Goal: Task Accomplishment & Management: Use online tool/utility

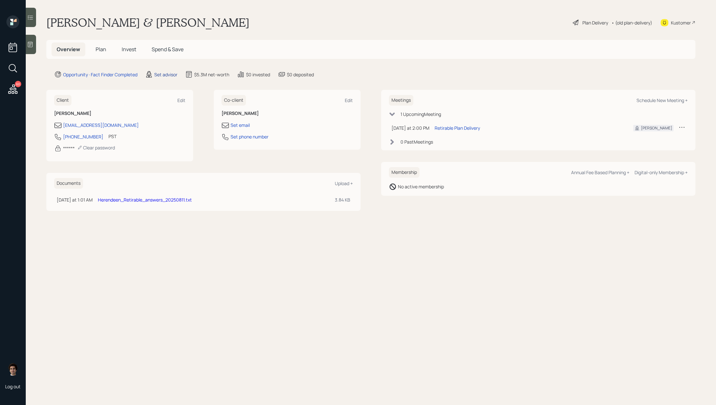
click at [174, 75] on div "Set advisor" at bounding box center [165, 74] width 23 height 7
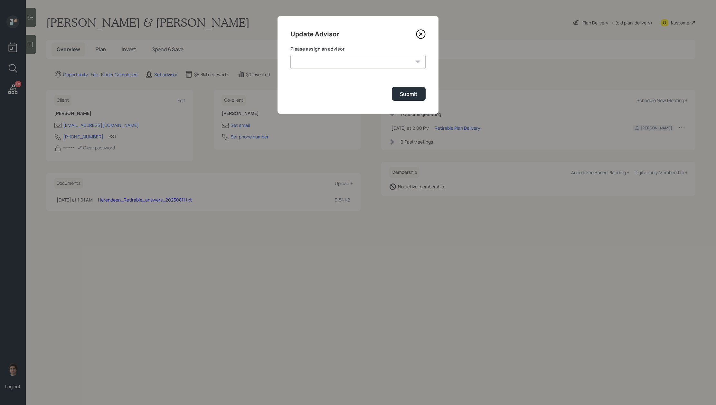
click at [364, 48] on label "Please assign an advisor" at bounding box center [357, 49] width 135 height 6
click at [364, 69] on form "Please assign an advisor Jonah Coleman Tyler End Michael Russo Treva Nostdahl E…" at bounding box center [357, 73] width 135 height 55
click at [364, 65] on select "Jonah Coleman Tyler End Michael Russo Treva Nostdahl Eric Schwartz James DiStas…" at bounding box center [357, 62] width 135 height 14
select select "59554aeb-d739-4552-90b9-0d27d70b4bf7"
click at [410, 91] on div "Submit" at bounding box center [409, 93] width 18 height 7
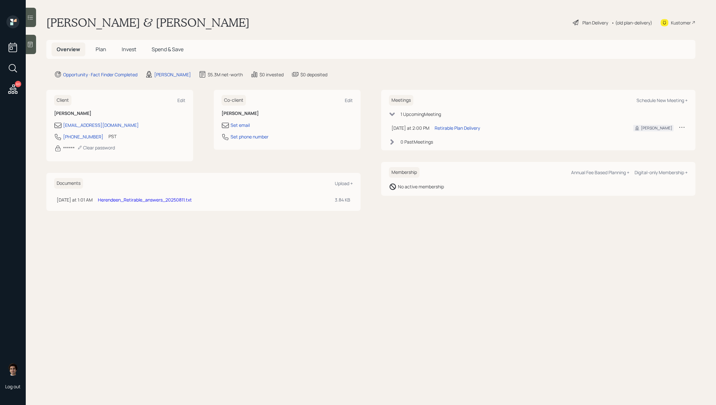
click at [33, 47] on icon at bounding box center [30, 44] width 6 height 6
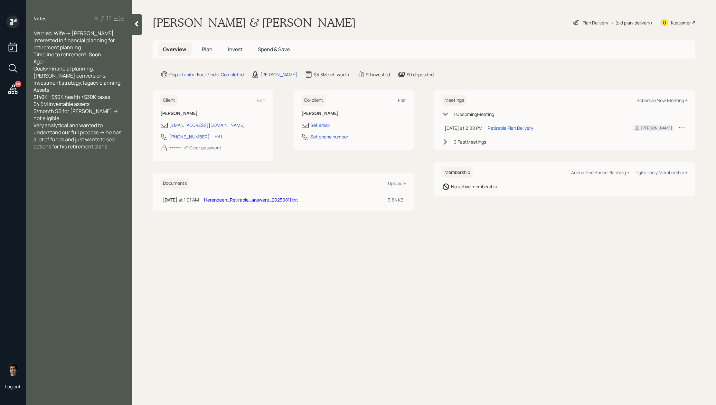
click at [600, 24] on div "Plan Delivery" at bounding box center [595, 22] width 26 height 7
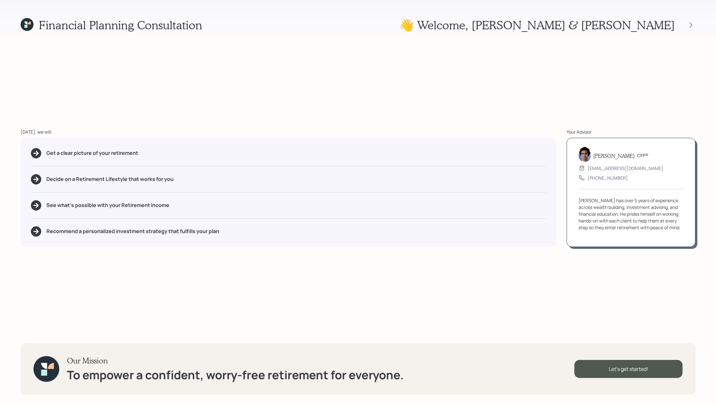
drag, startPoint x: 157, startPoint y: 162, endPoint x: 148, endPoint y: 157, distance: 10.8
click at [149, 158] on div "Get a clear picture of your retirement Decide on a Retirement Lifestyle that wo…" at bounding box center [289, 192] width 536 height 109
drag, startPoint x: 151, startPoint y: 152, endPoint x: 42, endPoint y: 155, distance: 108.9
click at [42, 155] on div "Get a clear picture of your retirement" at bounding box center [288, 153] width 515 height 10
click at [152, 183] on div "Decide on a Retirement Lifestyle that works for you" at bounding box center [288, 179] width 515 height 10
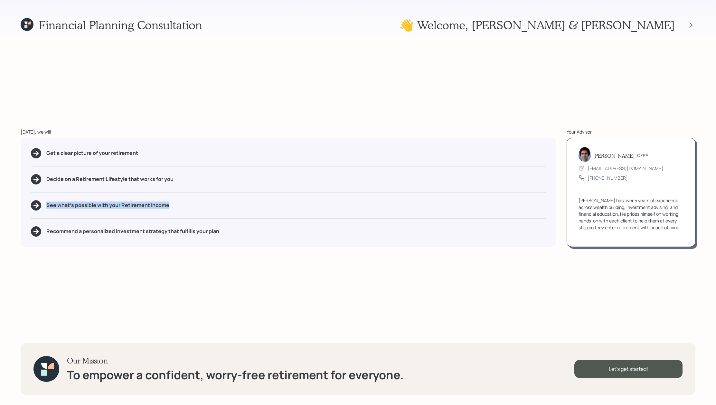
drag, startPoint x: 175, startPoint y: 202, endPoint x: 181, endPoint y: 206, distance: 7.1
click at [181, 206] on div "See what's possible with your Retirement Income" at bounding box center [288, 205] width 515 height 10
click at [158, 213] on div "Get a clear picture of your retirement Decide on a Retirement Lifestyle that wo…" at bounding box center [289, 192] width 536 height 109
drag, startPoint x: 239, startPoint y: 226, endPoint x: 62, endPoint y: 230, distance: 176.8
click at [62, 230] on div "Recommend a personalized investment strategy that fulfills your plan" at bounding box center [288, 231] width 515 height 10
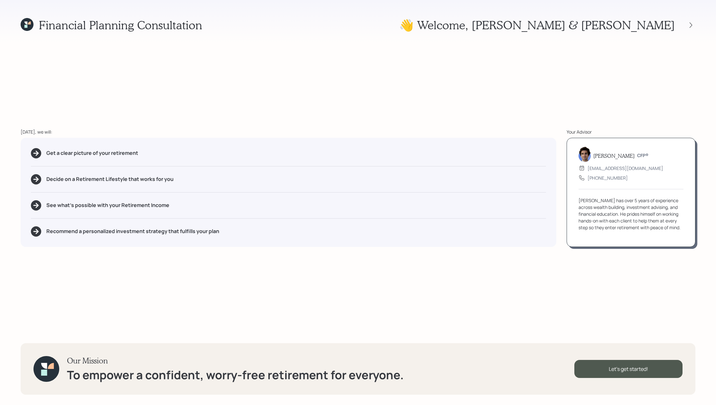
click at [110, 271] on div "Financial Planning Consultation 👋 Welcome , Dennis & Patricia Today, we will: G…" at bounding box center [358, 202] width 716 height 405
click at [634, 370] on div "Let's get started!" at bounding box center [628, 369] width 108 height 18
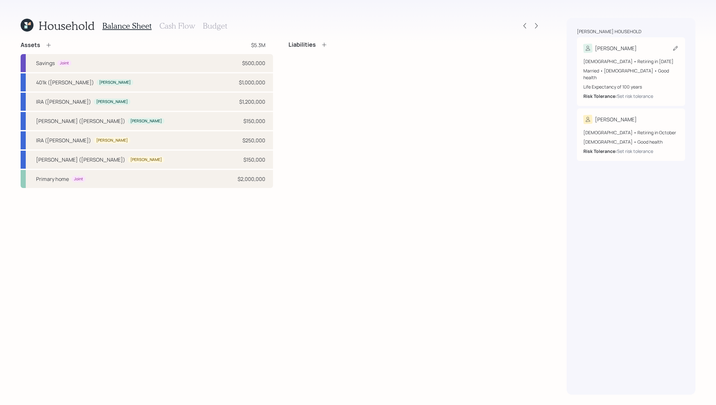
click at [620, 47] on div "[PERSON_NAME]" at bounding box center [630, 48] width 95 height 9
select select "3"
select select "good"
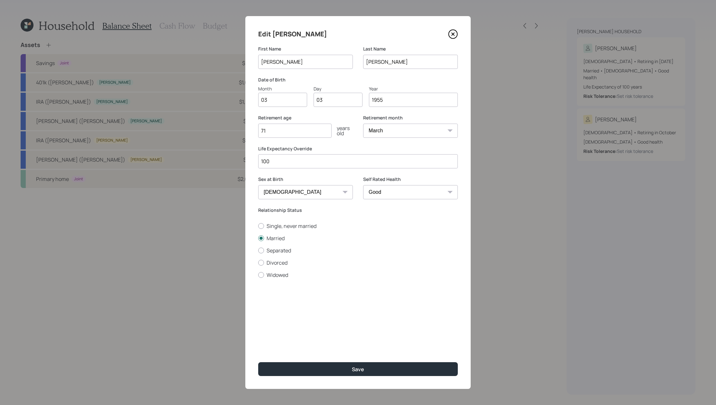
click at [304, 103] on input "03" at bounding box center [282, 100] width 49 height 14
click at [298, 131] on input "71" at bounding box center [294, 131] width 73 height 14
click at [293, 129] on input "71" at bounding box center [294, 131] width 73 height 14
type input "70"
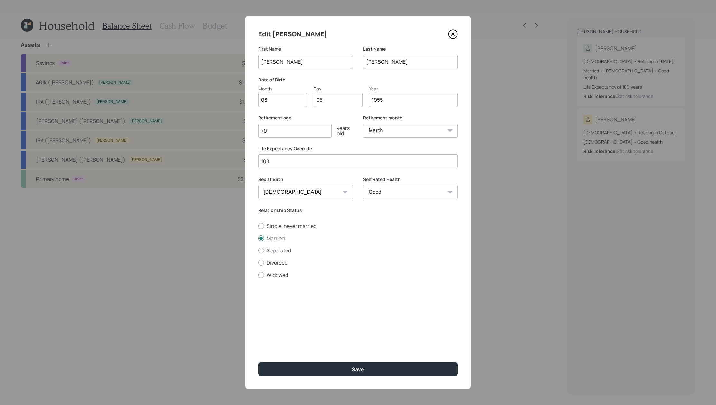
click at [443, 129] on select "January February March April May June July August September October November De…" at bounding box center [410, 131] width 95 height 14
click at [427, 135] on select "January February March April May June July August September October November De…" at bounding box center [410, 131] width 95 height 14
select select "10"
click at [395, 190] on select "Excellent Very Good Good Fair Poor" at bounding box center [410, 192] width 95 height 14
select select "excellent"
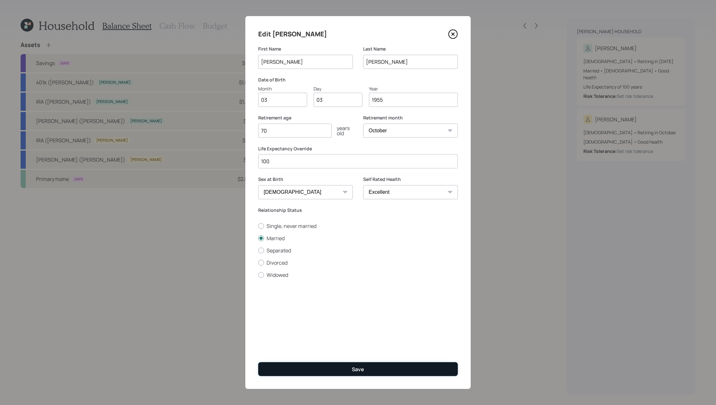
click at [417, 369] on button "Save" at bounding box center [358, 369] width 200 height 14
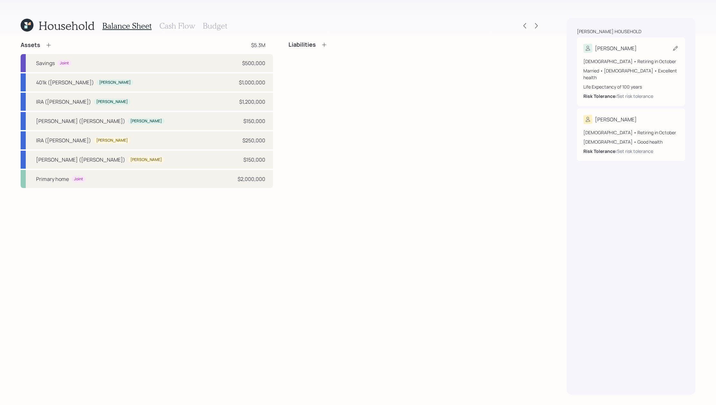
click at [647, 66] on div "70 years old • Retiring in October Married • Male • Excellent health Life Expec…" at bounding box center [630, 79] width 95 height 42
select select "10"
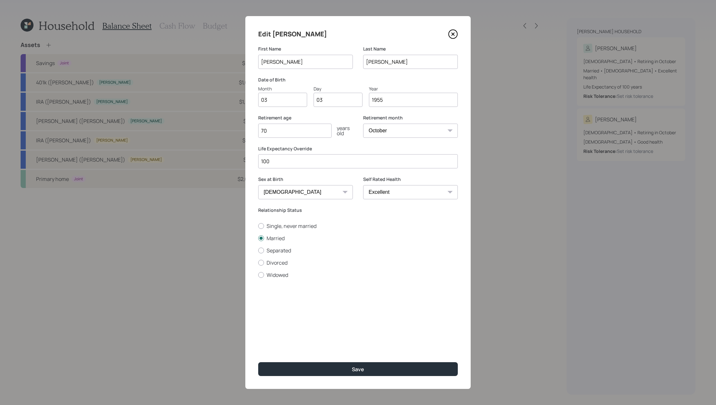
click at [330, 174] on div "Edit Dennis First Name Dennis Last Name Herendeen Date of Birth Month 03 Day 03…" at bounding box center [357, 202] width 225 height 373
click at [337, 161] on input "100" at bounding box center [358, 161] width 200 height 14
type input "1"
type input "95"
click at [258, 362] on button "Save" at bounding box center [358, 369] width 200 height 14
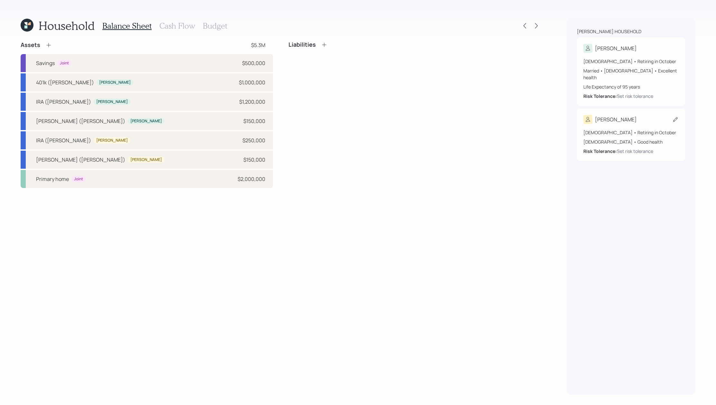
click at [608, 138] on div "Female • Good health" at bounding box center [630, 141] width 95 height 7
select select "10"
select select "female"
select select "good"
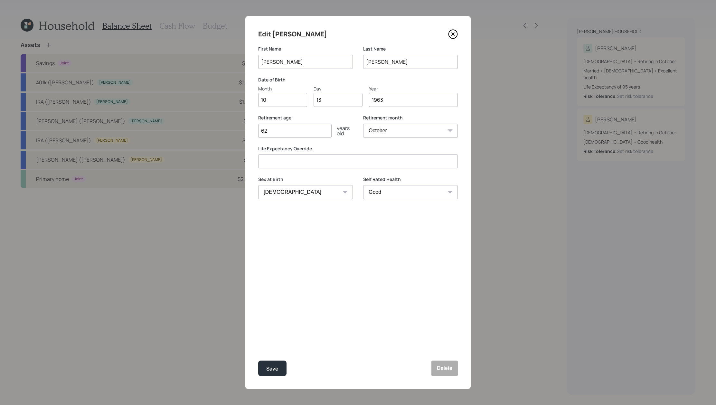
click at [327, 128] on input "62" at bounding box center [294, 131] width 73 height 14
click at [408, 196] on select "Excellent Very Good Good Fair Poor" at bounding box center [410, 192] width 95 height 14
click at [283, 365] on button "Save" at bounding box center [272, 368] width 28 height 15
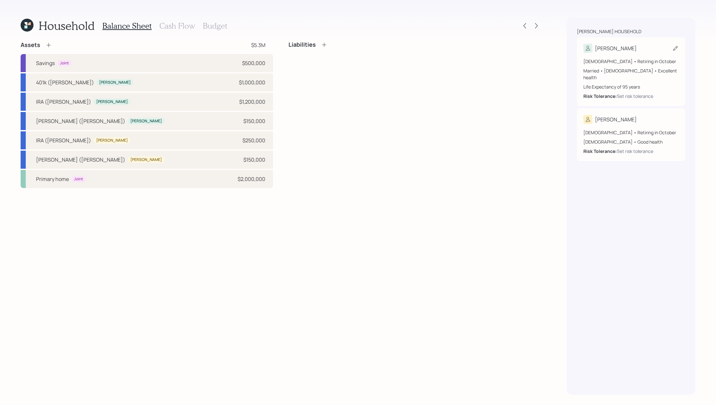
click at [656, 93] on div "Dennis 70 years old • Retiring in October Married • Male • Excellent health Lif…" at bounding box center [631, 71] width 108 height 69
select select "10"
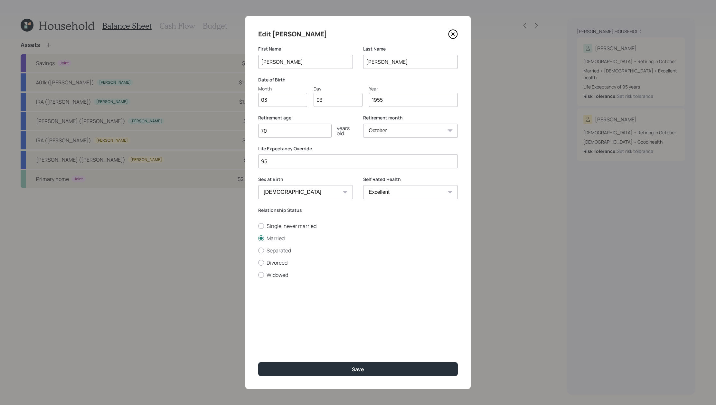
click at [295, 166] on input "95" at bounding box center [358, 161] width 200 height 14
type input "98"
click at [258, 362] on button "Save" at bounding box center [358, 369] width 200 height 14
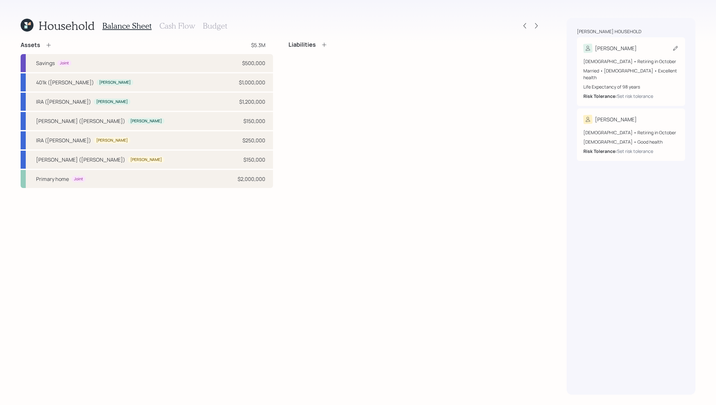
click at [621, 70] on div "Married • Male • Excellent health" at bounding box center [630, 74] width 95 height 14
select select "10"
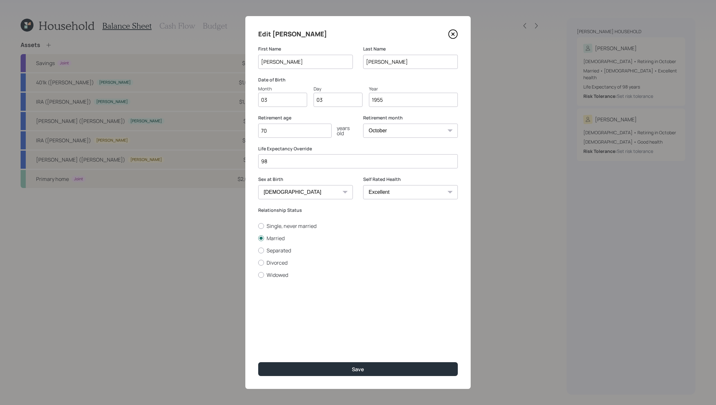
click at [271, 161] on input "98" at bounding box center [358, 161] width 200 height 14
type input "9"
type input "100"
click at [258, 362] on button "Save" at bounding box center [358, 369] width 200 height 14
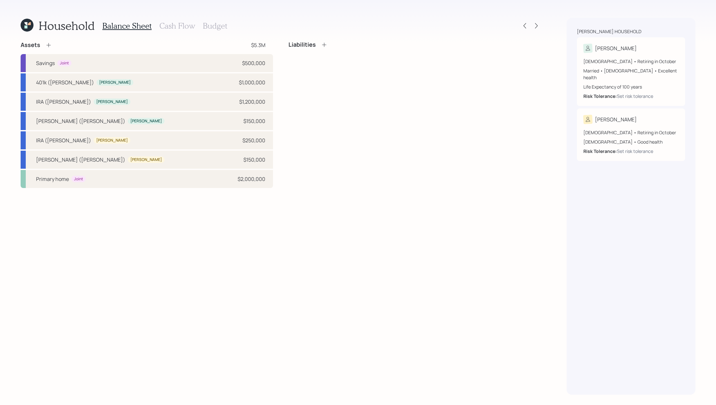
click at [154, 52] on div "Assets $5.3M Savings Joint $500,000 401k (Dennis) Dennis $1,000,000 IRA (Dennis…" at bounding box center [147, 114] width 252 height 147
click at [153, 60] on div "Savings Joint $500,000" at bounding box center [147, 63] width 252 height 18
select select "emergency_fund"
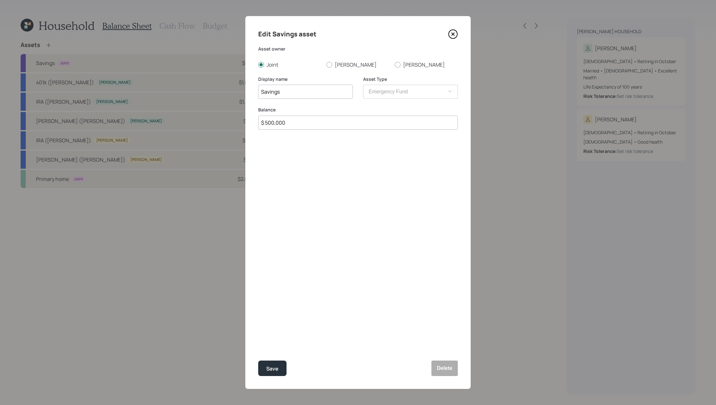
click at [289, 120] on input "$ 500,000" at bounding box center [358, 123] width 200 height 14
drag, startPoint x: 291, startPoint y: 123, endPoint x: 174, endPoint y: 124, distance: 116.9
click at [174, 124] on div "Edit Savings asset Asset owner Joint Dennis Patricia Display name Savings Asset…" at bounding box center [358, 202] width 716 height 405
click at [276, 367] on div "Save" at bounding box center [272, 369] width 12 height 9
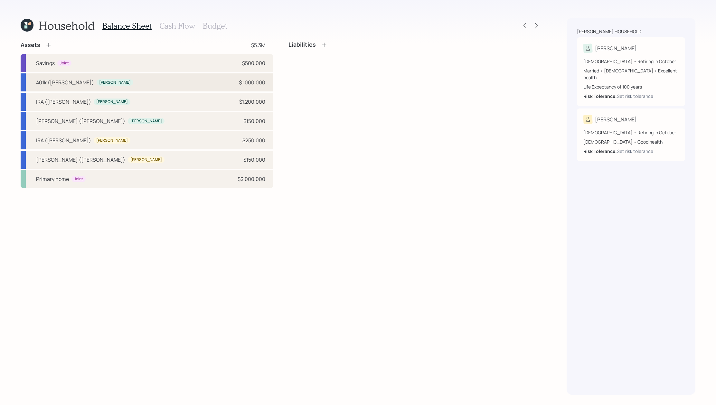
click at [120, 81] on div "401k (Dennis) Dennis $1,000,000" at bounding box center [147, 82] width 252 height 18
select select "company_sponsored"
select select "balanced"
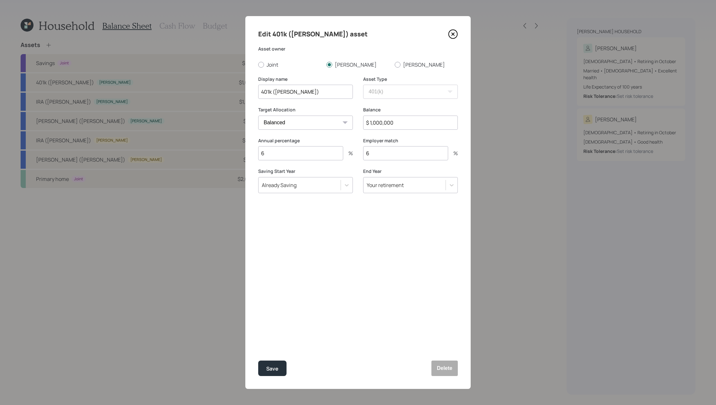
click at [411, 126] on input "$ 1,000,000" at bounding box center [410, 123] width 95 height 14
click at [321, 155] on input "6" at bounding box center [300, 153] width 85 height 14
click at [422, 156] on input "6" at bounding box center [405, 153] width 85 height 14
click at [275, 367] on div "Save" at bounding box center [272, 369] width 12 height 9
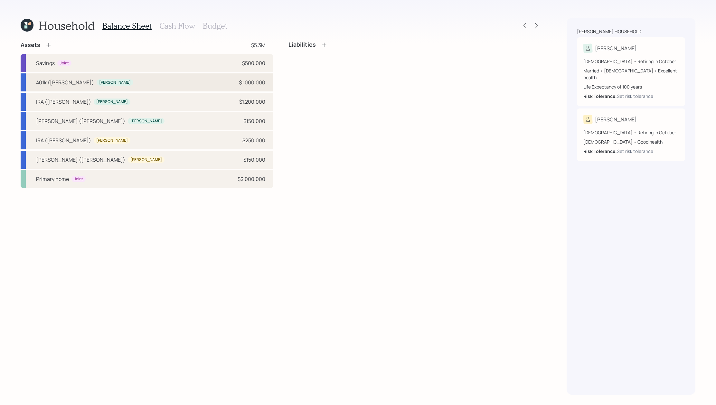
click at [180, 87] on div "401k (Dennis) Dennis $1,000,000" at bounding box center [147, 82] width 252 height 18
select select "company_sponsored"
select select "balanced"
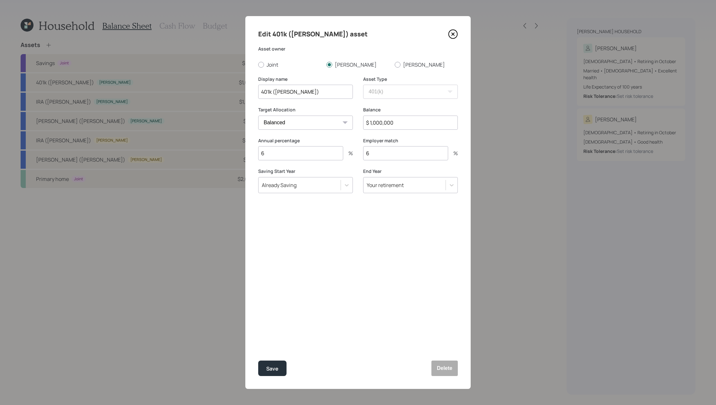
drag, startPoint x: 377, startPoint y: 157, endPoint x: 330, endPoint y: 137, distance: 51.2
click at [330, 137] on div "Annual percentage 6 % Employer match 6 %" at bounding box center [358, 152] width 200 height 31
type input "3"
click at [258, 361] on button "Save" at bounding box center [272, 368] width 28 height 15
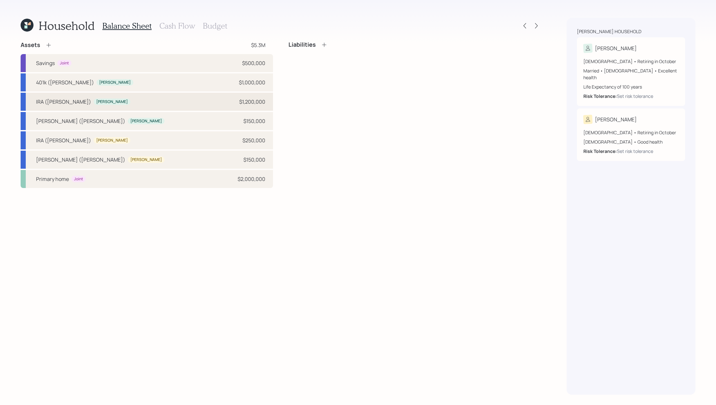
click at [195, 104] on div "IRA (Dennis) Dennis $1,200,000" at bounding box center [147, 102] width 252 height 18
select select "ira"
select select "balanced"
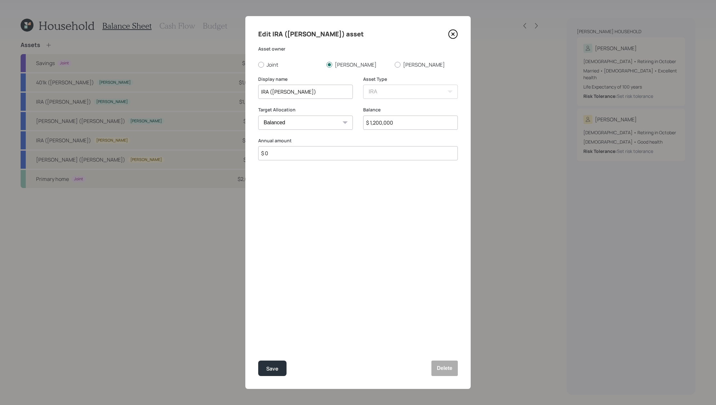
drag, startPoint x: 418, startPoint y: 120, endPoint x: 237, endPoint y: 112, distance: 181.2
click at [254, 117] on div "Edit IRA (Dennis) asset Asset owner Joint Dennis Patricia Display name IRA (Den…" at bounding box center [357, 202] width 225 height 373
click at [454, 33] on icon at bounding box center [453, 34] width 3 height 3
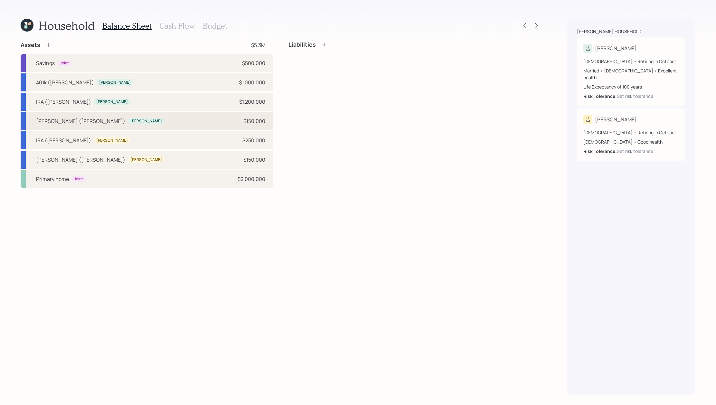
click at [139, 124] on div "Roth IRA (Dennis) Dennis $150,000" at bounding box center [147, 121] width 252 height 18
select select "roth_ira"
select select "balanced"
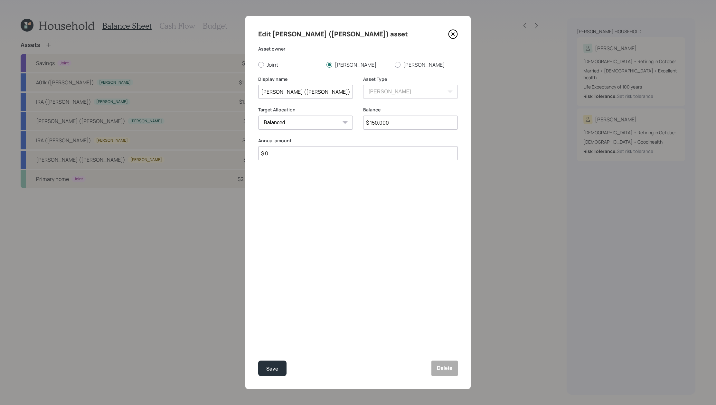
click at [457, 33] on icon at bounding box center [453, 34] width 10 height 10
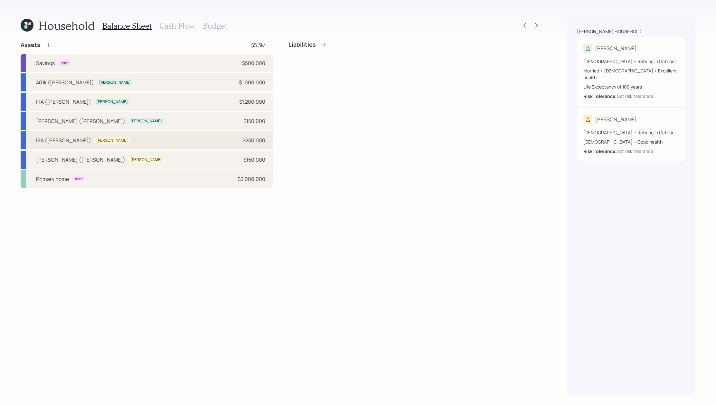
click at [220, 143] on div "IRA (Patricia) Patricia $250,000" at bounding box center [147, 140] width 252 height 18
select select "ira"
select select "balanced"
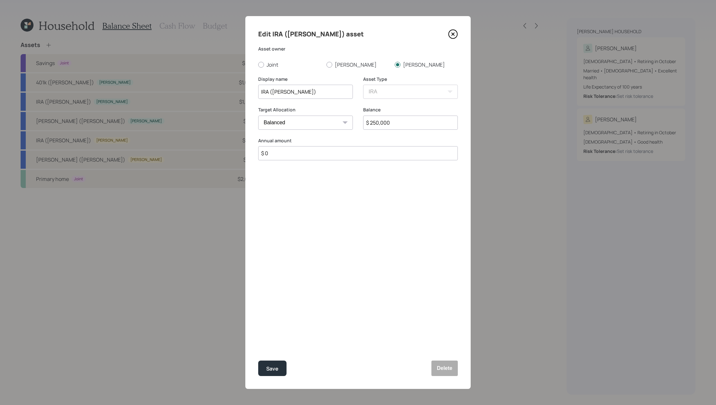
click at [458, 30] on icon at bounding box center [453, 34] width 10 height 10
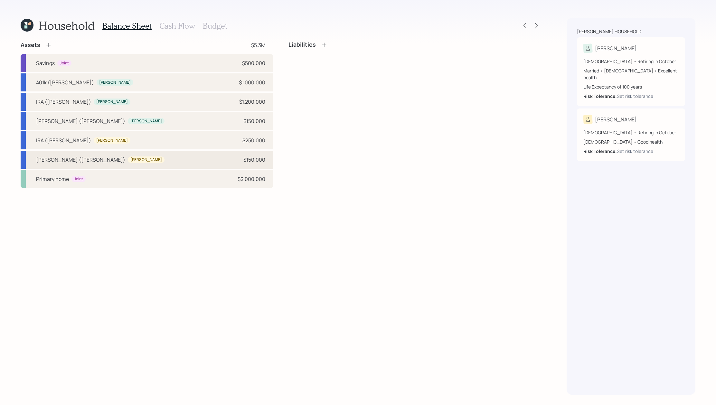
click at [169, 152] on div "Roth IRA (Patricia) Patricia $150,000" at bounding box center [147, 160] width 252 height 18
select select "roth_ira"
select select "balanced"
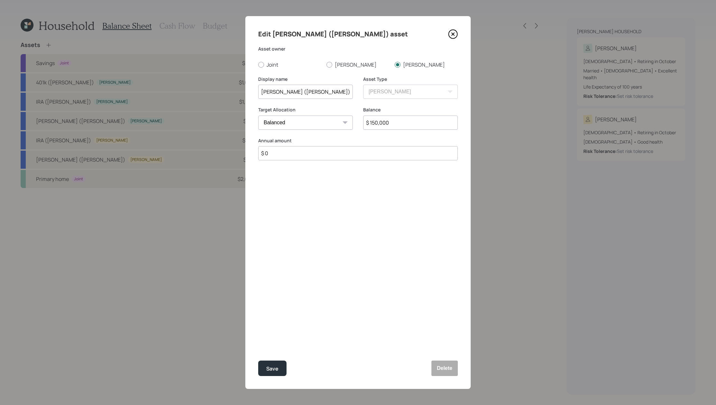
click at [453, 39] on div "Edit Roth IRA (Patricia) asset" at bounding box center [358, 34] width 200 height 10
click at [452, 36] on icon at bounding box center [453, 34] width 10 height 10
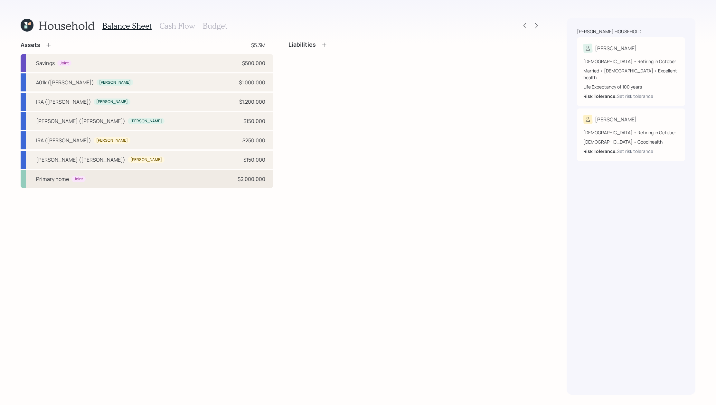
click at [92, 184] on div "Primary home Joint $2,000,000" at bounding box center [147, 179] width 252 height 18
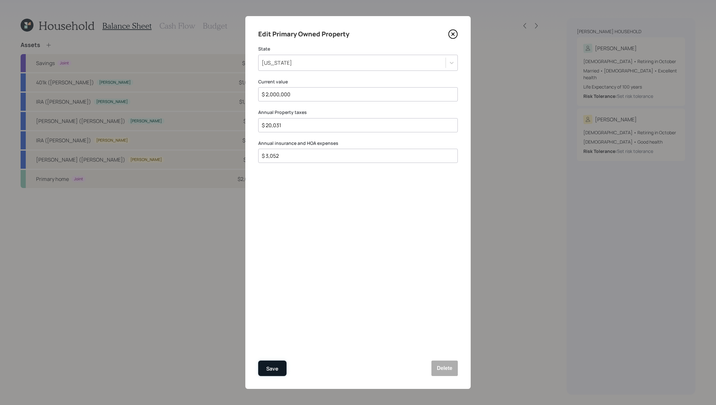
click at [275, 366] on div "Save" at bounding box center [272, 369] width 12 height 9
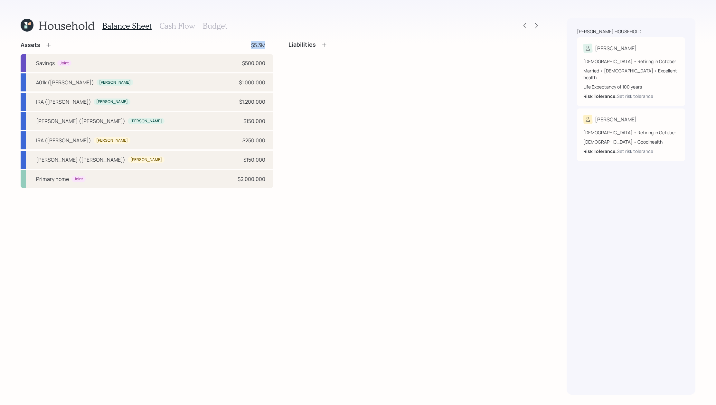
drag, startPoint x: 268, startPoint y: 47, endPoint x: 245, endPoint y: 47, distance: 22.5
click at [245, 47] on div "Assets $5.3M" at bounding box center [147, 45] width 252 height 8
click at [260, 50] on div "Assets $5.3M Savings Joint $500,000 401k (Dennis) Dennis $1,000,000 IRA (Dennis…" at bounding box center [147, 114] width 252 height 147
click at [324, 50] on div "Liabilities" at bounding box center [415, 47] width 252 height 12
click at [327, 43] on icon at bounding box center [324, 45] width 6 height 6
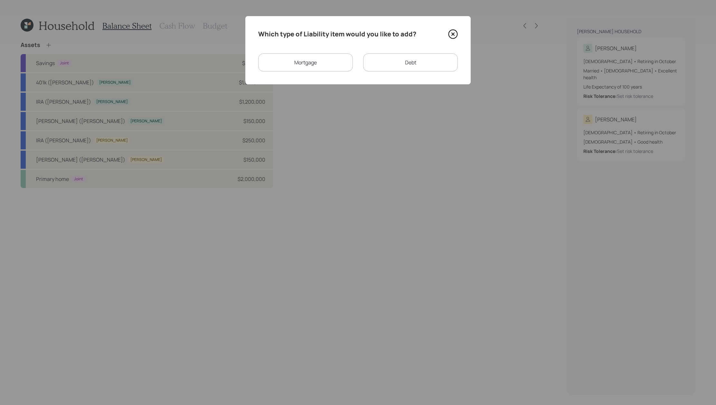
click at [307, 62] on div "Mortgage" at bounding box center [305, 62] width 95 height 18
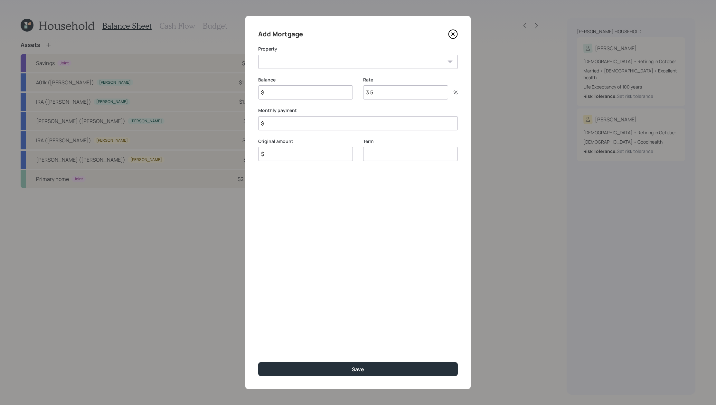
click at [325, 65] on select "CA Primary home" at bounding box center [358, 62] width 200 height 14
select select "aaef1677-8310-4632-b7cb-97d983b3a7f5"
click at [325, 92] on input "$" at bounding box center [305, 92] width 95 height 14
click at [328, 92] on input "$" at bounding box center [305, 92] width 95 height 14
click at [328, 95] on input "$" at bounding box center [305, 92] width 95 height 14
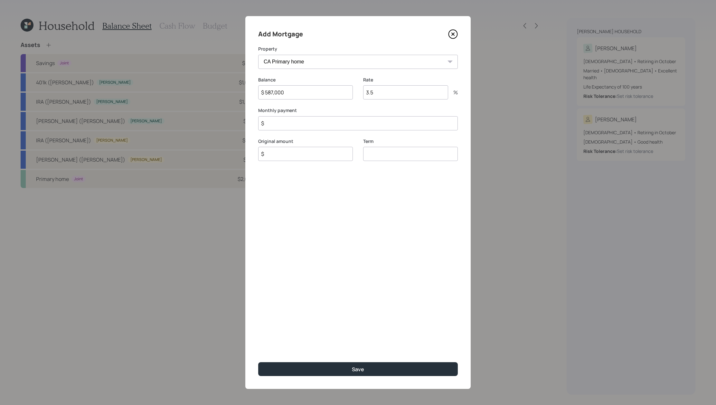
type input "$ 587,000"
click at [381, 94] on input "3.5" at bounding box center [405, 92] width 85 height 14
type input "3"
type input "2.5"
click at [364, 121] on input "$" at bounding box center [358, 123] width 200 height 14
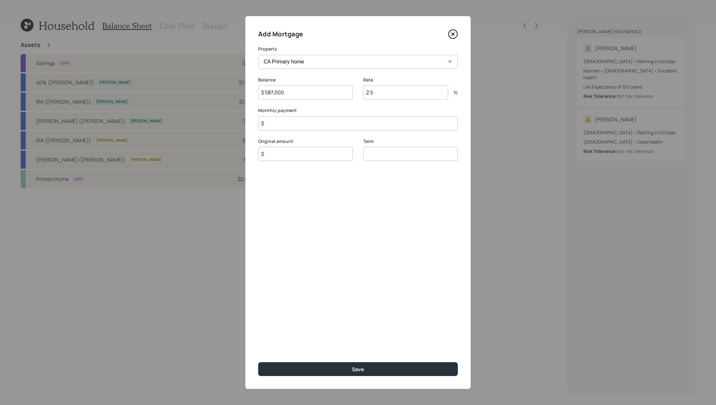
click at [372, 128] on input "$" at bounding box center [358, 123] width 200 height 14
type input "$ 2,594"
click at [341, 157] on input "$" at bounding box center [305, 154] width 95 height 14
click at [423, 154] on input "number" at bounding box center [410, 154] width 95 height 14
type input "30"
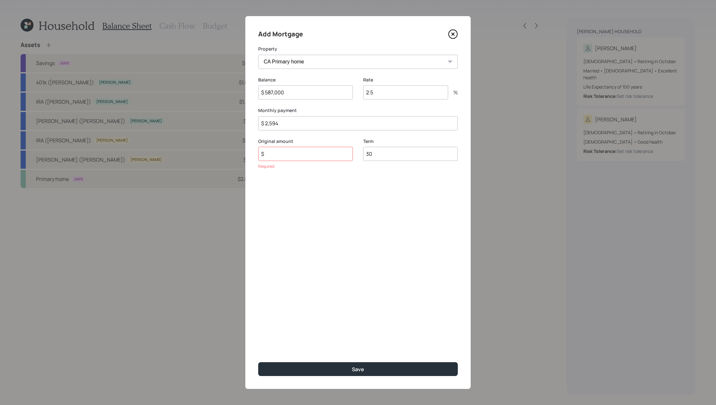
click at [334, 148] on input "$" at bounding box center [305, 154] width 95 height 14
click at [334, 149] on input "$" at bounding box center [305, 154] width 95 height 14
click at [337, 156] on input "$" at bounding box center [305, 154] width 95 height 14
type input "$ 587,000"
click at [258, 362] on button "Save" at bounding box center [358, 369] width 200 height 14
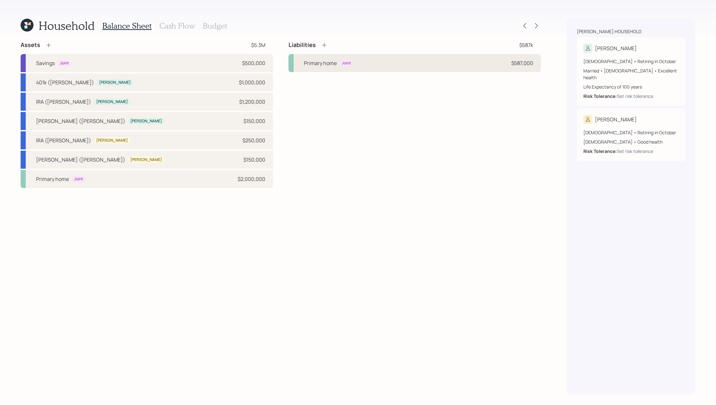
click at [461, 68] on div "Primary home Joint $587,000" at bounding box center [415, 63] width 252 height 18
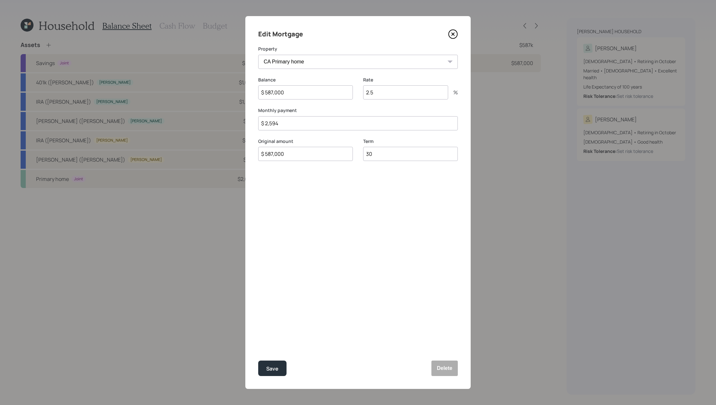
click at [451, 35] on icon at bounding box center [453, 34] width 10 height 10
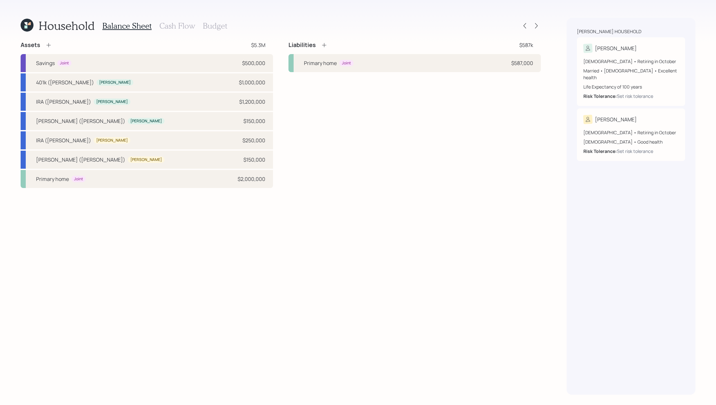
click at [323, 44] on icon at bounding box center [324, 45] width 6 height 6
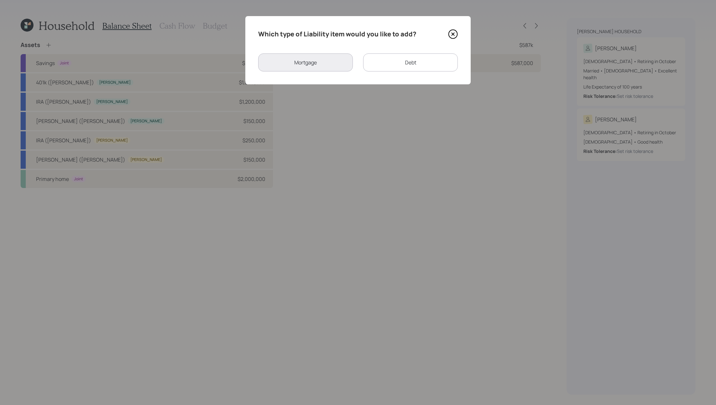
click at [403, 67] on div "Debt" at bounding box center [410, 62] width 95 height 18
select select "credit_card"
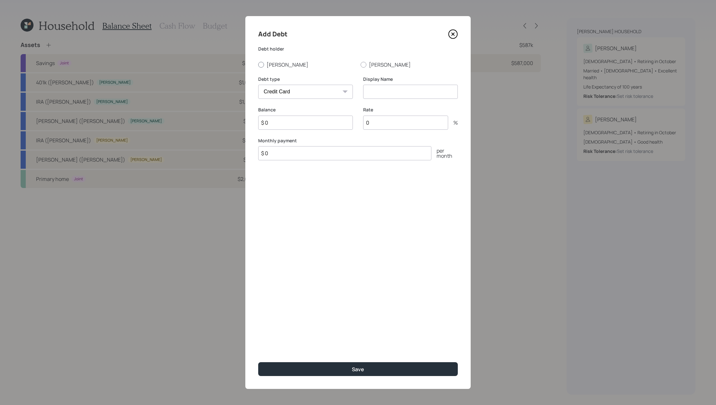
click at [282, 66] on label "[PERSON_NAME]" at bounding box center [306, 64] width 97 height 7
click at [258, 65] on input "[PERSON_NAME]" at bounding box center [258, 64] width 0 height 0
radio input "true"
click at [398, 94] on input at bounding box center [410, 92] width 95 height 14
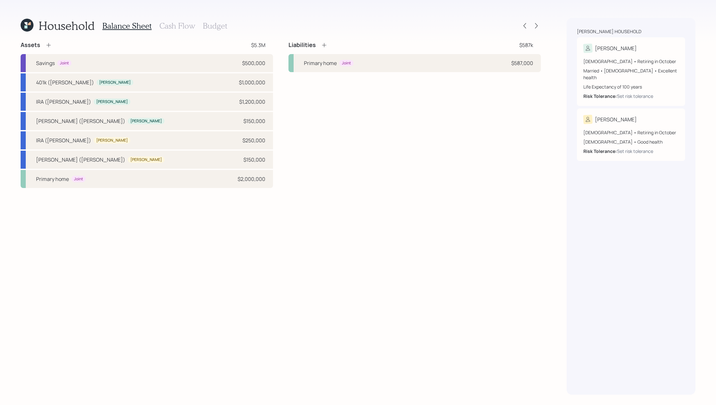
click at [189, 31] on div "Balance Sheet Cash Flow Budget" at bounding box center [164, 25] width 125 height 15
click at [189, 25] on h3 "Cash Flow" at bounding box center [177, 25] width 36 height 9
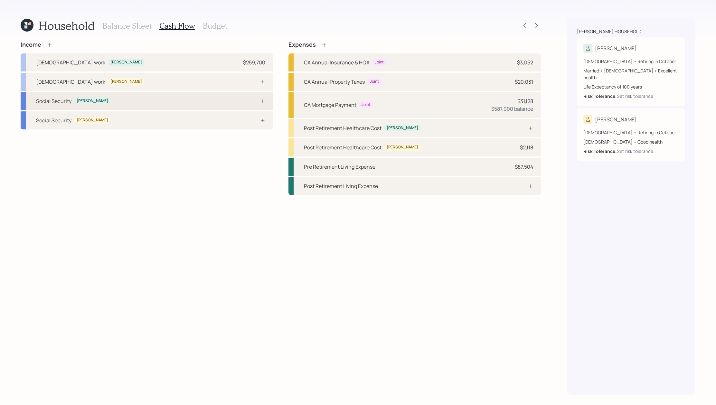
click at [164, 108] on div "Social Security Dennis" at bounding box center [147, 101] width 252 height 18
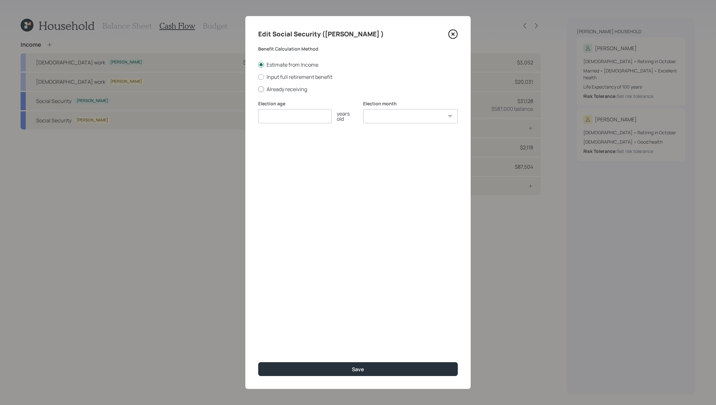
click at [291, 86] on label "Already receiving" at bounding box center [358, 89] width 200 height 7
click at [258, 89] on input "Already receiving" at bounding box center [258, 89] width 0 height 0
radio input "true"
click at [312, 149] on input "$" at bounding box center [358, 147] width 200 height 14
type input "$ 5,103"
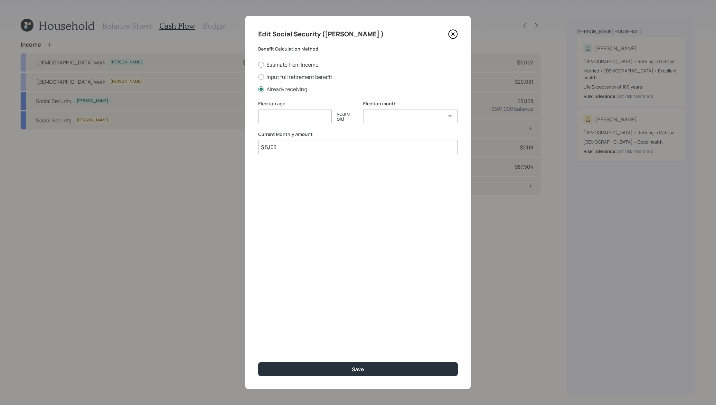
click at [294, 116] on input "number" at bounding box center [294, 116] width 73 height 14
type input "70"
click at [258, 362] on button "Save" at bounding box center [358, 369] width 200 height 14
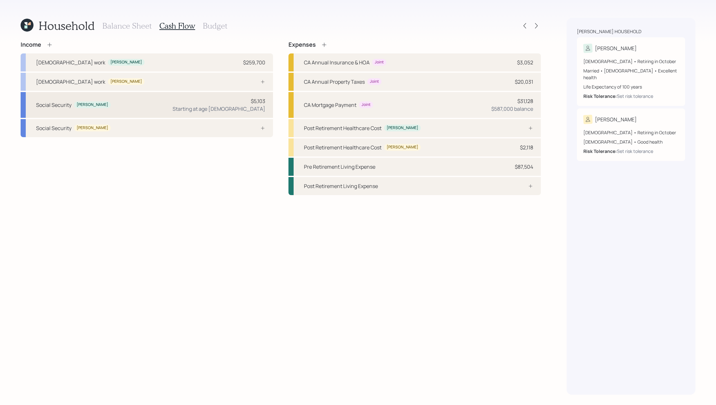
click at [188, 104] on div "Social Security Dennis $5,103 Starting at age 70" at bounding box center [147, 105] width 252 height 26
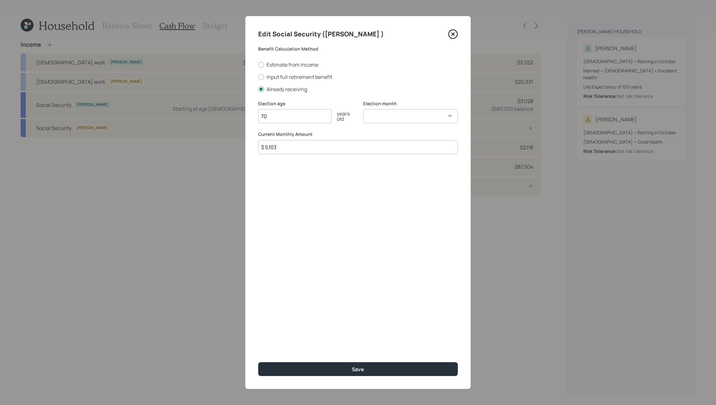
click at [459, 119] on div "Edit Social Security (Dennis ) Benefit Calculation Method Estimate from Income …" at bounding box center [357, 202] width 225 height 373
click at [450, 116] on div "January February March April May June July August September October November De…" at bounding box center [410, 116] width 95 height 14
click at [436, 114] on select "January February March April May June July August September October November De…" at bounding box center [410, 116] width 95 height 14
select select "3"
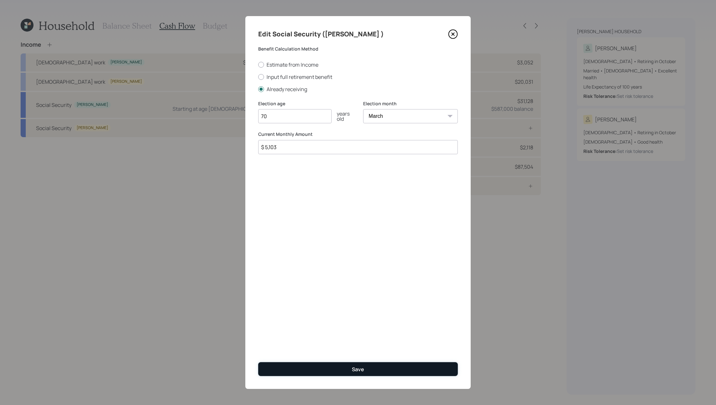
click at [395, 364] on button "Save" at bounding box center [358, 369] width 200 height 14
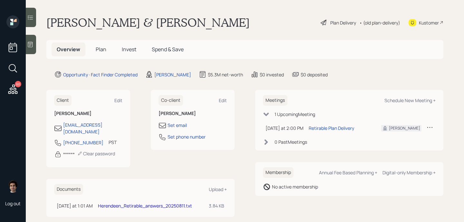
click at [130, 203] on link "Herendeen_Retirable_answers_20250811.txt" at bounding box center [145, 206] width 94 height 6
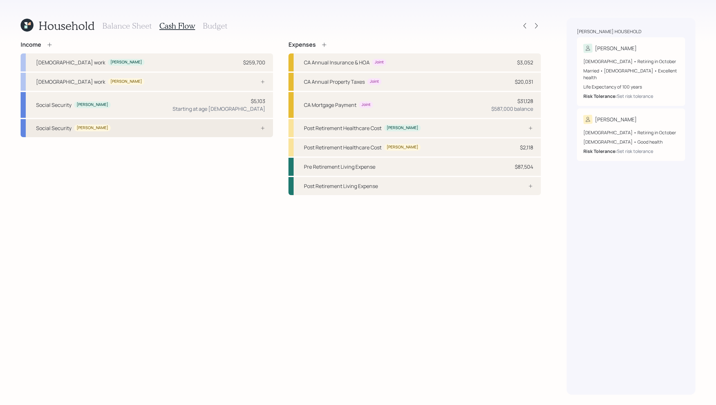
click at [168, 126] on div "Social Security [PERSON_NAME]" at bounding box center [147, 128] width 252 height 18
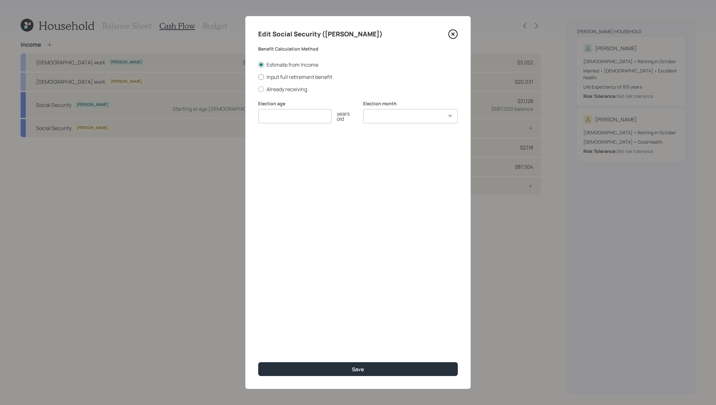
click at [294, 77] on label "Input full retirement benefit" at bounding box center [358, 76] width 200 height 7
click at [258, 77] on input "Input full retirement benefit" at bounding box center [258, 77] width 0 height 0
radio input "true"
click at [295, 111] on input "number" at bounding box center [294, 116] width 73 height 14
type input "67"
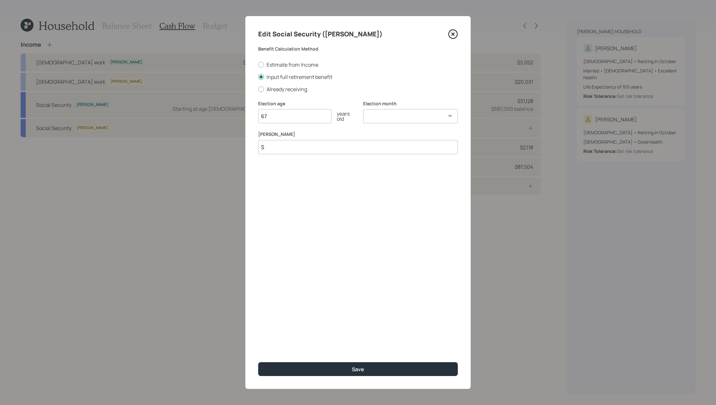
click at [349, 144] on input "$" at bounding box center [358, 147] width 200 height 14
click at [347, 150] on input "$" at bounding box center [358, 147] width 200 height 14
type input "$ 2,552"
click at [434, 116] on select "January February March April May June July August September October November De…" at bounding box center [410, 116] width 95 height 14
select select "10"
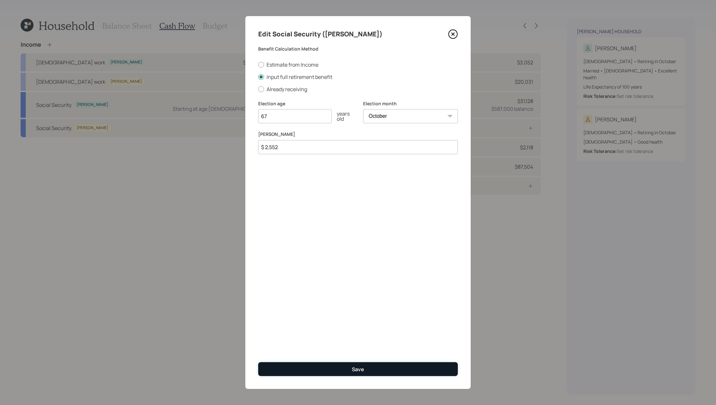
click at [388, 372] on button "Save" at bounding box center [358, 369] width 200 height 14
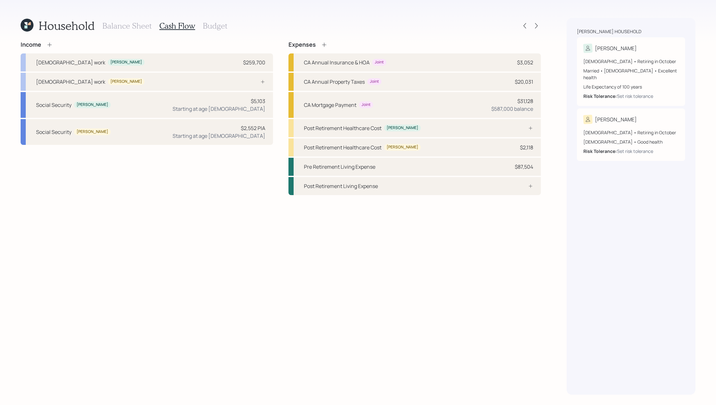
click at [137, 27] on h3 "Balance Sheet" at bounding box center [126, 25] width 49 height 9
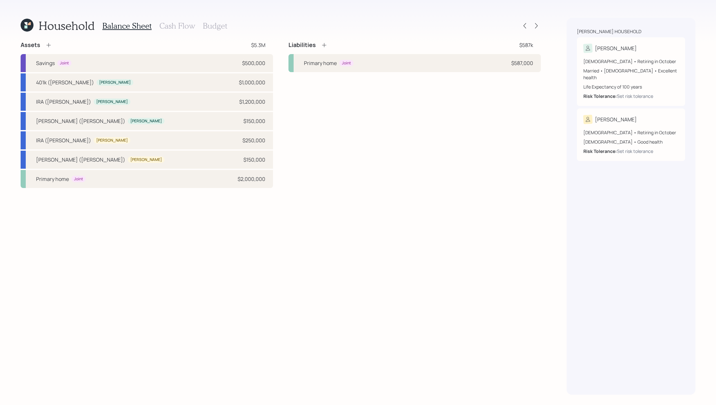
click at [53, 48] on div "Assets $5.3M" at bounding box center [147, 45] width 252 height 8
click at [51, 47] on icon at bounding box center [48, 45] width 6 height 6
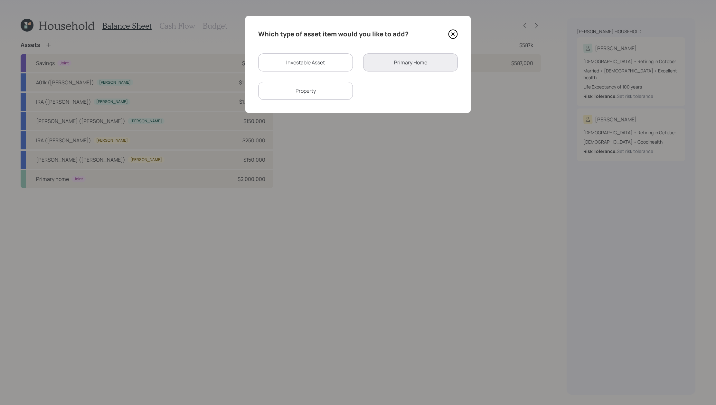
click at [314, 67] on div "Investable Asset" at bounding box center [305, 62] width 95 height 18
select select "taxable"
select select "balanced"
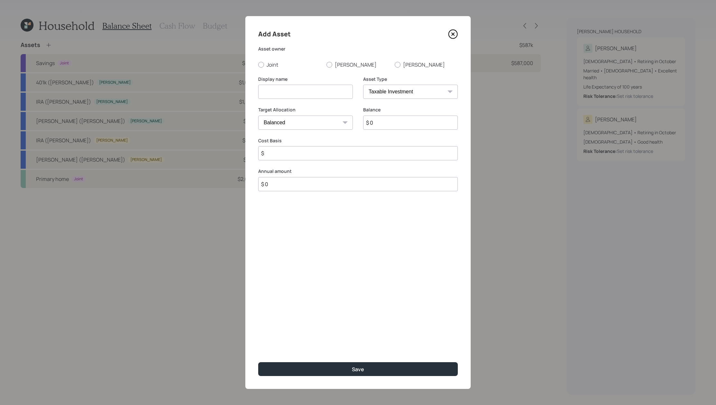
click at [286, 96] on input at bounding box center [305, 92] width 95 height 14
click at [267, 65] on label "Joint" at bounding box center [289, 64] width 63 height 7
click at [258, 65] on input "Joint" at bounding box center [258, 64] width 0 height 0
radio input "true"
click at [304, 89] on input at bounding box center [305, 92] width 95 height 14
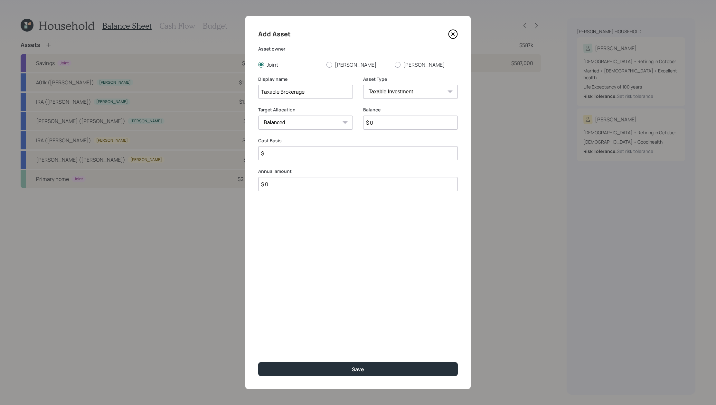
type input "Taxable Brokerage"
click at [428, 124] on input "$ 0" at bounding box center [410, 123] width 95 height 14
type input "$ 960,000"
click at [406, 151] on input "$" at bounding box center [358, 153] width 200 height 14
click at [270, 92] on input "Taxable Brokerage" at bounding box center [305, 92] width 95 height 14
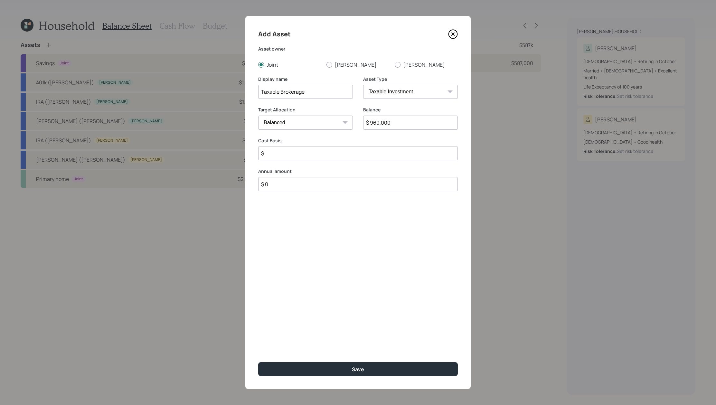
click at [270, 92] on input "Taxable Brokerage" at bounding box center [305, 92] width 95 height 14
drag, startPoint x: 331, startPoint y: 154, endPoint x: 328, endPoint y: 154, distance: 3.6
click at [331, 154] on input "$" at bounding box center [358, 153] width 200 height 14
click at [306, 88] on input "Joint Brokerage" at bounding box center [305, 92] width 95 height 14
click at [307, 90] on input "Joint Brokerage" at bounding box center [305, 92] width 95 height 14
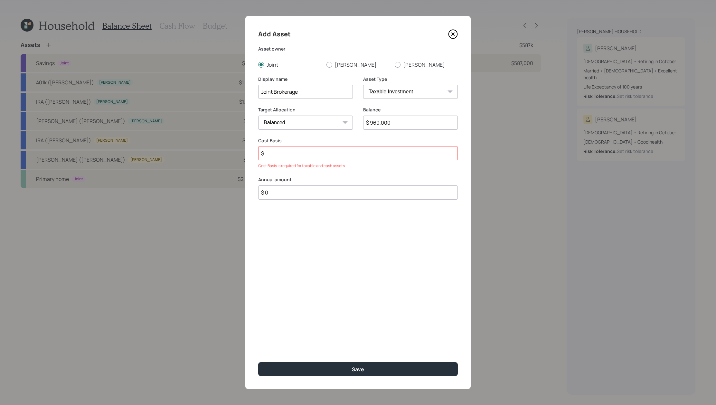
click at [307, 90] on input "Joint Brokerage" at bounding box center [305, 92] width 95 height 14
click at [274, 91] on input "Joint Brokerage" at bounding box center [305, 92] width 95 height 14
click at [261, 92] on input "Joint Brokerage" at bounding box center [305, 92] width 95 height 14
type input "Trust Brokerage"
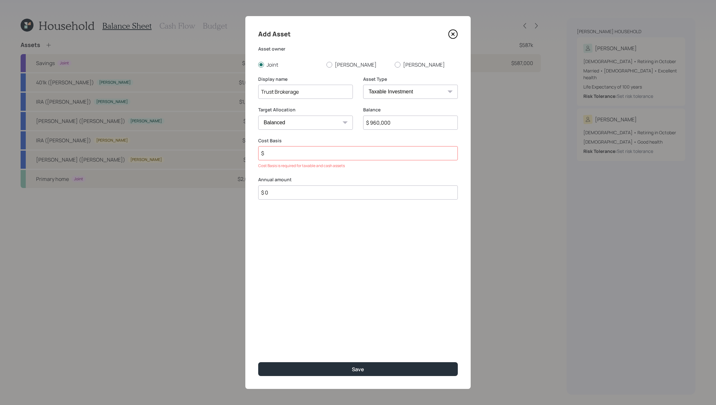
click at [316, 158] on input "$" at bounding box center [358, 153] width 200 height 14
type input "$ 576,000"
click at [258, 362] on button "Save" at bounding box center [358, 369] width 200 height 14
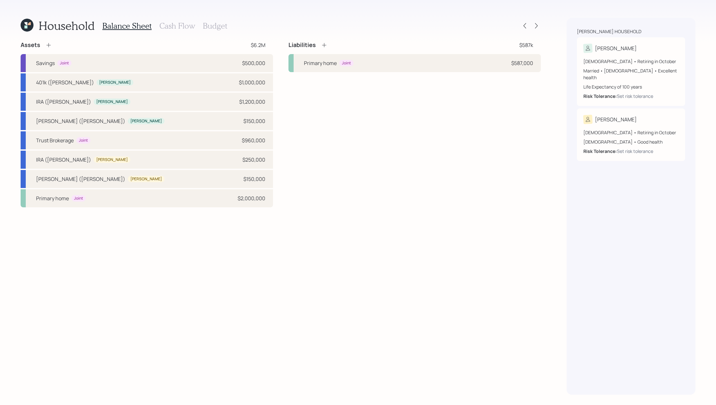
click at [48, 43] on icon at bounding box center [48, 45] width 6 height 6
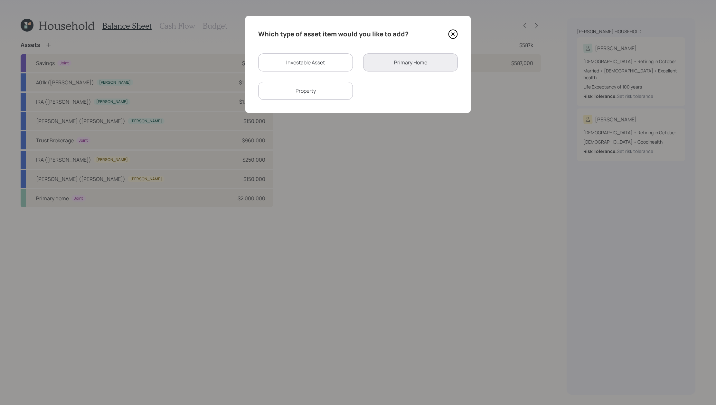
click at [296, 72] on div "Investable Asset Primary Home Property" at bounding box center [358, 76] width 200 height 46
click at [302, 61] on div "Investable Asset" at bounding box center [305, 62] width 95 height 18
select select "taxable"
select select "balanced"
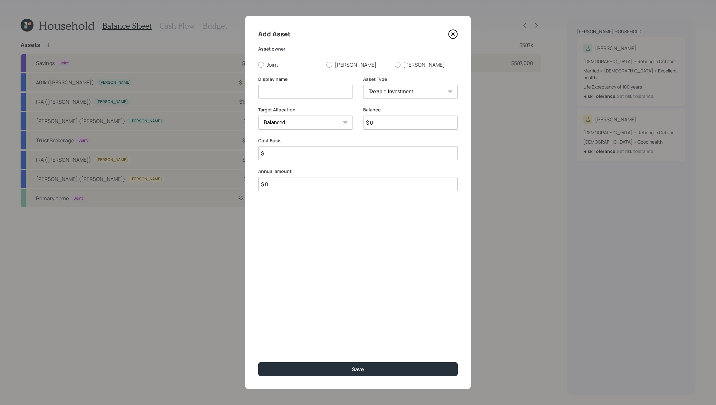
click at [275, 69] on div "Add Asset Asset owner Joint Dennis Patricia Display name Asset Type SEP IRA IRA…" at bounding box center [357, 202] width 225 height 373
click at [327, 65] on div at bounding box center [330, 65] width 6 height 6
click at [327, 65] on input "[PERSON_NAME]" at bounding box center [326, 64] width 0 height 0
radio input "true"
click at [324, 88] on input at bounding box center [305, 92] width 95 height 14
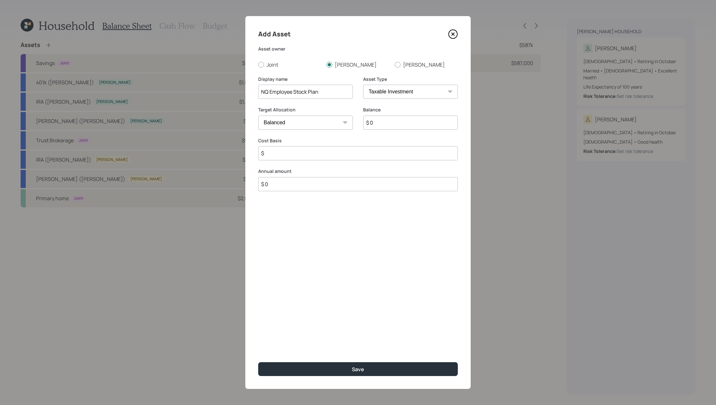
type input "NQ Employee Stock Plan"
click at [400, 135] on div "Balance $ 0" at bounding box center [410, 122] width 95 height 31
click at [403, 122] on input "$ 0" at bounding box center [410, 123] width 95 height 14
type input "$ 40,000"
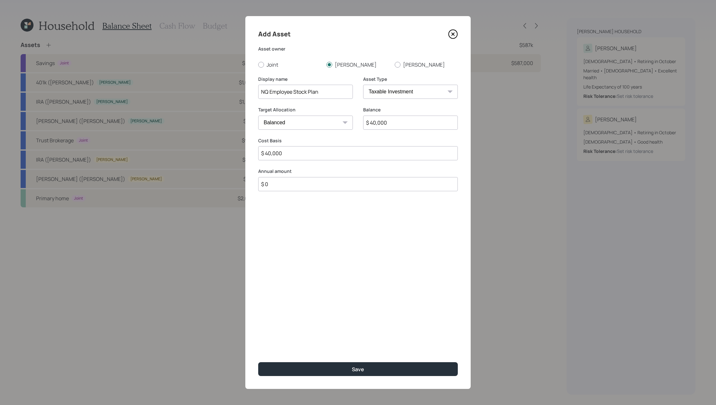
click at [258, 362] on button "Save" at bounding box center [358, 369] width 200 height 14
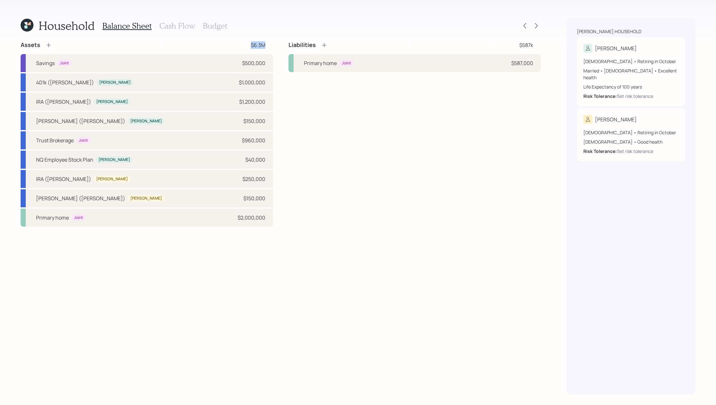
drag, startPoint x: 274, startPoint y: 46, endPoint x: 231, endPoint y: 46, distance: 42.8
click at [231, 46] on div "Assets $6.3M Savings Joint $500,000 401k (Dennis) Dennis $1,000,000 IRA (Dennis…" at bounding box center [281, 133] width 520 height 185
click at [182, 25] on h3 "Cash Flow" at bounding box center [177, 25] width 36 height 9
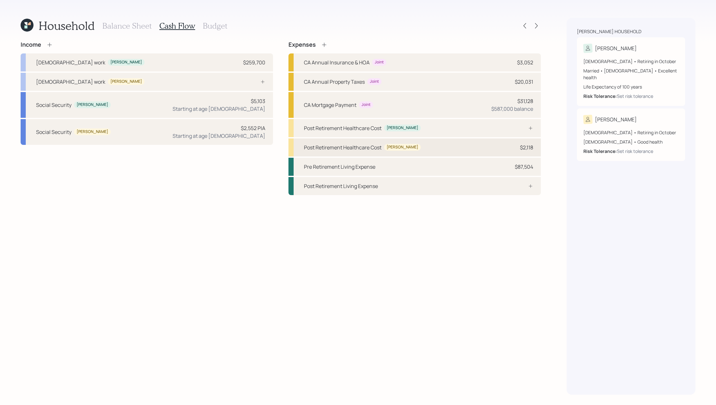
click at [431, 150] on div "Post Retirement Healthcare Cost Patricia $2,118" at bounding box center [415, 147] width 252 height 18
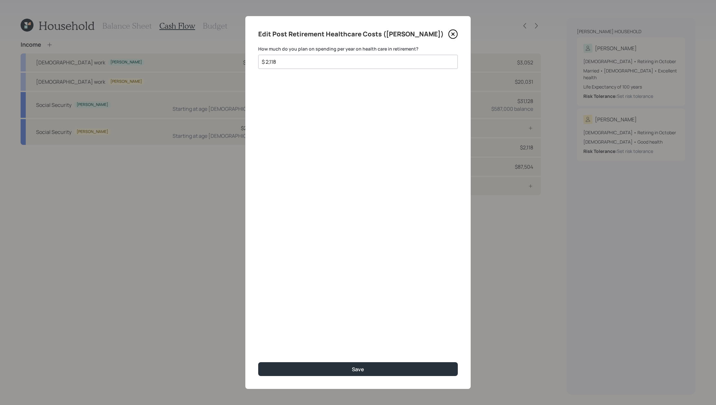
drag, startPoint x: 307, startPoint y: 61, endPoint x: 150, endPoint y: 35, distance: 159.2
click at [150, 35] on div "Edit Post Retirement Healthcare Costs (Patricia) How much do you plan on spendi…" at bounding box center [358, 202] width 716 height 405
type input "$ 10,000"
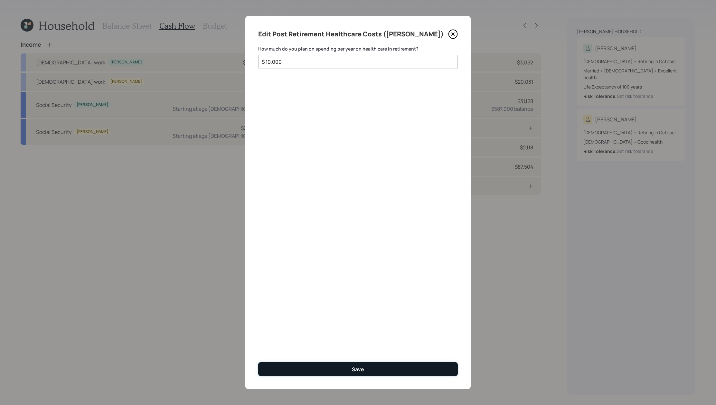
click at [442, 363] on button "Save" at bounding box center [358, 369] width 200 height 14
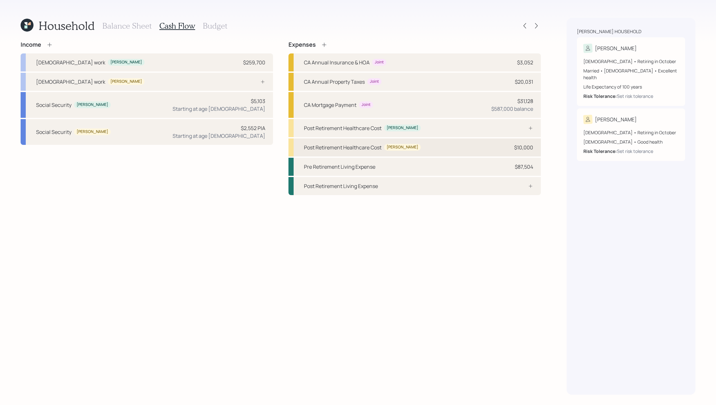
click at [458, 147] on div "Post Retirement Healthcare Cost Patricia $10,000" at bounding box center [415, 147] width 252 height 18
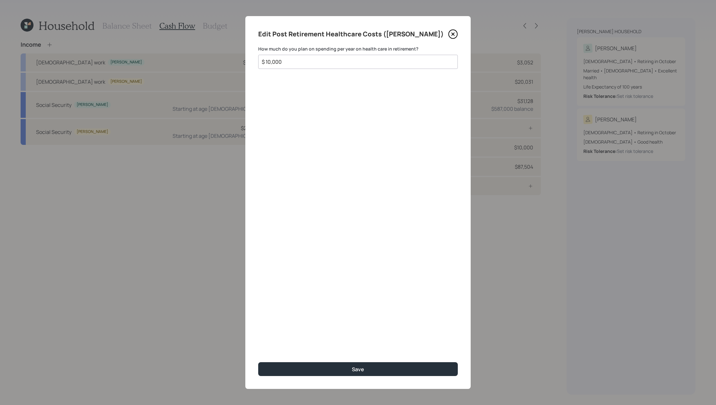
click at [444, 26] on div "Edit Post Retirement Healthcare Costs (Patricia) How much do you plan on spendi…" at bounding box center [357, 202] width 225 height 373
click at [454, 35] on icon at bounding box center [453, 34] width 3 height 3
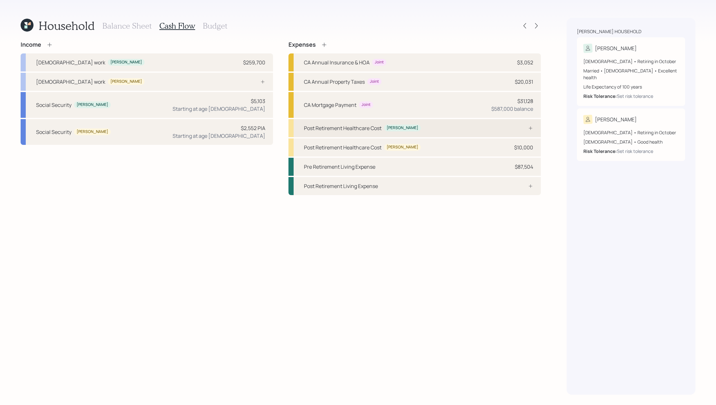
click at [463, 130] on div "Post Retirement Healthcare Cost Dennis" at bounding box center [415, 128] width 252 height 18
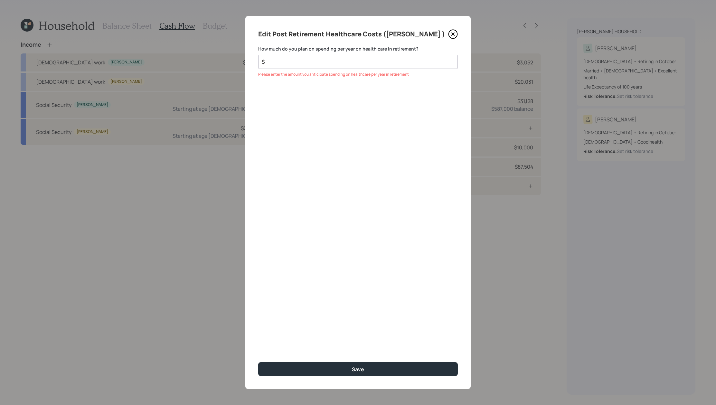
click at [373, 66] on div "$" at bounding box center [358, 62] width 200 height 14
click at [378, 62] on input "$" at bounding box center [355, 62] width 189 height 8
type input "$ 10,000"
click at [258, 362] on button "Save" at bounding box center [358, 369] width 200 height 14
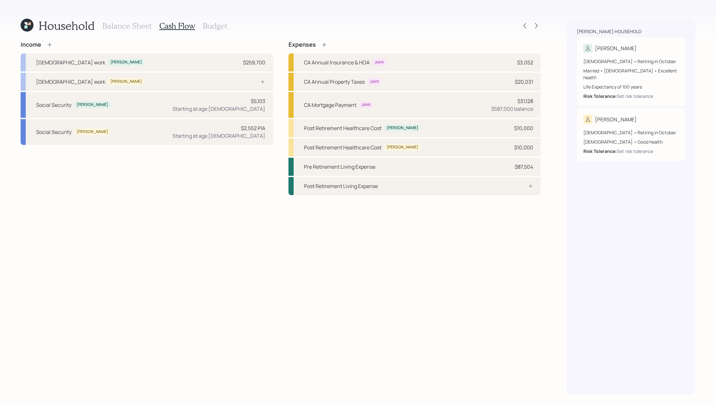
click at [324, 44] on icon at bounding box center [324, 45] width 4 height 4
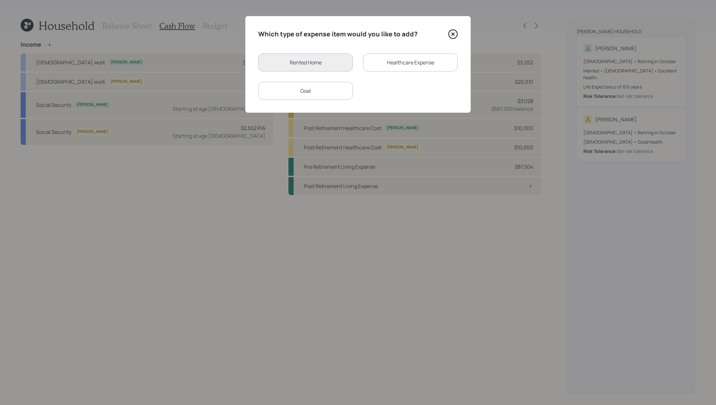
click at [427, 54] on div "Healthcare Expense" at bounding box center [410, 62] width 95 height 18
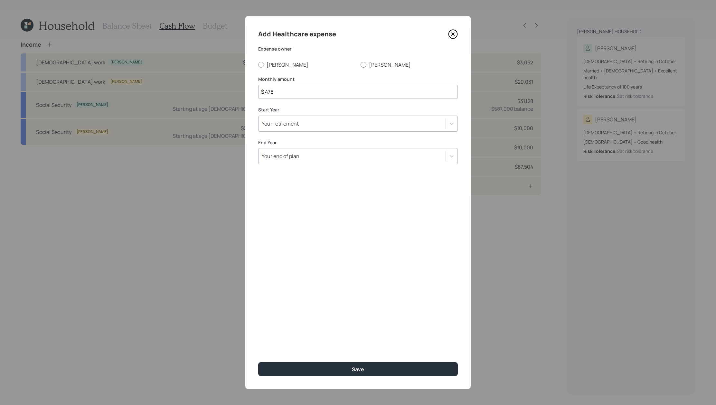
click at [377, 61] on label "[PERSON_NAME]" at bounding box center [409, 64] width 97 height 7
click at [361, 64] on input "[PERSON_NAME]" at bounding box center [360, 64] width 0 height 0
radio input "true"
click at [347, 91] on input "$ 476" at bounding box center [358, 92] width 200 height 14
drag, startPoint x: 317, startPoint y: 88, endPoint x: 156, endPoint y: 87, distance: 161.3
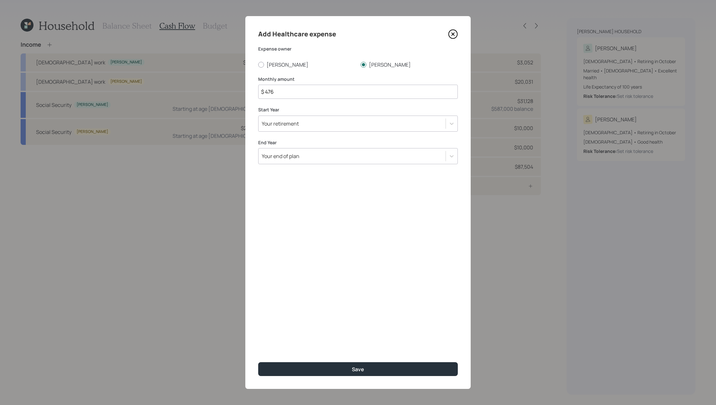
click at [156, 87] on div "Add Healthcare expense Expense owner Dennis Patricia Monthly amount $ 476 Start…" at bounding box center [358, 202] width 716 height 405
drag, startPoint x: 282, startPoint y: 93, endPoint x: 257, endPoint y: 93, distance: 24.8
click at [257, 93] on div "Add Healthcare expense Expense owner Dennis Patricia Monthly amount $ 476 Start…" at bounding box center [357, 202] width 225 height 373
type input "$ 420"
click at [301, 130] on div "Your retirement" at bounding box center [358, 124] width 200 height 16
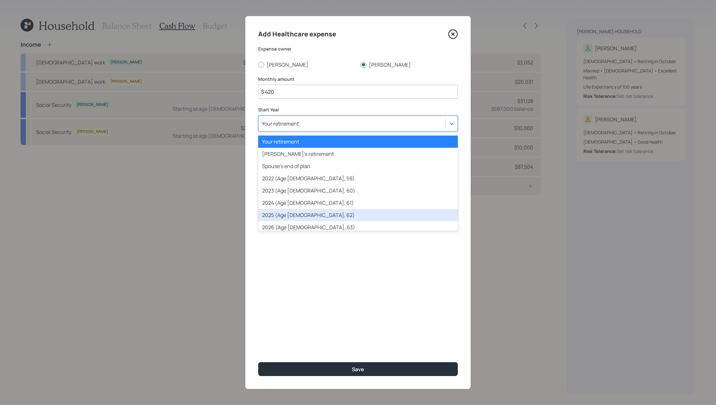
scroll to position [18, 0]
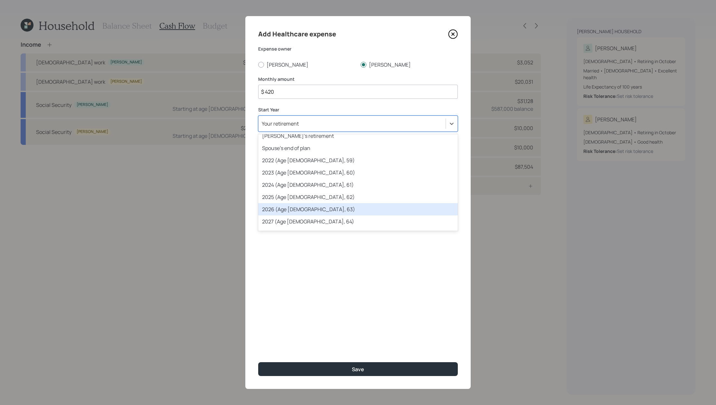
click at [319, 211] on div "2026 (Age 71, 63)" at bounding box center [358, 209] width 200 height 12
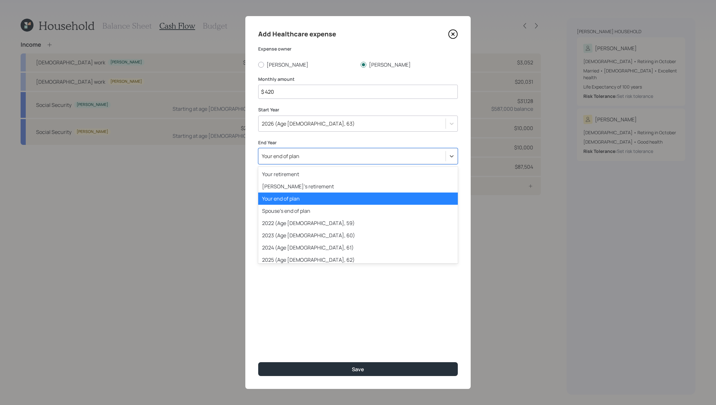
click at [314, 150] on div "Your end of plan" at bounding box center [358, 156] width 200 height 16
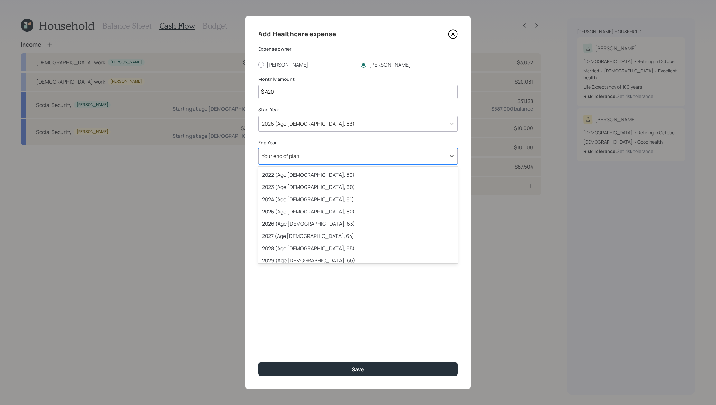
scroll to position [49, 0]
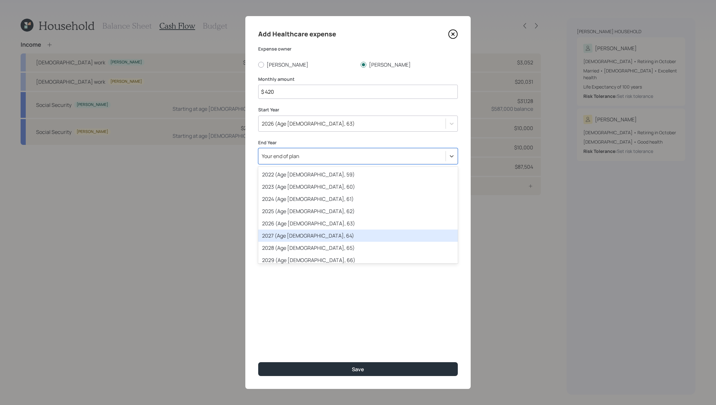
click at [317, 234] on div "2027 (Age 72, 64)" at bounding box center [358, 236] width 200 height 12
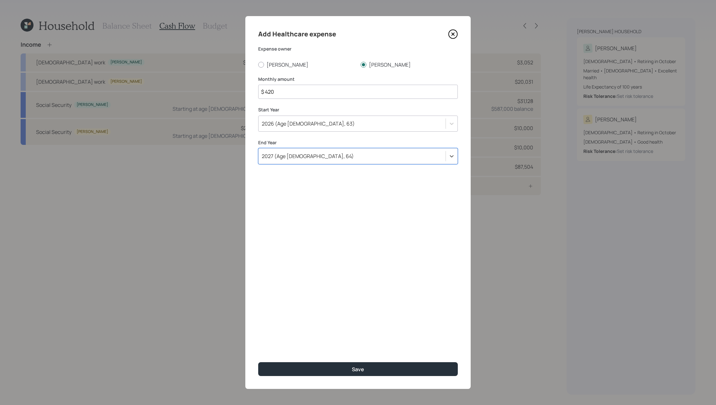
click at [319, 153] on div "2027 (Age 72, 64)" at bounding box center [352, 156] width 187 height 11
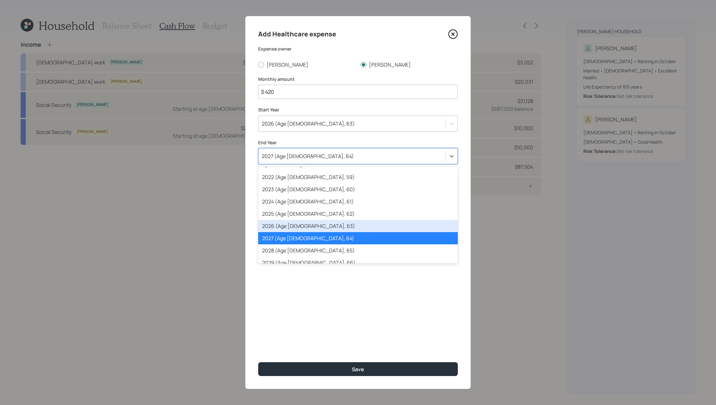
scroll to position [47, 0]
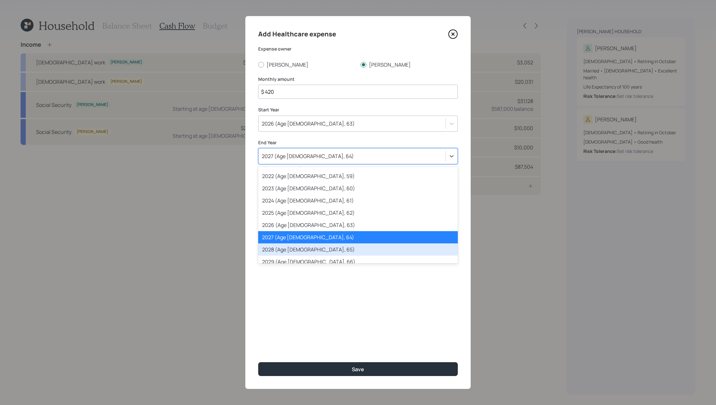
click at [320, 246] on div "2028 (Age 73, 65)" at bounding box center [358, 249] width 200 height 12
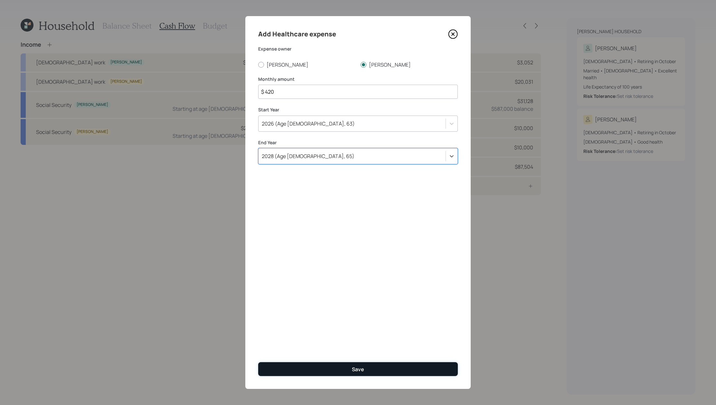
click at [357, 371] on div "Save" at bounding box center [358, 369] width 12 height 7
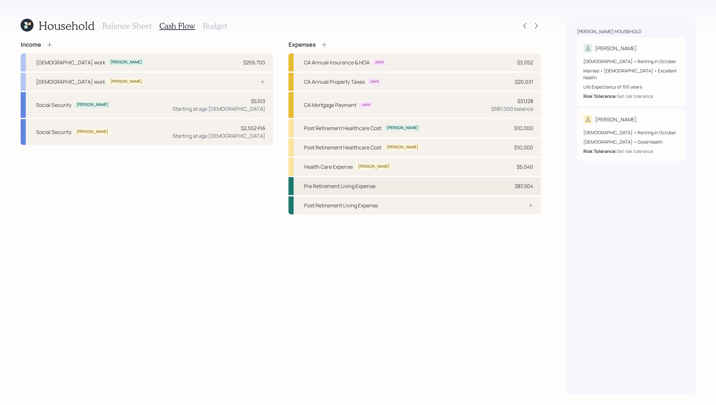
click at [463, 188] on div "Pre Retirement Living Expense $87,504" at bounding box center [415, 186] width 252 height 18
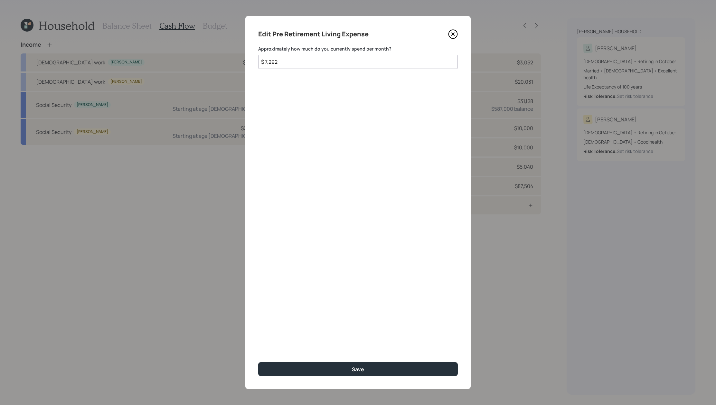
click at [301, 59] on input "$ 7,292" at bounding box center [358, 62] width 200 height 14
drag, startPoint x: 301, startPoint y: 59, endPoint x: 121, endPoint y: 51, distance: 180.5
click at [121, 51] on div "Edit Pre Retirement Living Expense Approximately how much do you currently spen…" at bounding box center [358, 202] width 716 height 405
click at [316, 64] on input "$ 7,292" at bounding box center [358, 62] width 200 height 14
drag, startPoint x: 316, startPoint y: 64, endPoint x: 110, endPoint y: 47, distance: 207.2
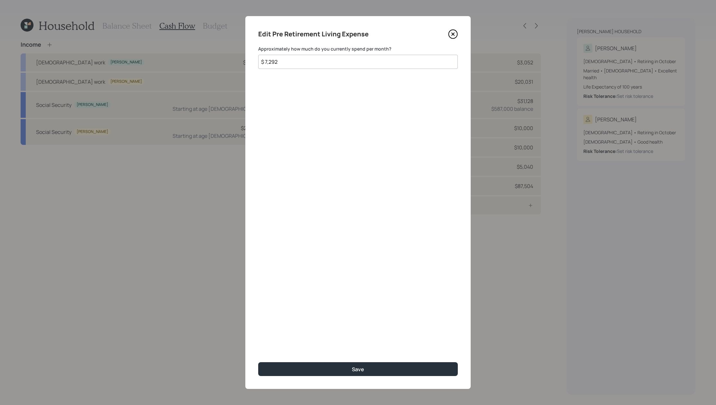
click at [110, 47] on div "Edit Pre Retirement Living Expense Approximately how much do you currently spen…" at bounding box center [358, 202] width 716 height 405
type input "$ 7,750"
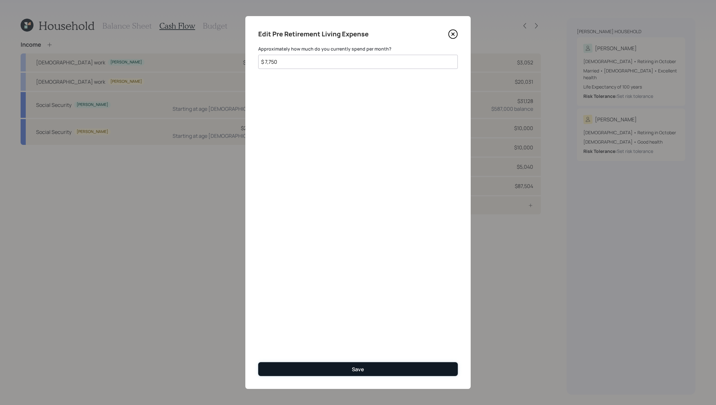
click at [438, 366] on button "Save" at bounding box center [358, 369] width 200 height 14
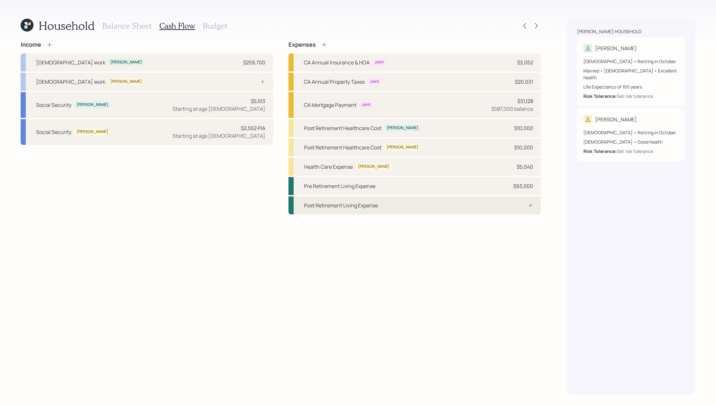
click at [457, 199] on div "Post Retirement Living Expense" at bounding box center [415, 205] width 252 height 18
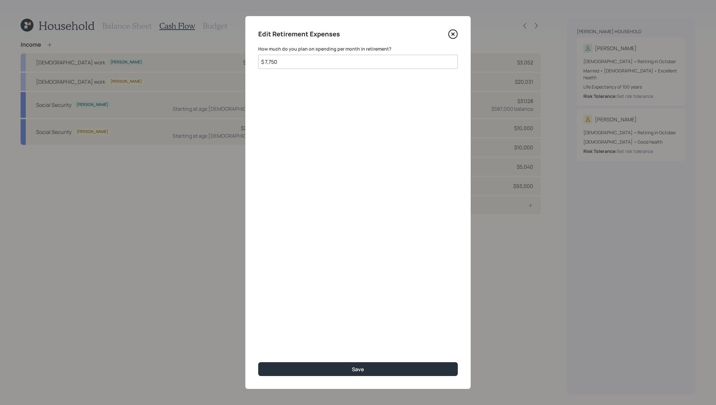
type input "$ 7,750"
click at [258, 362] on button "Save" at bounding box center [358, 369] width 200 height 14
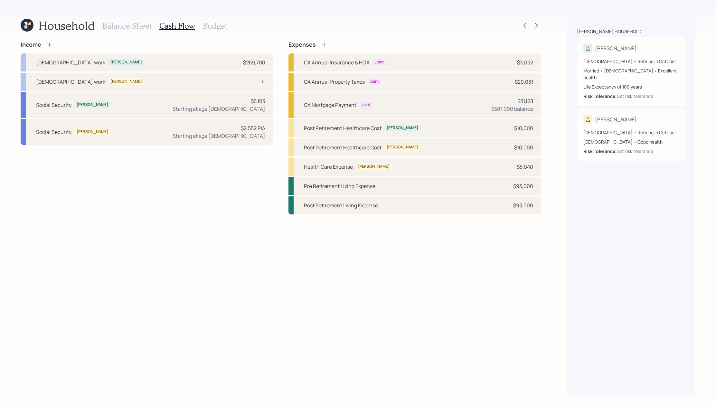
click at [211, 24] on h3 "Budget" at bounding box center [215, 25] width 24 height 9
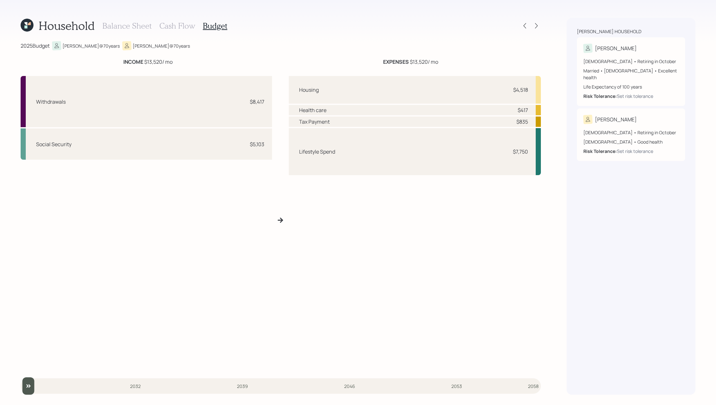
click at [176, 27] on h3 "Cash Flow" at bounding box center [177, 25] width 36 height 9
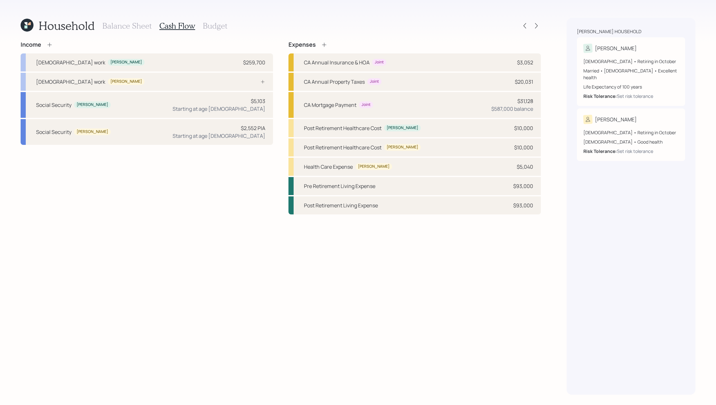
click at [211, 19] on div "Balance Sheet Cash Flow Budget" at bounding box center [164, 25] width 125 height 15
click at [211, 23] on h3 "Budget" at bounding box center [215, 25] width 24 height 9
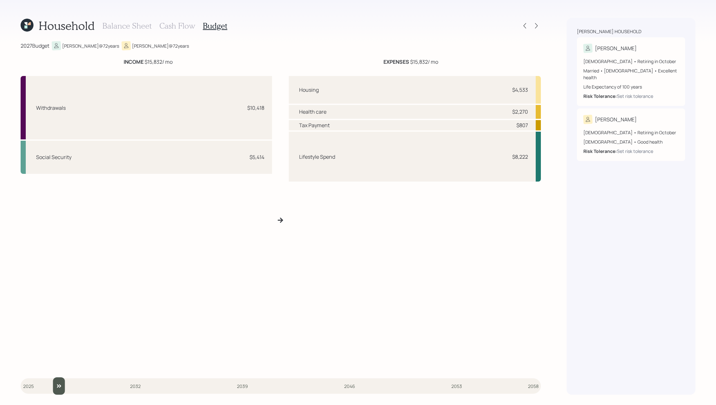
drag, startPoint x: 33, startPoint y: 386, endPoint x: 49, endPoint y: 386, distance: 15.8
type input "2027"
click at [49, 386] on input "slider" at bounding box center [281, 385] width 520 height 17
drag, startPoint x: 265, startPoint y: 158, endPoint x: 239, endPoint y: 158, distance: 26.4
click at [239, 158] on div "Social Security $5,414" at bounding box center [146, 157] width 251 height 33
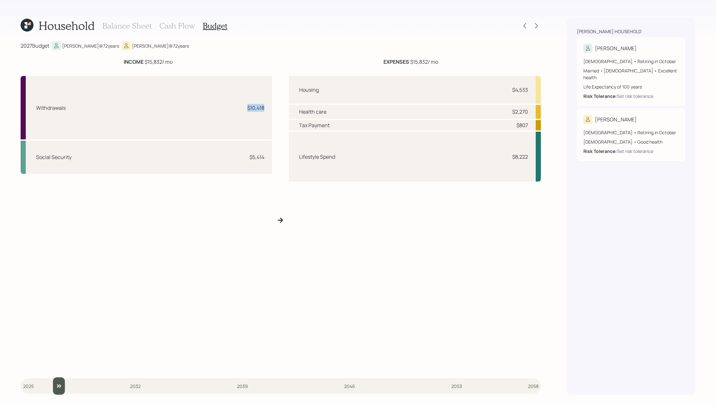
drag, startPoint x: 267, startPoint y: 106, endPoint x: 236, endPoint y: 109, distance: 31.1
click at [236, 109] on div "Withdrawals $10,418" at bounding box center [146, 107] width 251 height 63
drag, startPoint x: 449, startPoint y: 66, endPoint x: 354, endPoint y: 64, distance: 95.3
click at [354, 64] on div "INCOME $15,832 / mo EXPENSES $15,832 / mo Withdrawals $10,418 Social Security $…" at bounding box center [281, 214] width 520 height 312
click at [452, 128] on div "Tax Payment $807" at bounding box center [415, 125] width 252 height 10
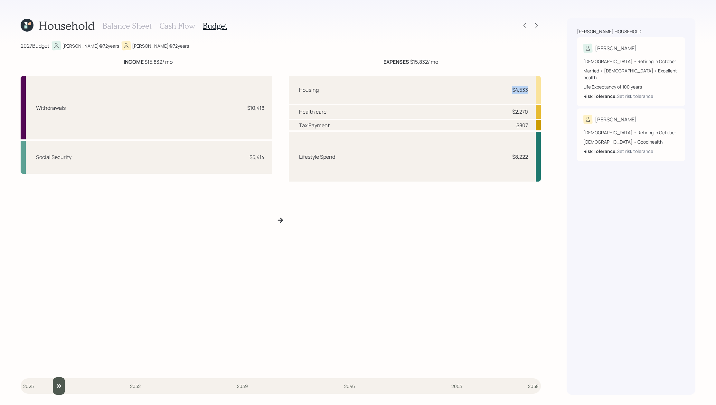
drag, startPoint x: 528, startPoint y: 90, endPoint x: 507, endPoint y: 89, distance: 21.0
click at [506, 89] on div "Housing $4,533" at bounding box center [415, 90] width 252 height 28
click at [415, 195] on div "Housing $4,533 Health care $2,270 Tax Payment $807 Lifestyle Spend $8,222" at bounding box center [415, 223] width 252 height 294
drag, startPoint x: 530, startPoint y: 127, endPoint x: 493, endPoint y: 127, distance: 37.7
click at [493, 127] on div "Tax Payment $807" at bounding box center [415, 125] width 252 height 10
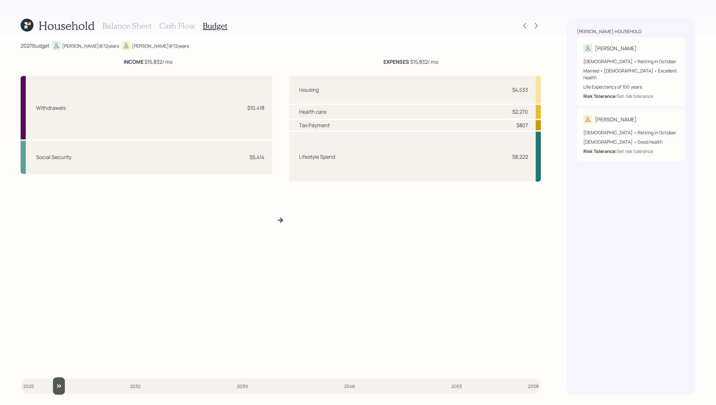
click at [511, 135] on div "Lifestyle Spend $8,222" at bounding box center [415, 157] width 252 height 50
click at [537, 26] on icon at bounding box center [536, 26] width 6 height 6
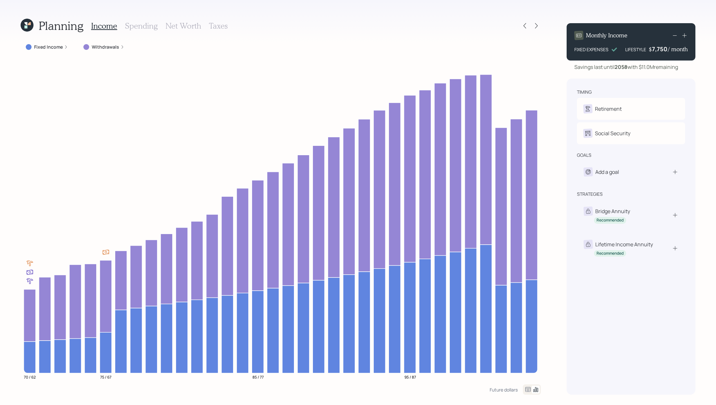
click at [40, 49] on label "Fixed Income" at bounding box center [48, 47] width 29 height 6
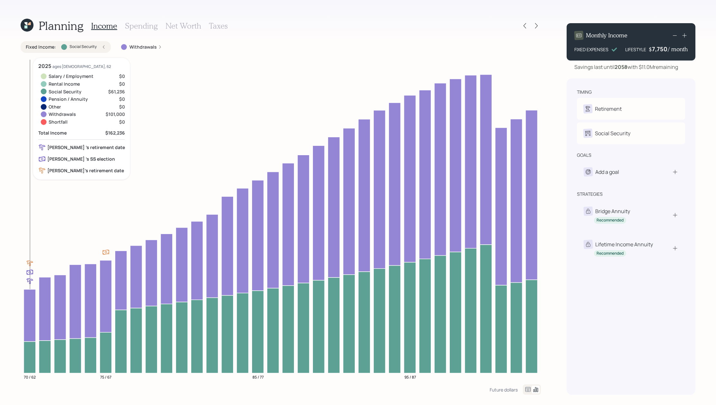
click at [33, 364] on icon at bounding box center [30, 357] width 12 height 32
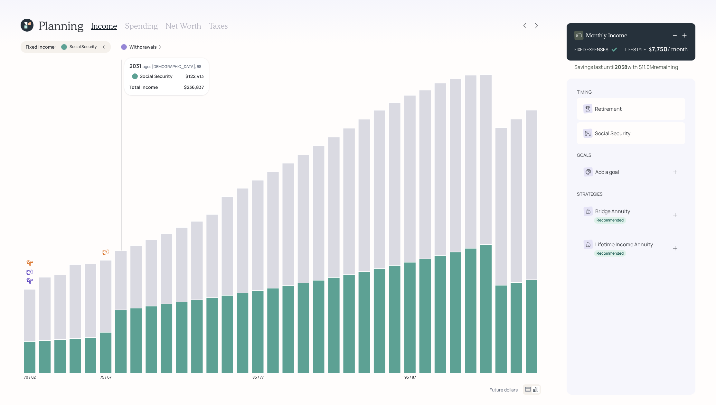
click at [117, 328] on icon at bounding box center [121, 341] width 12 height 63
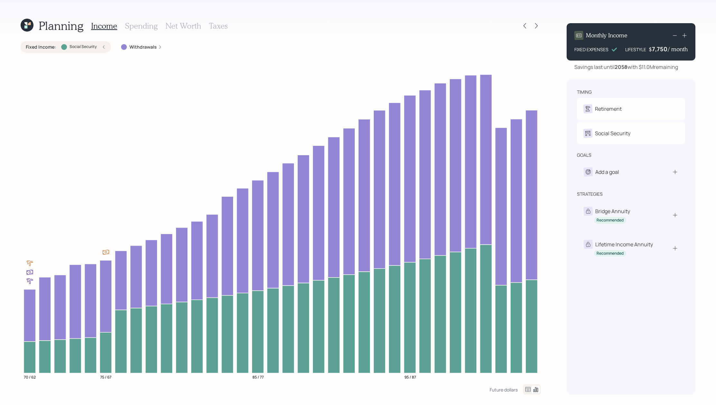
click at [90, 46] on label "Social Security" at bounding box center [83, 46] width 27 height 5
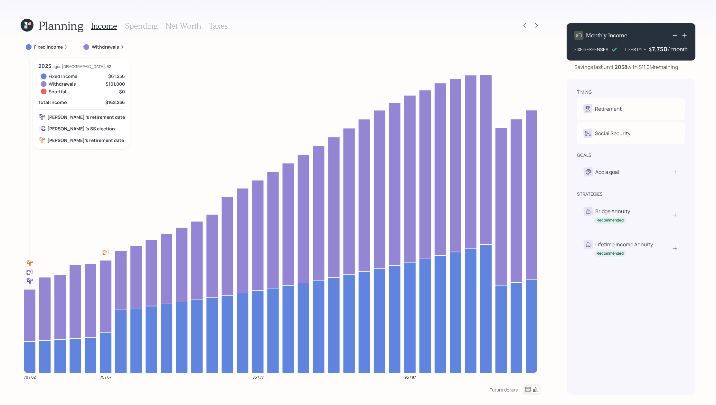
click at [31, 313] on icon at bounding box center [30, 315] width 12 height 52
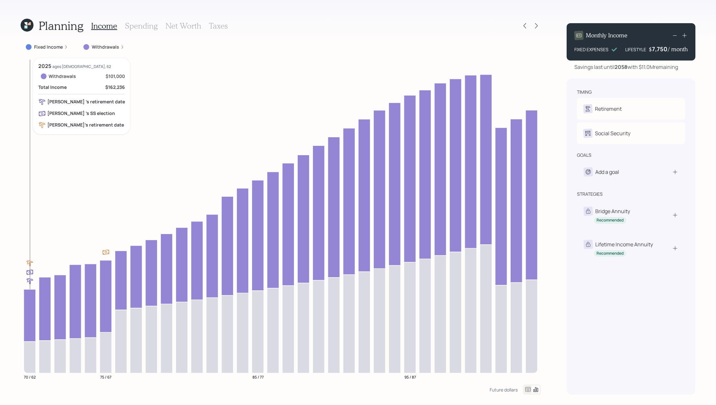
click at [29, 303] on icon at bounding box center [30, 315] width 12 height 52
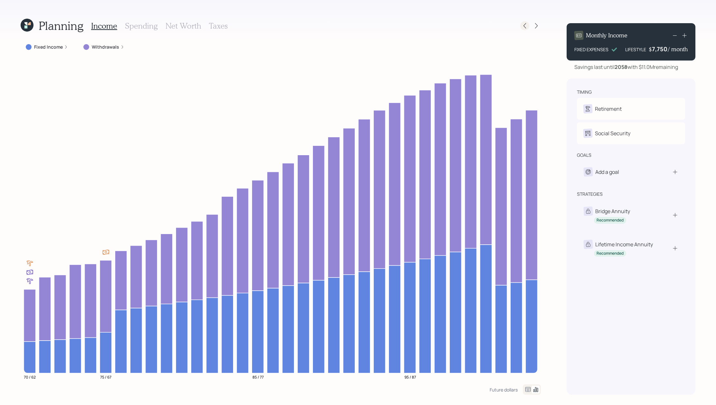
click at [527, 24] on icon at bounding box center [525, 26] width 6 height 6
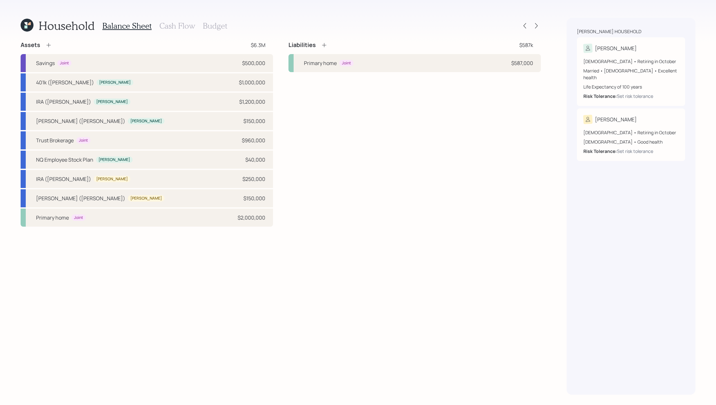
click at [192, 28] on h3 "Cash Flow" at bounding box center [177, 25] width 36 height 9
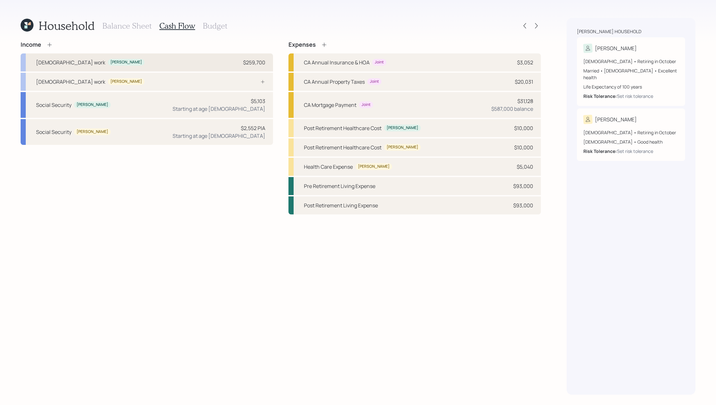
click at [167, 63] on div "Full-time work Dennis $259,700" at bounding box center [147, 62] width 252 height 18
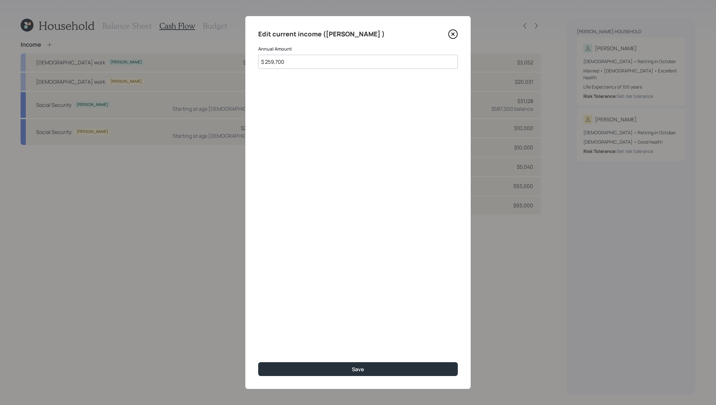
drag, startPoint x: 313, startPoint y: 62, endPoint x: 103, endPoint y: 36, distance: 211.6
click at [103, 36] on div "Edit current income (Dennis ) Annual Amount $ 259,700 Save" at bounding box center [358, 202] width 716 height 405
type input "$ 0"
click at [258, 362] on button "Save" at bounding box center [358, 369] width 200 height 14
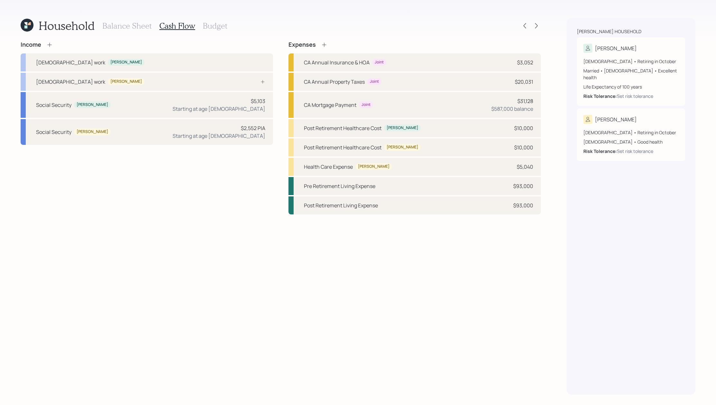
click at [51, 44] on icon at bounding box center [49, 45] width 6 height 6
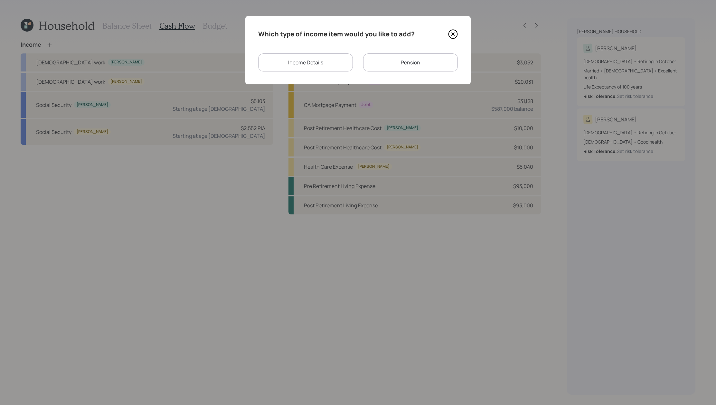
click at [346, 67] on div "Income Details" at bounding box center [305, 62] width 95 height 18
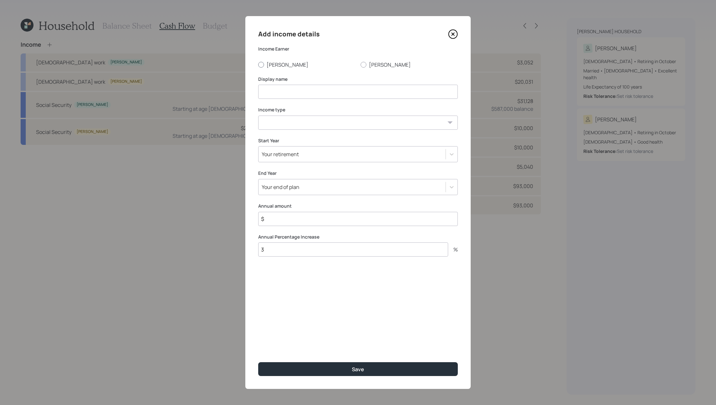
click at [277, 65] on label "[PERSON_NAME]" at bounding box center [306, 64] width 97 height 7
click at [258, 65] on input "[PERSON_NAME]" at bounding box center [258, 64] width 0 height 0
radio input "true"
click at [288, 97] on input at bounding box center [358, 92] width 200 height 14
type input "Full-time work 2025"
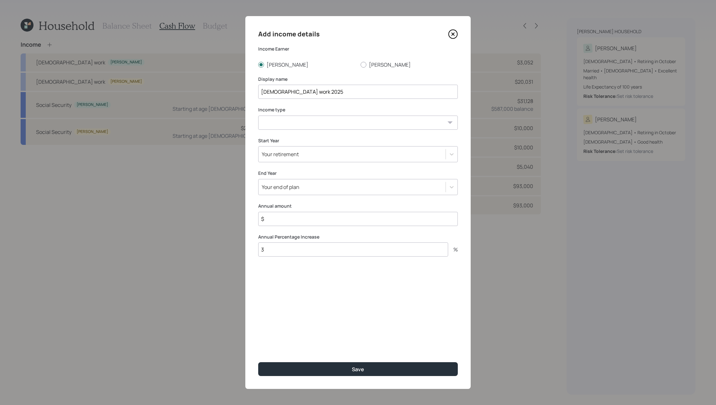
click at [299, 119] on select "Full-time work Part-time work Self employment Other" at bounding box center [358, 123] width 200 height 14
select select "salary"
click at [315, 157] on div "Your retirement" at bounding box center [352, 154] width 187 height 11
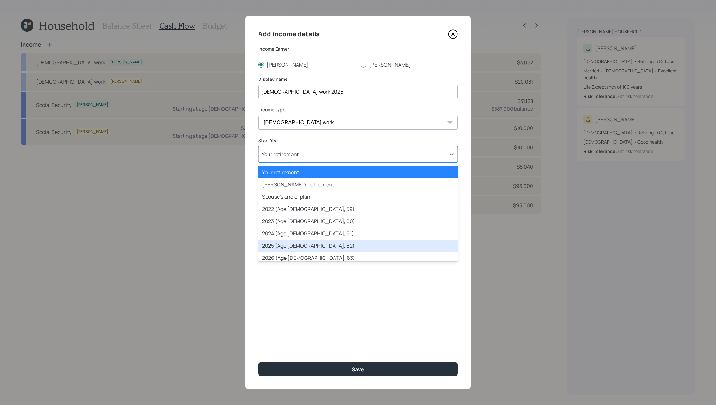
click at [319, 250] on div "2025 (Age 70, 62)" at bounding box center [358, 246] width 200 height 12
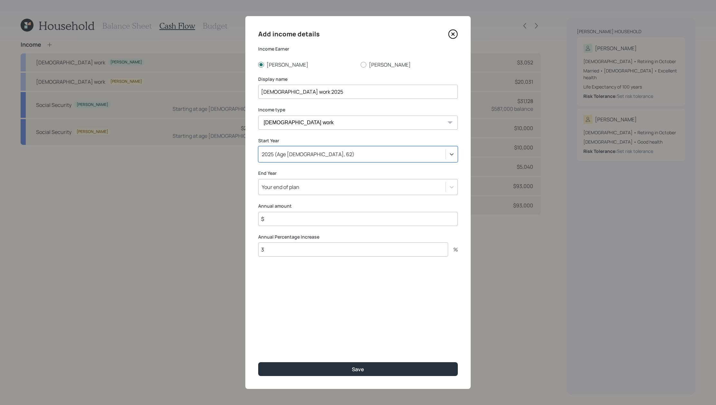
click at [316, 184] on div "Your end of plan" at bounding box center [352, 187] width 187 height 11
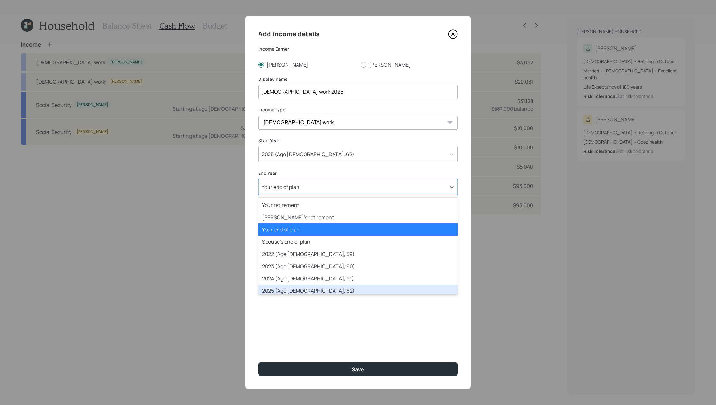
click at [315, 285] on div "2025 (Age 70, 62)" at bounding box center [358, 291] width 200 height 12
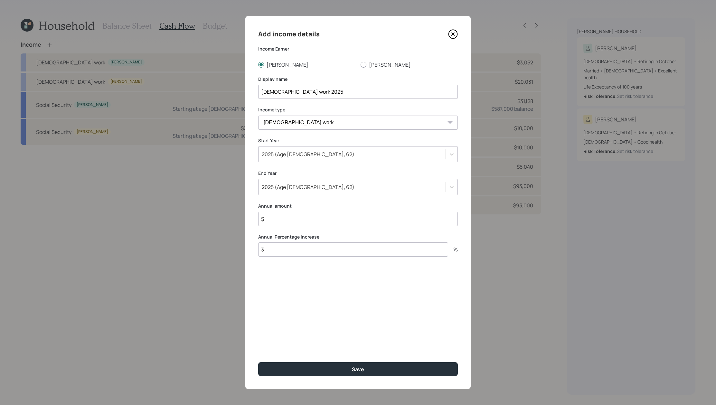
click at [302, 224] on input "$" at bounding box center [358, 219] width 200 height 14
paste input "259,700"
type input "$ 259,700"
drag, startPoint x: 318, startPoint y: 251, endPoint x: 173, endPoint y: 247, distance: 144.9
click at [173, 247] on div "Add income details Income Earner Dennis Patricia Display name Full-time work 20…" at bounding box center [358, 202] width 716 height 405
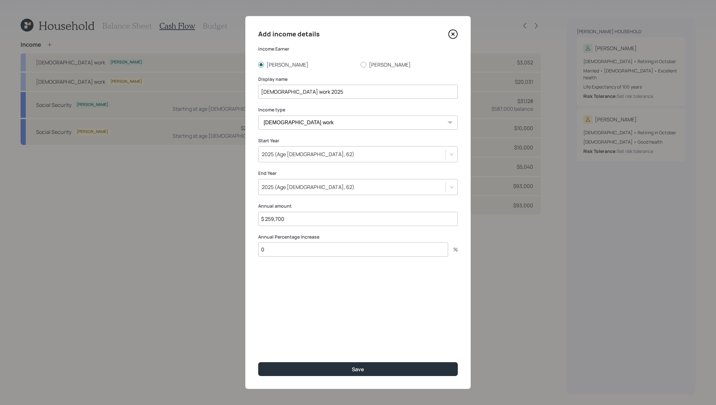
type input "0"
click at [258, 362] on button "Save" at bounding box center [358, 369] width 200 height 14
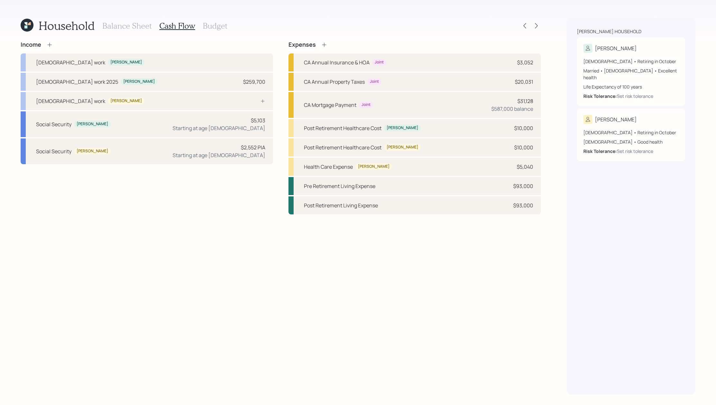
click at [536, 17] on div "Household Balance Sheet Cash Flow Budget Income Full-time work Dennis Full-time…" at bounding box center [358, 202] width 716 height 405
click at [536, 27] on icon at bounding box center [536, 26] width 6 height 6
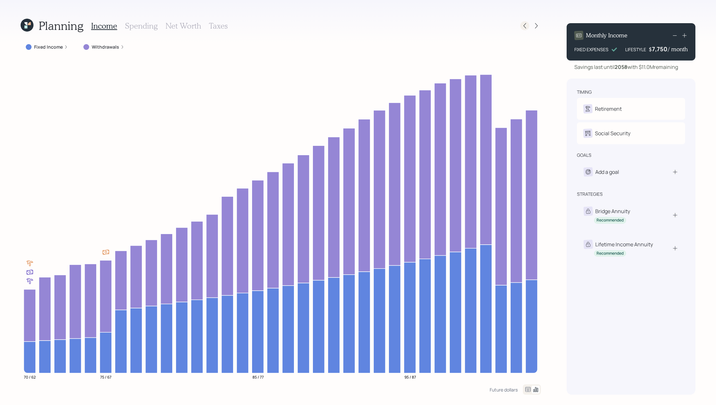
click at [528, 22] on div at bounding box center [530, 25] width 21 height 9
click at [527, 24] on icon at bounding box center [525, 26] width 6 height 6
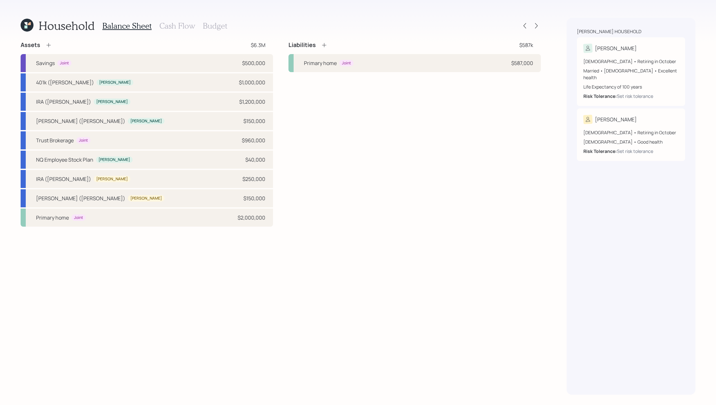
drag, startPoint x: 165, startPoint y: 31, endPoint x: 167, endPoint y: 29, distance: 3.7
click at [166, 30] on div "Balance Sheet Cash Flow Budget" at bounding box center [164, 25] width 125 height 15
click at [167, 29] on h3 "Cash Flow" at bounding box center [177, 25] width 36 height 9
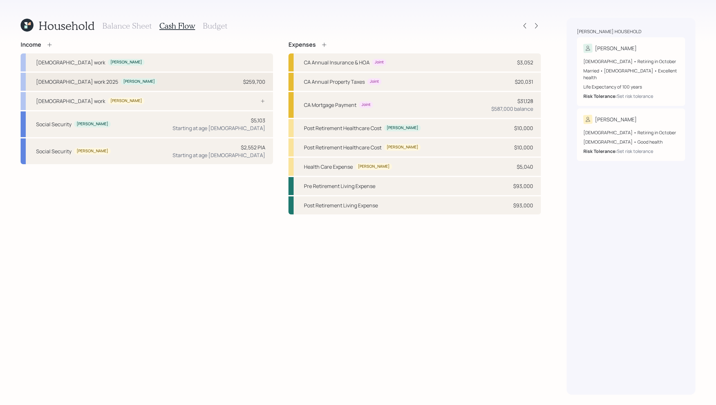
click at [138, 81] on div "Full-time work 2025 Dennis $259,700" at bounding box center [147, 82] width 252 height 18
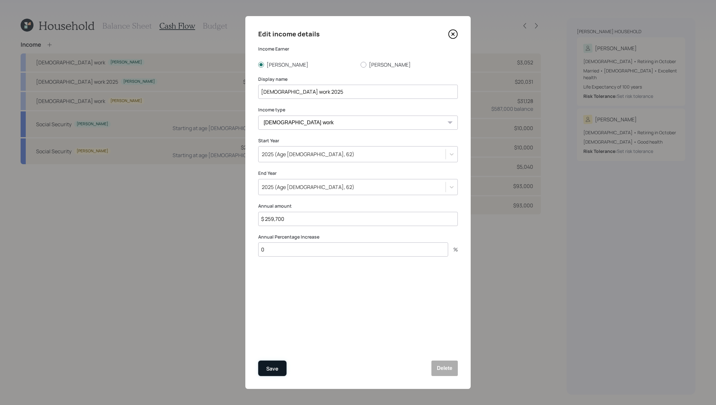
click at [271, 372] on div "Save" at bounding box center [272, 369] width 12 height 9
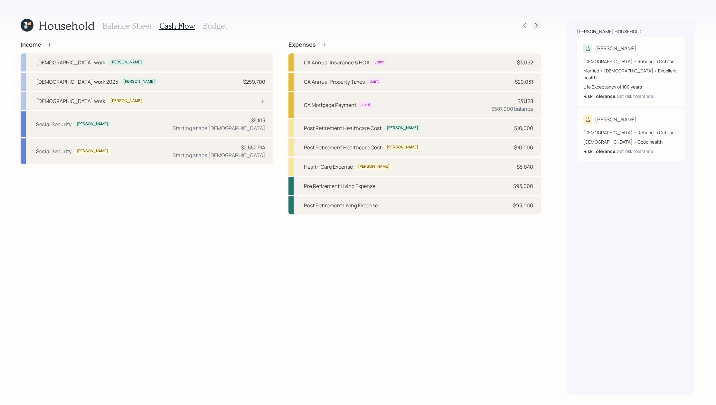
click at [534, 28] on icon at bounding box center [536, 26] width 6 height 6
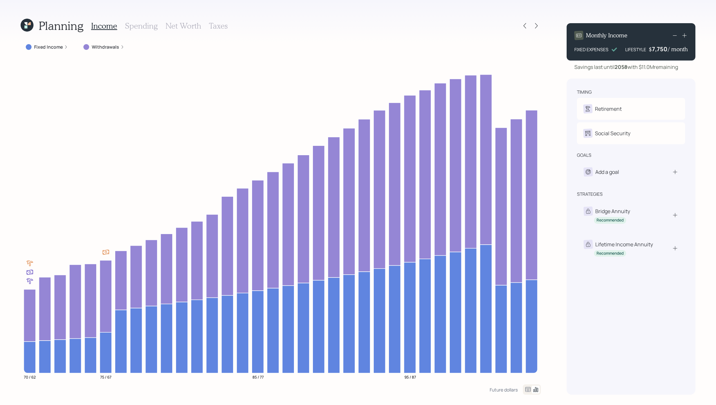
click at [105, 47] on label "Withdrawals" at bounding box center [105, 47] width 27 height 6
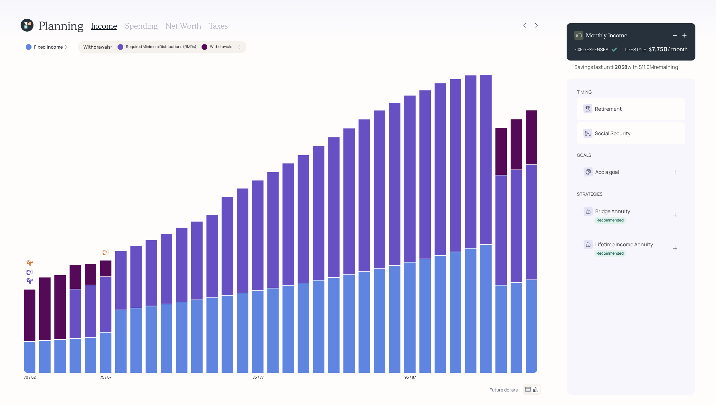
click at [42, 47] on label "Fixed Income" at bounding box center [48, 47] width 29 height 6
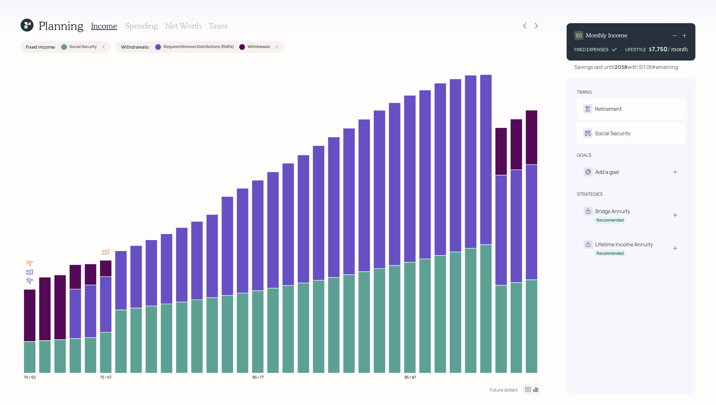
click at [42, 47] on label "Fixed Income :" at bounding box center [41, 47] width 30 height 6
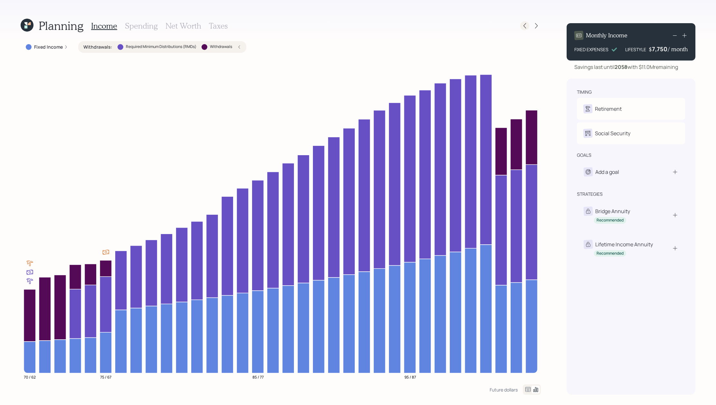
click at [527, 22] on div at bounding box center [524, 25] width 9 height 9
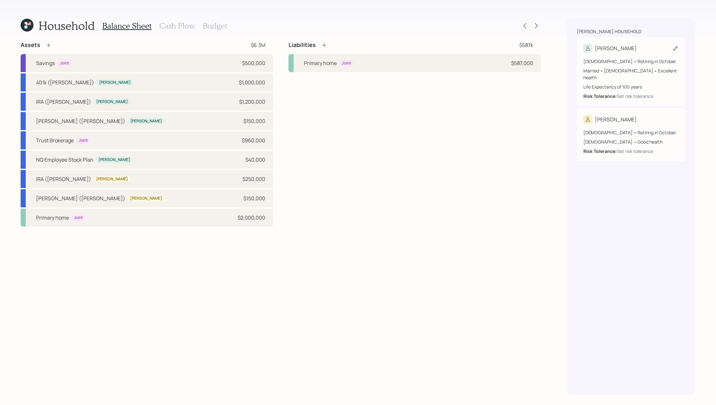
click at [636, 55] on div "[DEMOGRAPHIC_DATA] • Retiring in October Married • [DEMOGRAPHIC_DATA] • Excelle…" at bounding box center [630, 76] width 95 height 47
select select "10"
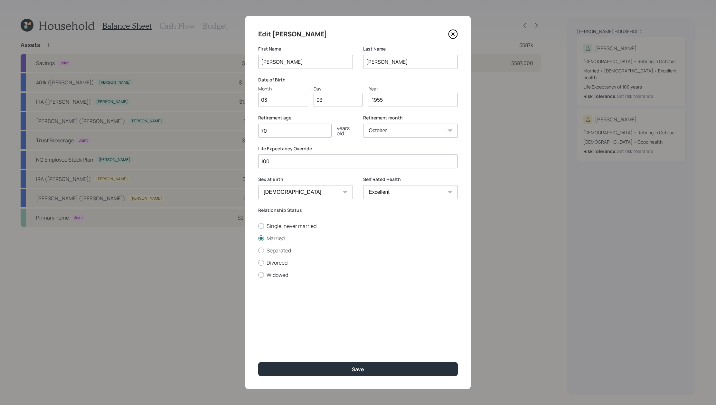
click at [293, 133] on input "70" at bounding box center [294, 131] width 73 height 14
click at [415, 128] on select "January February March April May June July August September October November De…" at bounding box center [410, 131] width 95 height 14
click at [293, 128] on input "7" at bounding box center [294, 131] width 73 height 14
type input "71"
click at [422, 136] on select "January February March April May June July August September October November De…" at bounding box center [410, 131] width 95 height 14
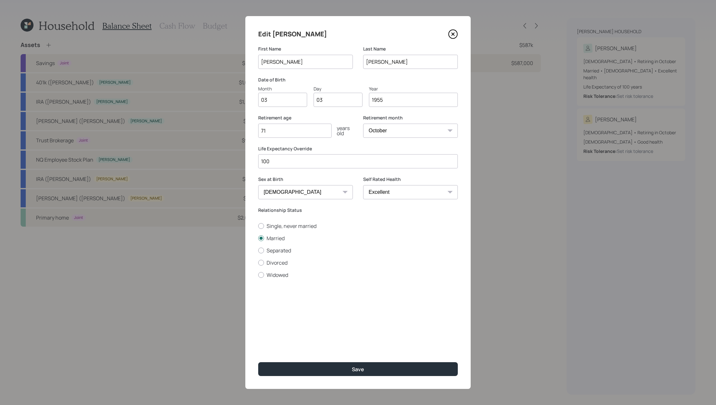
select select "1"
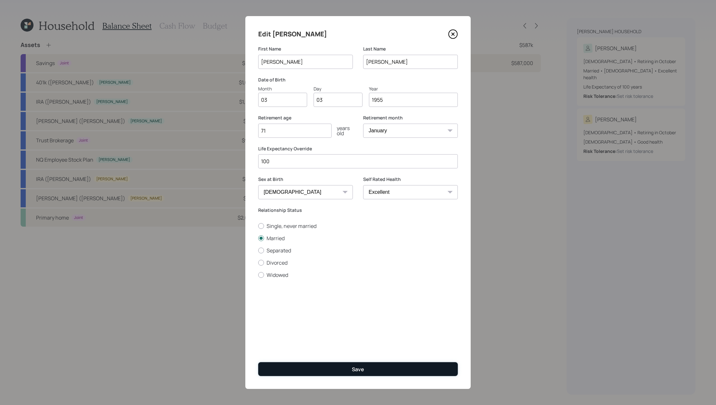
click at [373, 369] on button "Save" at bounding box center [358, 369] width 200 height 14
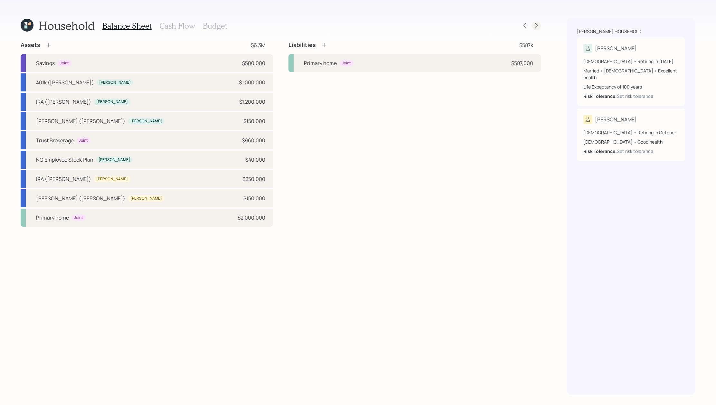
click at [537, 23] on icon at bounding box center [536, 26] width 6 height 6
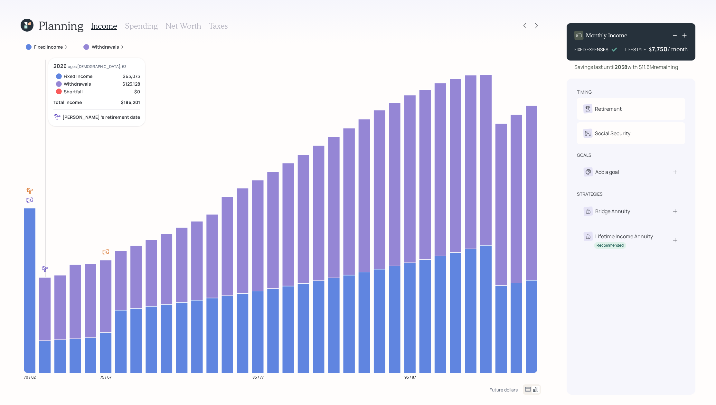
click at [48, 285] on icon at bounding box center [45, 308] width 12 height 63
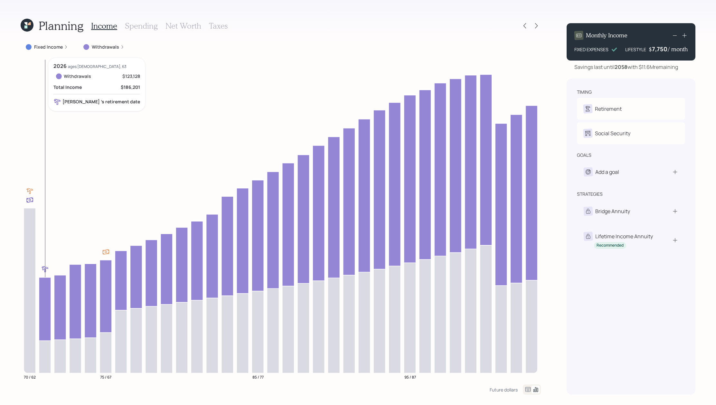
click at [48, 285] on icon at bounding box center [45, 308] width 12 height 63
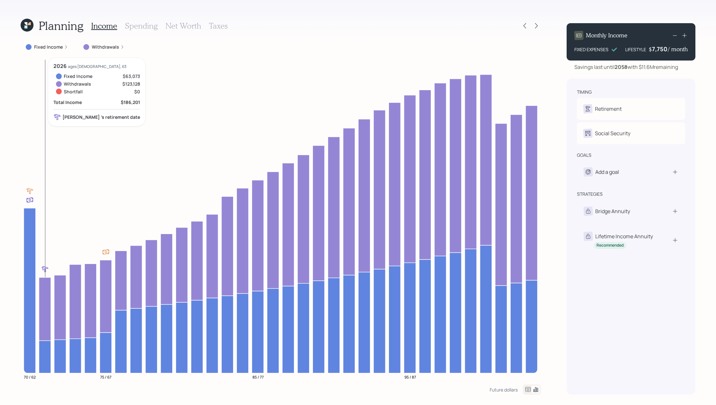
click at [49, 290] on icon at bounding box center [45, 308] width 12 height 63
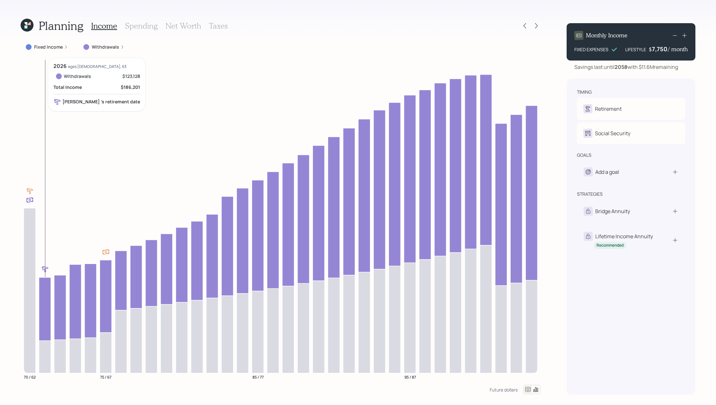
click at [49, 290] on icon at bounding box center [45, 308] width 12 height 63
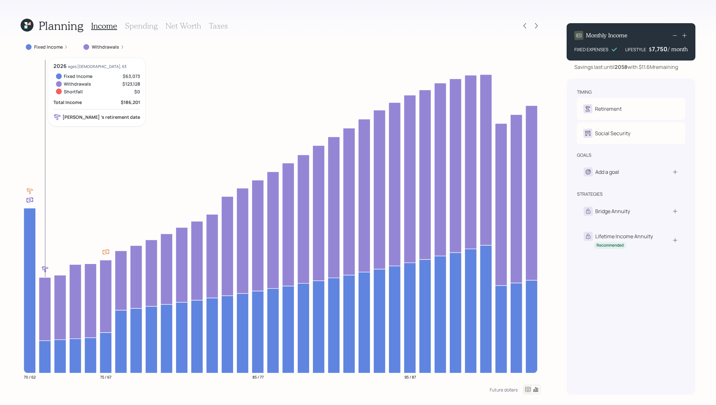
click at [42, 301] on icon at bounding box center [45, 308] width 12 height 63
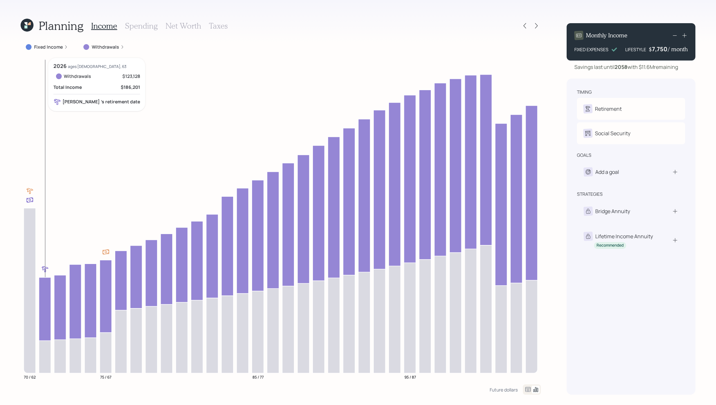
click at [40, 289] on icon at bounding box center [45, 308] width 12 height 63
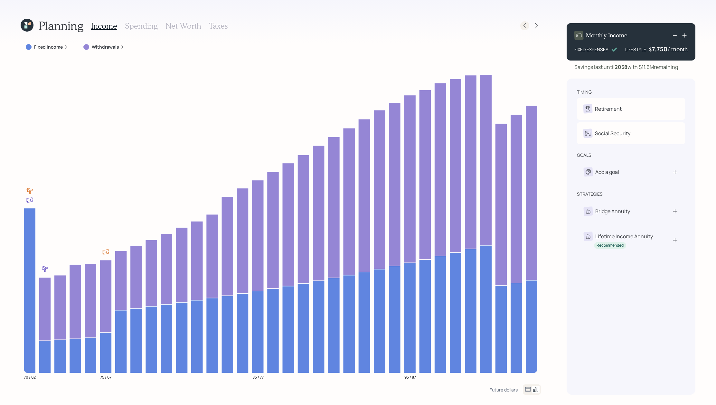
click at [527, 29] on div at bounding box center [524, 25] width 9 height 9
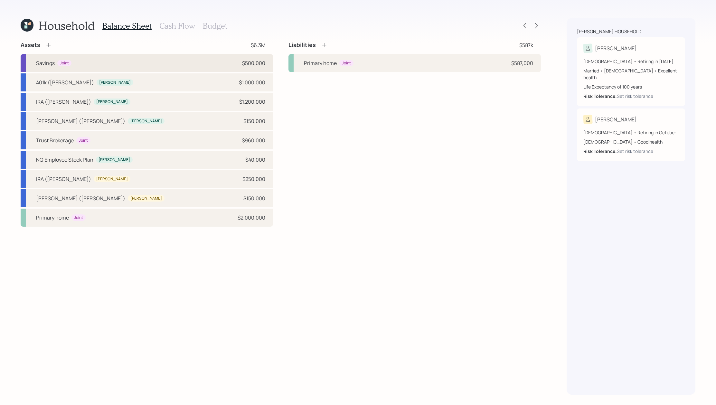
click at [187, 62] on div "Savings Joint $500,000" at bounding box center [147, 63] width 252 height 18
select select "emergency_fund"
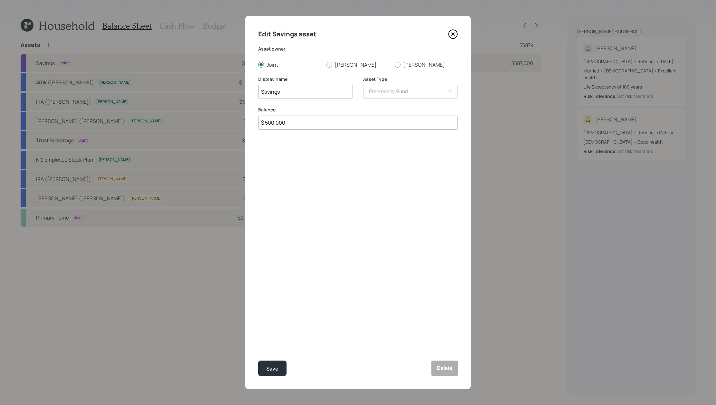
click at [451, 34] on icon at bounding box center [453, 34] width 10 height 10
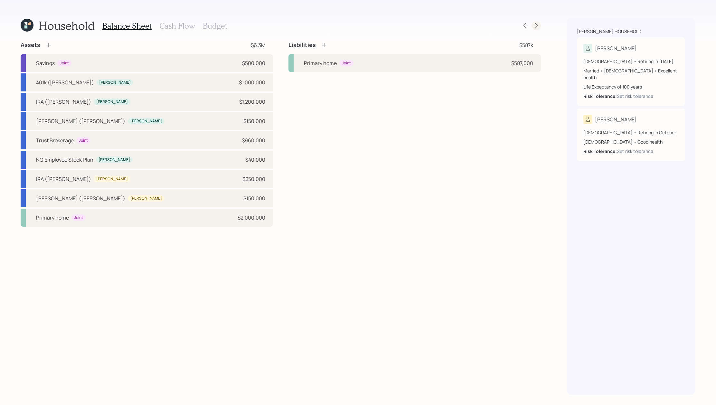
click at [536, 26] on icon at bounding box center [536, 26] width 6 height 6
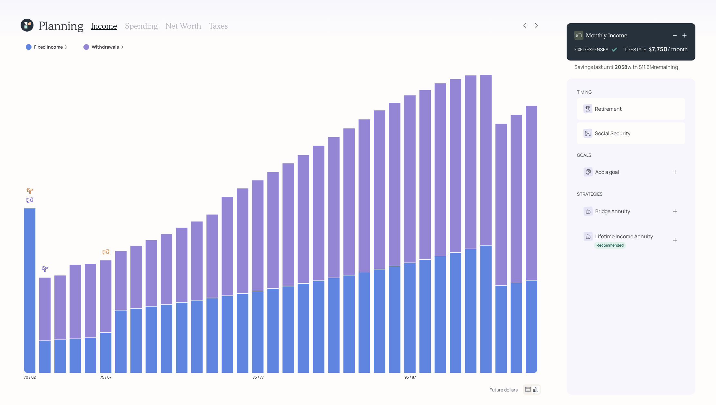
click at [216, 29] on h3 "Taxes" at bounding box center [218, 25] width 19 height 9
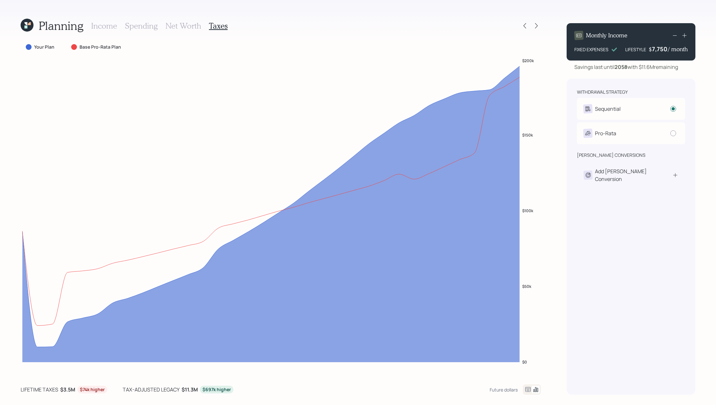
click at [529, 390] on icon at bounding box center [528, 390] width 8 height 8
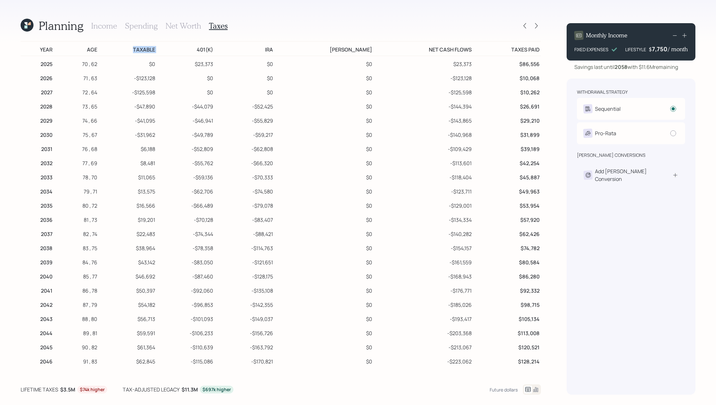
drag, startPoint x: 172, startPoint y: 50, endPoint x: 134, endPoint y: 51, distance: 37.7
click at [134, 51] on tr "Year Age Taxable 401(k) IRA Roth IRA Net Cash Flows Taxes Paid" at bounding box center [281, 49] width 520 height 14
click at [156, 55] on td "Taxable" at bounding box center [128, 49] width 58 height 14
drag, startPoint x: 169, startPoint y: 50, endPoint x: 130, endPoint y: 49, distance: 38.7
click at [130, 49] on td "Taxable" at bounding box center [128, 49] width 58 height 14
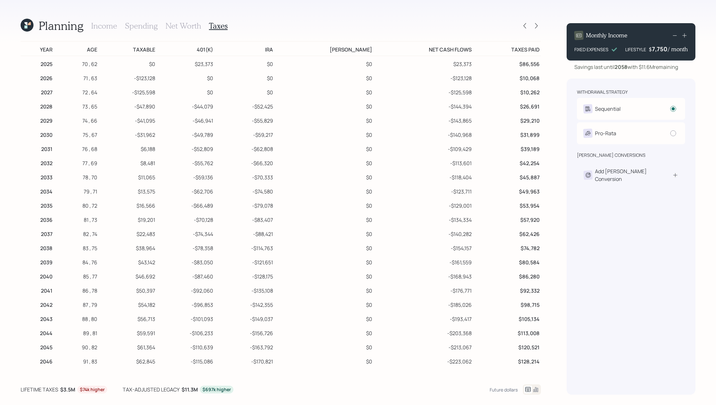
click at [175, 58] on td "$23,373" at bounding box center [185, 63] width 58 height 14
drag, startPoint x: 174, startPoint y: 81, endPoint x: 124, endPoint y: 78, distance: 49.7
click at [123, 78] on tr "2026 71 , 63 -$123,128 $0 $0 $0 -$123,128 $10,068" at bounding box center [281, 77] width 520 height 14
drag, startPoint x: 171, startPoint y: 92, endPoint x: 136, endPoint y: 92, distance: 35.7
click at [136, 92] on tr "2027 72 , 64 -$125,598 $0 $0 $0 -$125,598 $10,262" at bounding box center [281, 91] width 520 height 14
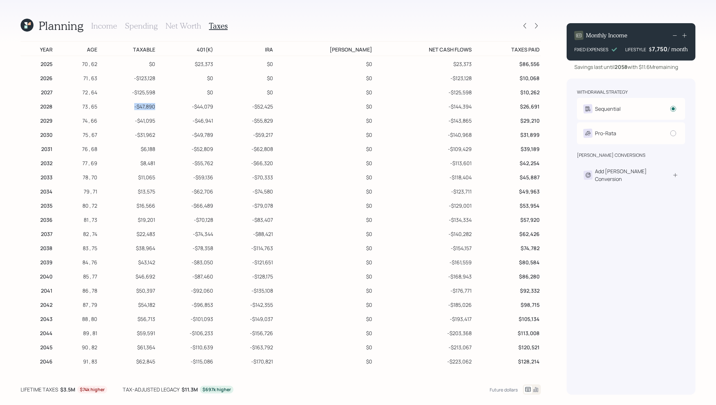
drag, startPoint x: 169, startPoint y: 109, endPoint x: 125, endPoint y: 109, distance: 44.1
click at [125, 109] on td "-$47,890" at bounding box center [128, 106] width 58 height 14
drag, startPoint x: 231, startPoint y: 106, endPoint x: 203, endPoint y: 110, distance: 28.3
click at [203, 110] on td "-$44,079" at bounding box center [185, 106] width 58 height 14
drag, startPoint x: 308, startPoint y: 106, endPoint x: 314, endPoint y: 104, distance: 6.1
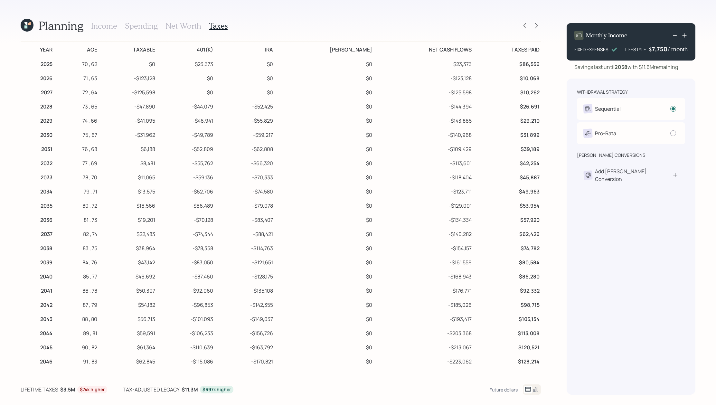
click at [314, 104] on td "$0" at bounding box center [323, 106] width 99 height 14
click at [527, 27] on icon at bounding box center [525, 26] width 6 height 6
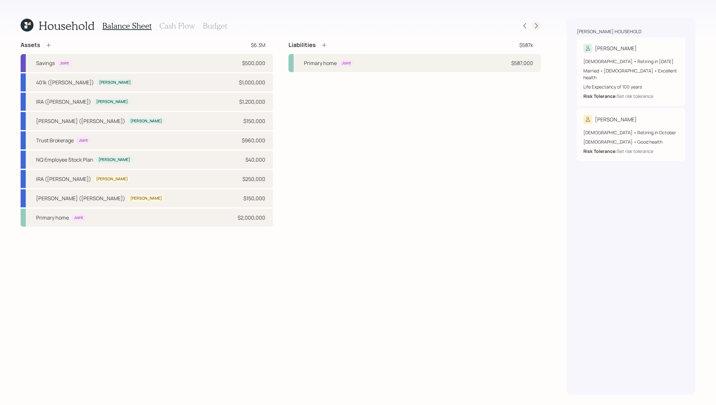
click at [539, 26] on icon at bounding box center [536, 26] width 6 height 6
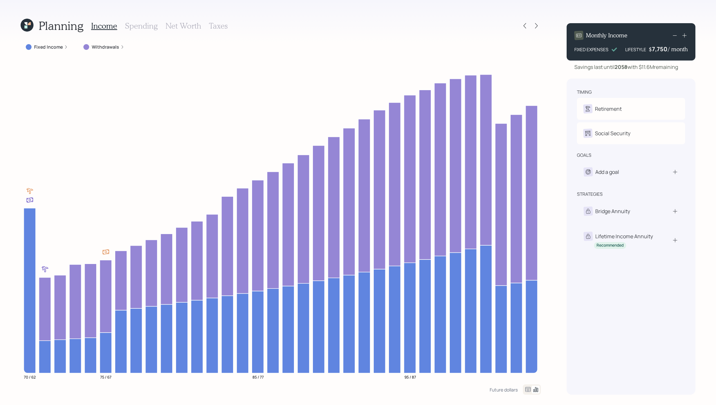
click at [107, 52] on div "Withdrawals" at bounding box center [103, 47] width 51 height 12
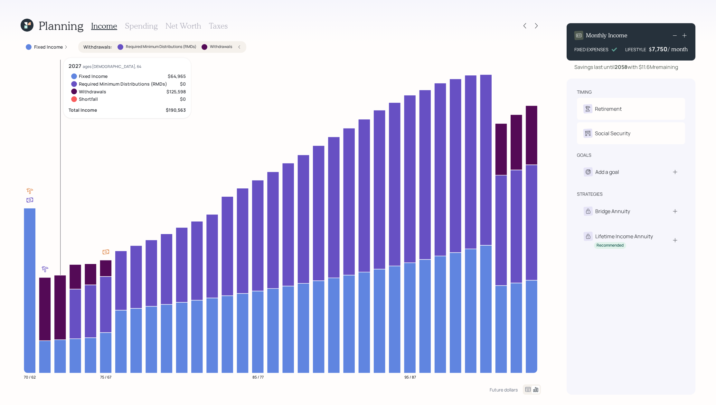
click at [60, 294] on icon at bounding box center [60, 307] width 12 height 65
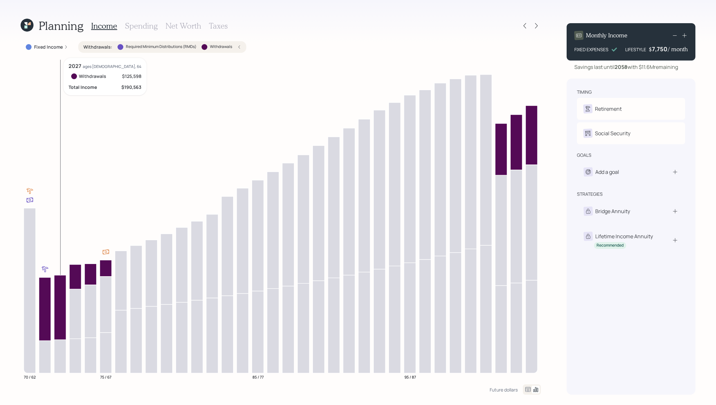
click at [60, 294] on icon at bounding box center [60, 307] width 12 height 65
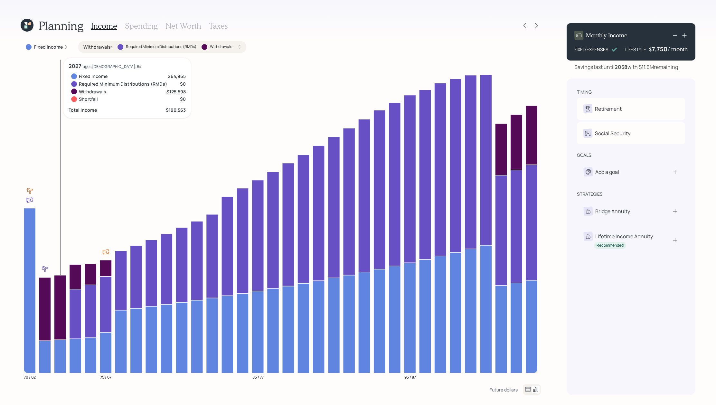
click at [60, 294] on icon at bounding box center [60, 307] width 12 height 65
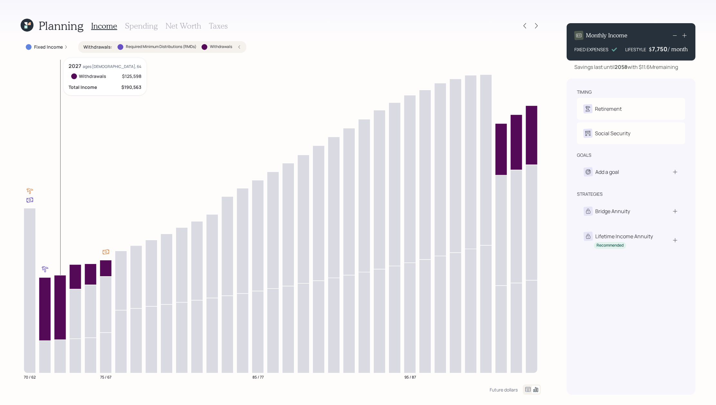
click at [60, 294] on icon at bounding box center [60, 307] width 12 height 65
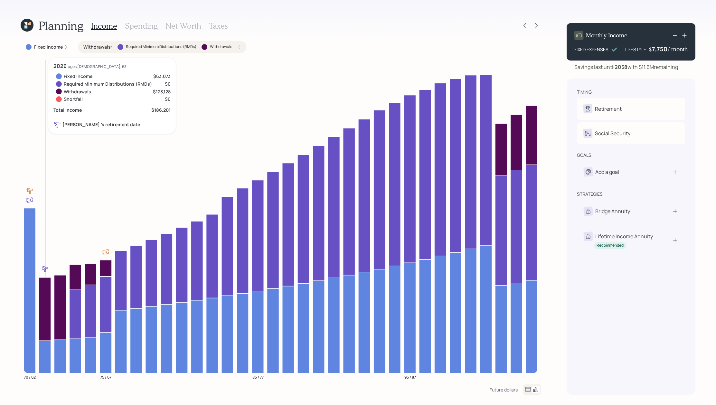
click at [48, 355] on icon at bounding box center [45, 357] width 12 height 33
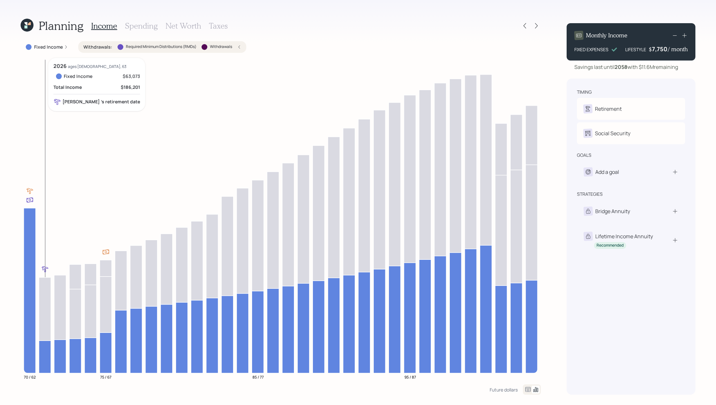
click at [46, 321] on icon at bounding box center [45, 308] width 12 height 63
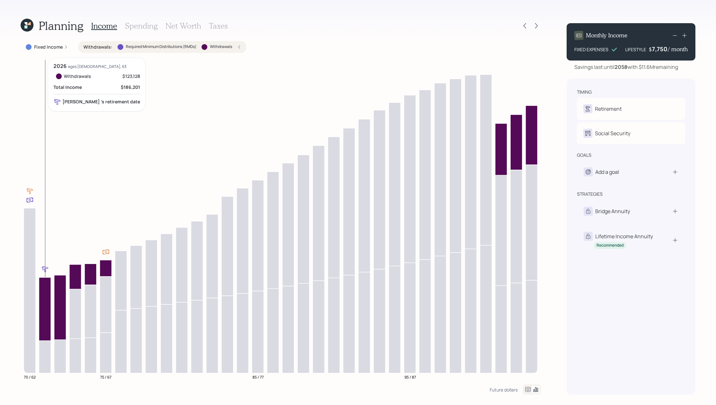
click at [46, 321] on icon at bounding box center [45, 308] width 12 height 63
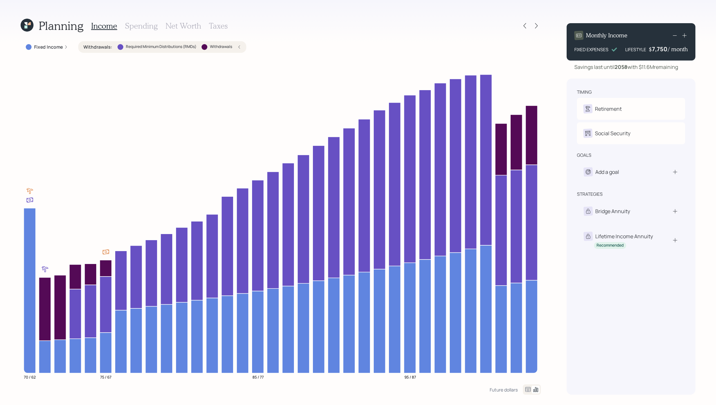
click at [214, 45] on label "Withdrawals" at bounding box center [221, 46] width 22 height 5
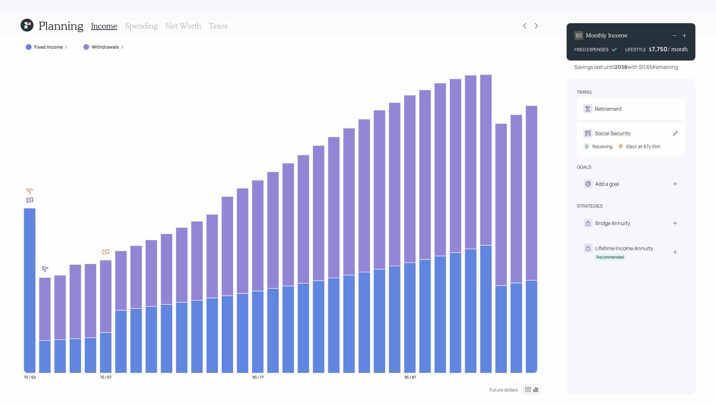
click at [647, 133] on div "Social Security" at bounding box center [630, 133] width 95 height 9
select select "3"
select select "10"
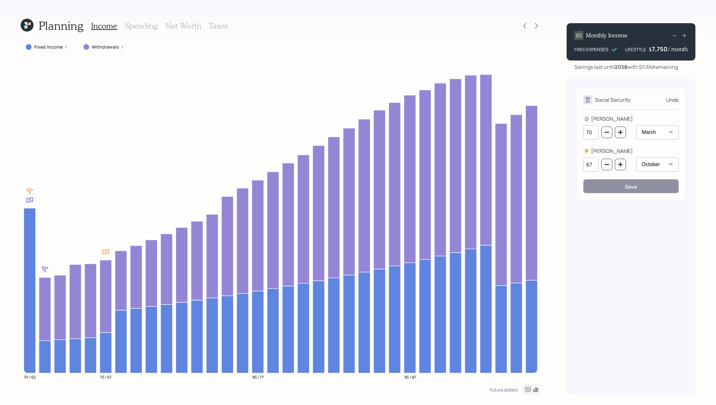
click at [628, 166] on div "67 January February March April May June July August September October November…" at bounding box center [630, 168] width 95 height 22
click at [616, 166] on button "button" at bounding box center [620, 165] width 11 height 12
type input "70"
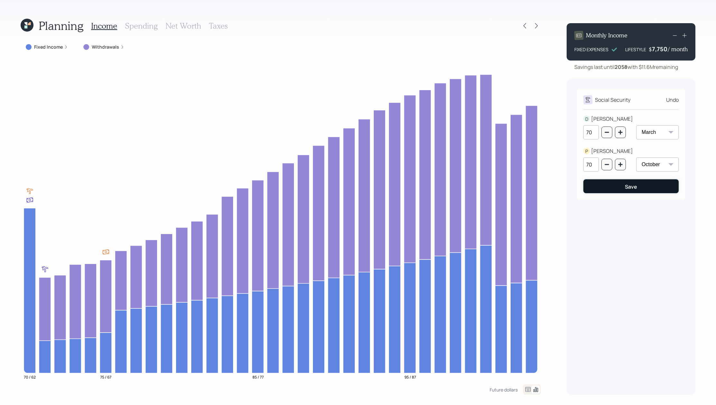
click at [630, 190] on button "Save" at bounding box center [630, 186] width 95 height 14
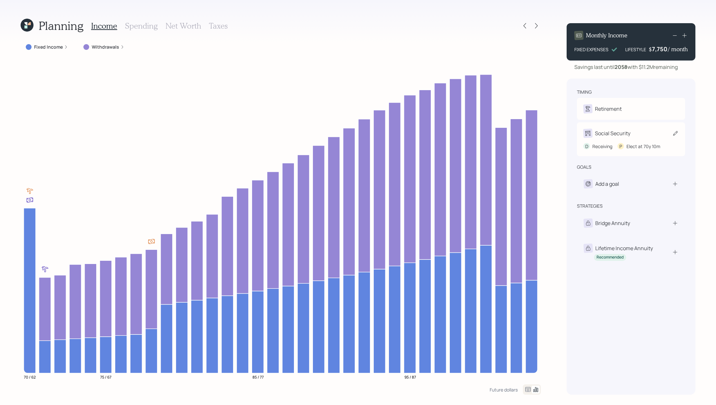
click at [622, 150] on div "P" at bounding box center [621, 146] width 6 height 7
select select "3"
select select "10"
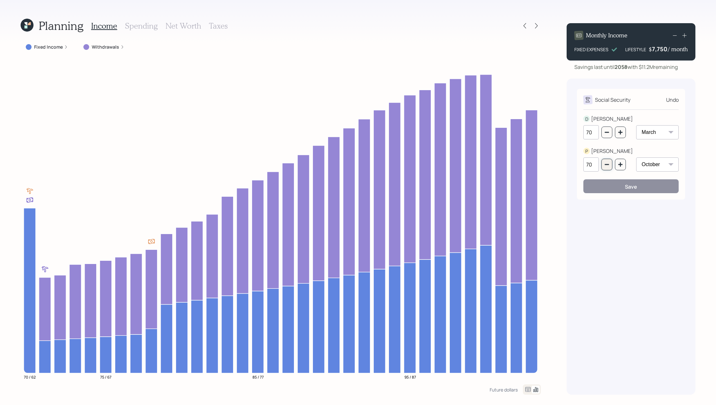
click at [607, 165] on icon "button" at bounding box center [607, 164] width 4 height 1
type input "67"
click at [646, 179] on button "Save" at bounding box center [630, 186] width 95 height 14
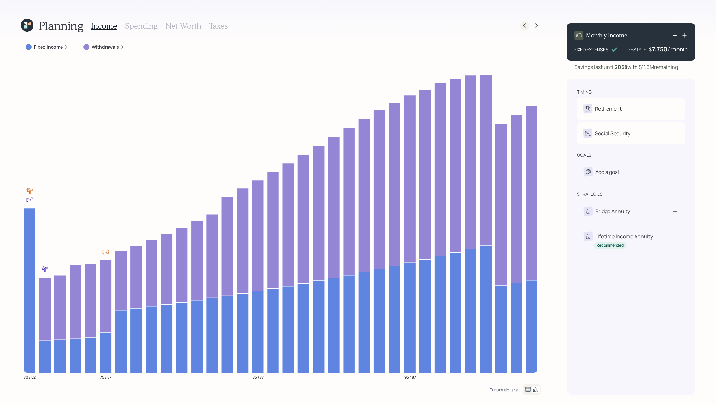
click at [526, 29] on div at bounding box center [524, 25] width 9 height 9
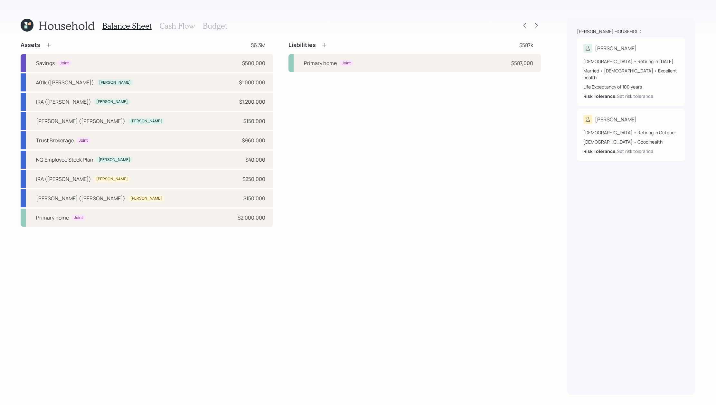
click at [195, 23] on div "Balance Sheet Cash Flow Budget" at bounding box center [164, 25] width 125 height 15
click at [182, 28] on h3 "Cash Flow" at bounding box center [177, 25] width 36 height 9
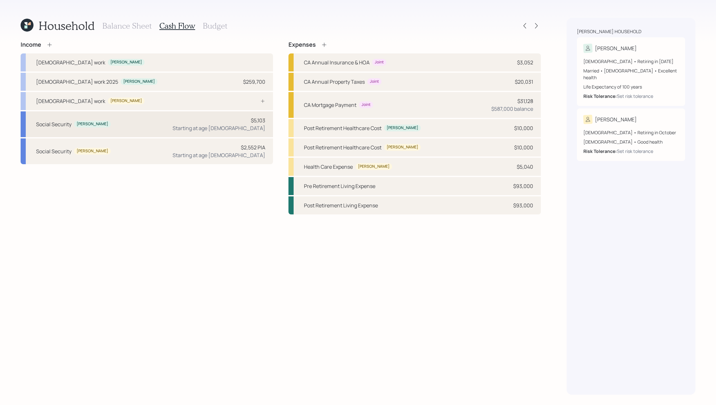
click at [213, 132] on div "Social Security Dennis $5,103 Starting at age 70" at bounding box center [147, 124] width 252 height 26
select select "3"
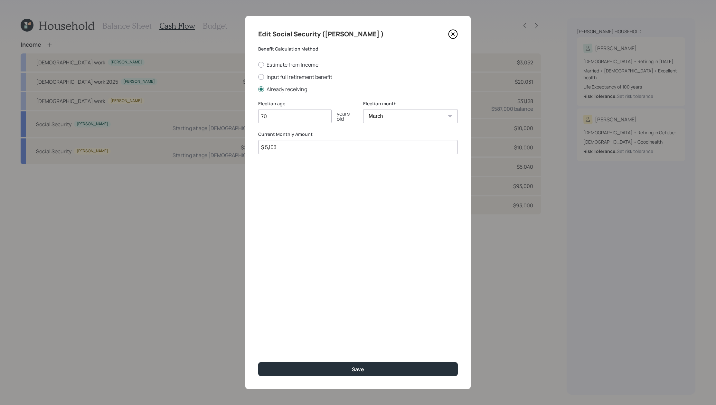
click at [452, 33] on icon at bounding box center [453, 34] width 10 height 10
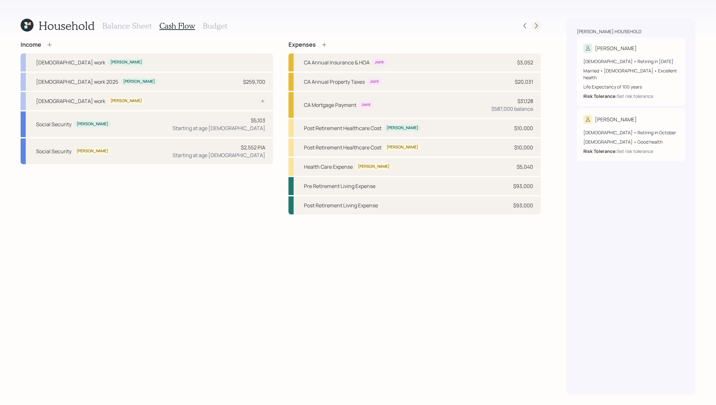
click at [534, 26] on icon at bounding box center [536, 26] width 6 height 6
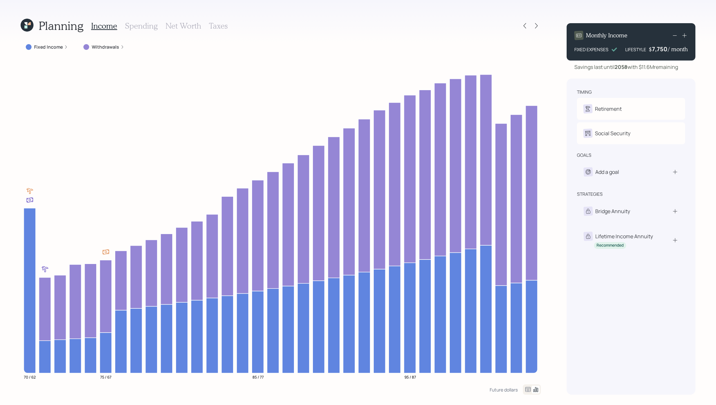
click at [215, 20] on div "Income Spending Net Worth Taxes" at bounding box center [159, 25] width 137 height 15
click at [216, 26] on h3 "Taxes" at bounding box center [218, 25] width 19 height 9
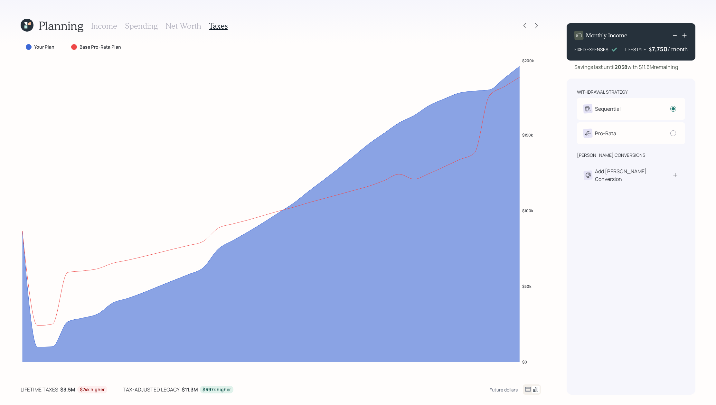
click at [529, 393] on icon at bounding box center [528, 390] width 8 height 8
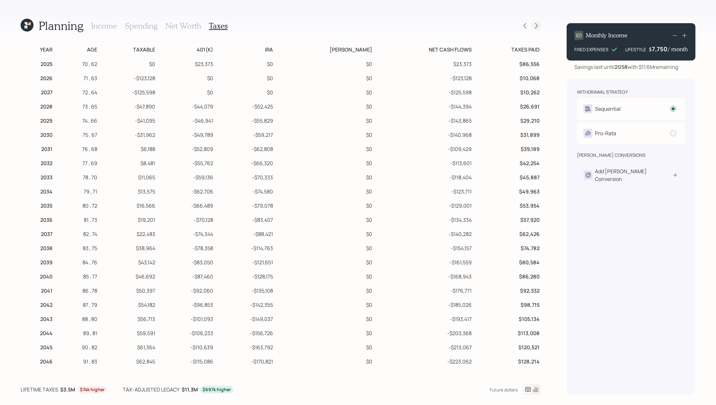
click at [536, 22] on div at bounding box center [536, 25] width 9 height 9
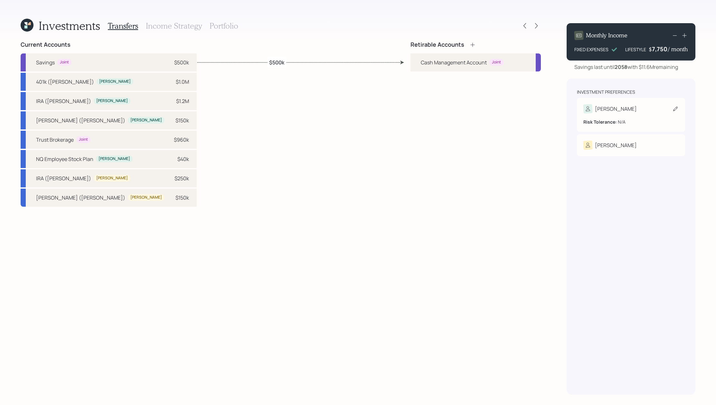
click at [600, 112] on div "[PERSON_NAME]" at bounding box center [609, 108] width 53 height 9
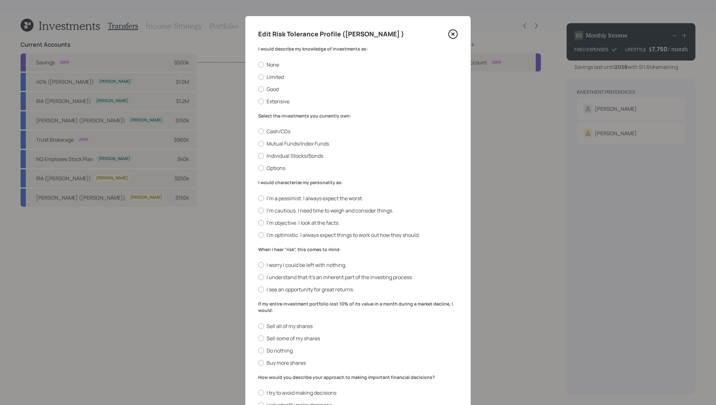
click at [275, 83] on div "None Limited Good Extensive" at bounding box center [358, 83] width 200 height 44
click at [279, 71] on div "None Limited Good Extensive" at bounding box center [358, 83] width 200 height 44
click at [276, 77] on label "Limited" at bounding box center [358, 76] width 200 height 7
click at [258, 77] on input "Limited" at bounding box center [258, 77] width 0 height 0
radio input "true"
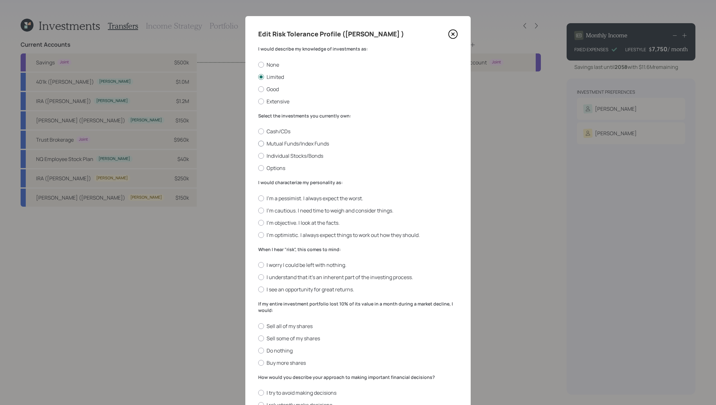
click at [289, 147] on label "Mutual Funds/Index Funds" at bounding box center [358, 143] width 200 height 7
click at [258, 144] on input "Mutual Funds/Index Funds" at bounding box center [258, 144] width 0 height 0
radio input "true"
click at [304, 214] on div "I'm a pessimist. I always expect the worst. I'm cautious. I need time to weigh …" at bounding box center [358, 217] width 200 height 44
click at [304, 215] on div "I'm a pessimist. I always expect the worst. I'm cautious. I need time to weigh …" at bounding box center [358, 217] width 200 height 44
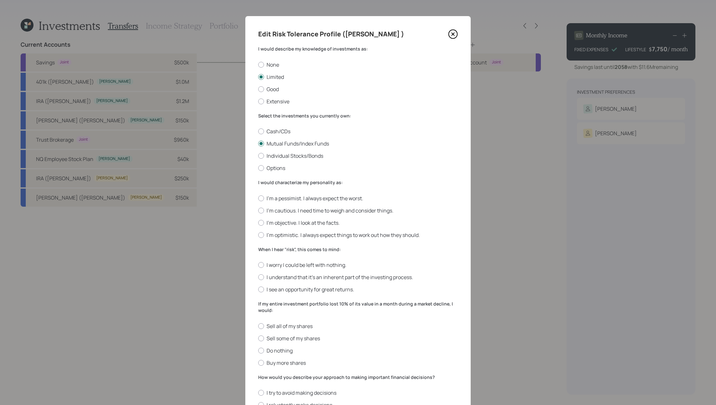
click at [299, 215] on div "I'm a pessimist. I always expect the worst. I'm cautious. I need time to weigh …" at bounding box center [358, 217] width 200 height 44
click at [301, 208] on label "I'm cautious. I need time to weigh and consider things." at bounding box center [358, 210] width 200 height 7
click at [258, 210] on input "I'm cautious. I need time to weigh and consider things." at bounding box center [258, 210] width 0 height 0
radio input "true"
click at [285, 277] on label "I understand that it’s an inherent part of the investing process." at bounding box center [358, 277] width 200 height 7
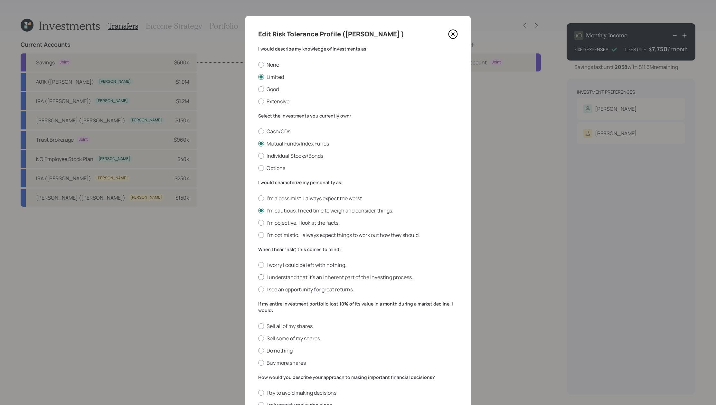
click at [258, 277] on input "I understand that it’s an inherent part of the investing process." at bounding box center [258, 277] width 0 height 0
radio input "true"
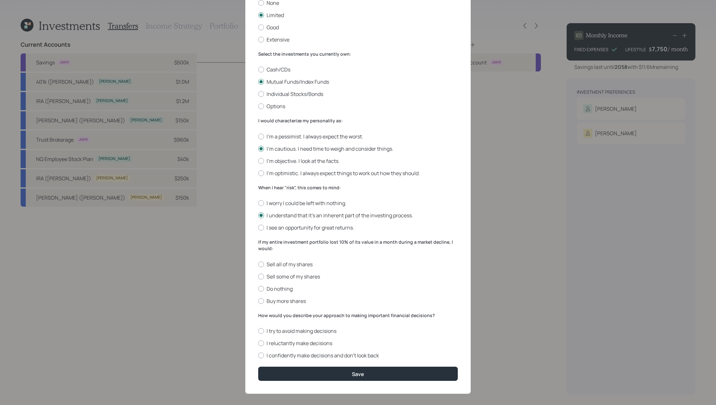
click at [283, 281] on div "Sell all of my shares Sell some of my shares Do nothing Buy more shares" at bounding box center [358, 283] width 200 height 44
click at [283, 285] on label "Do nothing" at bounding box center [358, 288] width 200 height 7
click at [258, 289] on input "Do nothing" at bounding box center [258, 289] width 0 height 0
radio input "true"
click at [296, 349] on div "I try to avoid making decisions I reluctantly make decisions I confidently make…" at bounding box center [358, 343] width 200 height 32
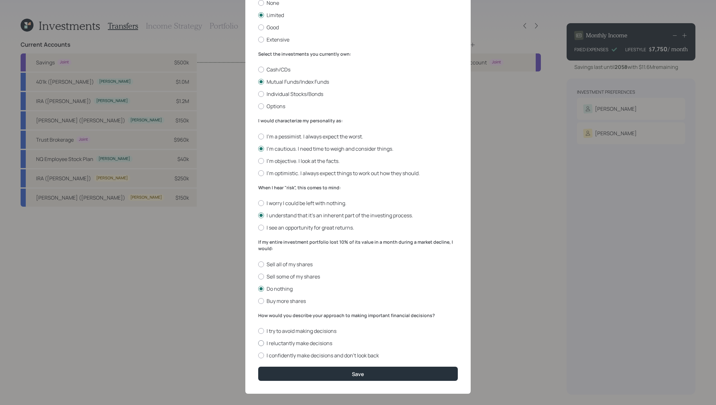
click at [296, 346] on label "I reluctantly make decisions" at bounding box center [358, 343] width 200 height 7
click at [258, 344] on input "I reluctantly make decisions" at bounding box center [258, 343] width 0 height 0
radio input "true"
click at [301, 366] on form "I would describe my knowledge of investments as: None Limited Good Extensive Se…" at bounding box center [358, 182] width 200 height 397
click at [305, 372] on button "Save" at bounding box center [358, 374] width 200 height 14
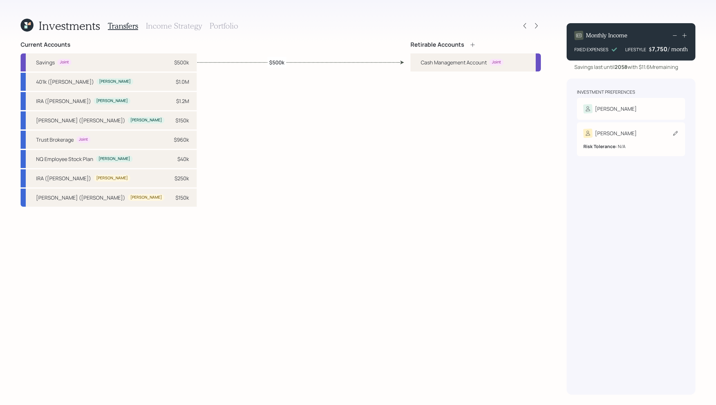
click at [632, 138] on div "[PERSON_NAME]" at bounding box center [630, 133] width 95 height 9
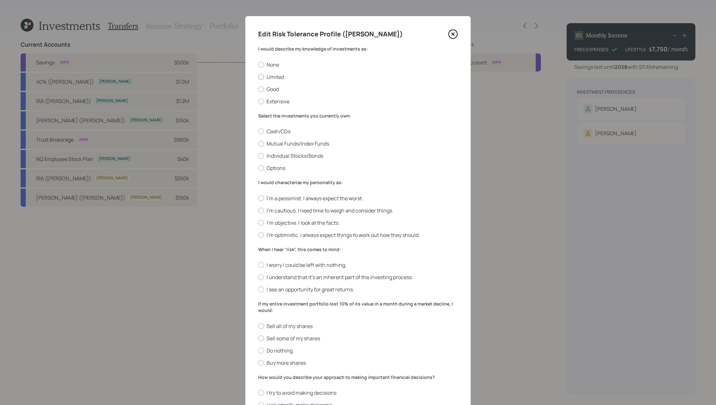
click at [276, 73] on label "Limited" at bounding box center [358, 76] width 200 height 7
click at [258, 77] on input "Limited" at bounding box center [258, 77] width 0 height 0
radio input "true"
click at [276, 148] on div "Cash/CDs Mutual Funds/Index Funds Individual Stocks/Bonds Options" at bounding box center [358, 150] width 200 height 44
click at [276, 146] on label "Mutual Funds/Index Funds" at bounding box center [358, 143] width 200 height 7
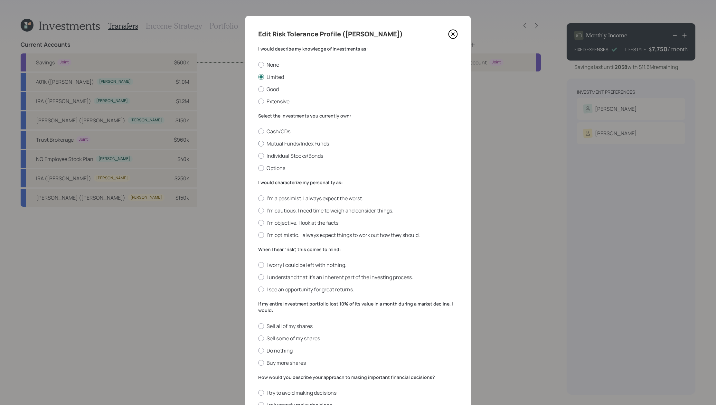
click at [258, 144] on input "Mutual Funds/Index Funds" at bounding box center [258, 144] width 0 height 0
radio input "true"
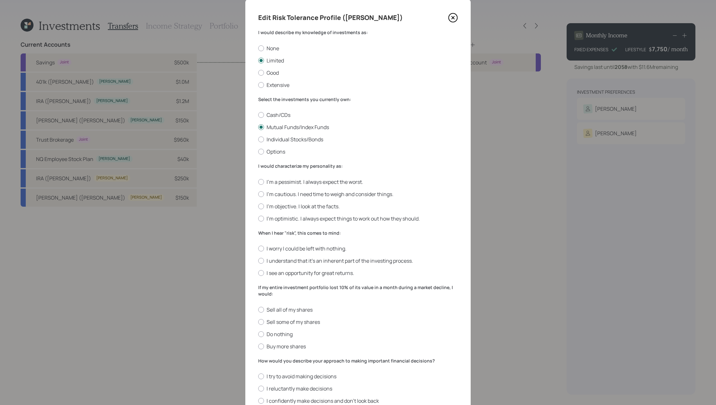
click at [306, 188] on div "I'm a pessimist. I always expect the worst. I'm cautious. I need time to weigh …" at bounding box center [358, 200] width 200 height 44
click at [306, 194] on label "I'm cautious. I need time to weigh and consider things." at bounding box center [358, 194] width 200 height 7
click at [258, 194] on input "I'm cautious. I need time to weigh and consider things." at bounding box center [258, 194] width 0 height 0
radio input "true"
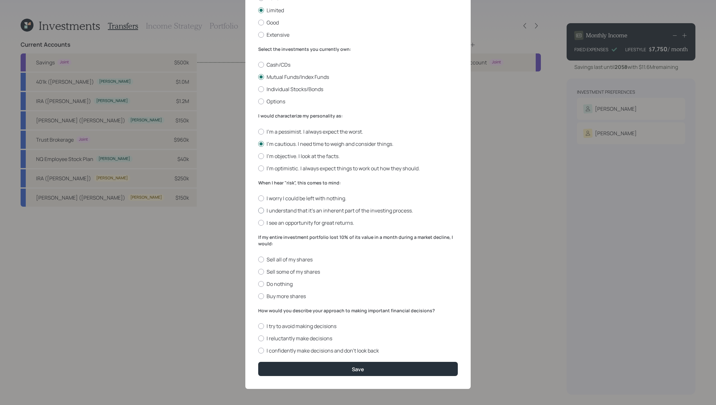
click at [304, 208] on label "I understand that it’s an inherent part of the investing process." at bounding box center [358, 210] width 200 height 7
click at [258, 211] on input "I understand that it’s an inherent part of the investing process." at bounding box center [258, 211] width 0 height 0
radio input "true"
click at [287, 285] on label "Do nothing" at bounding box center [358, 283] width 200 height 7
click at [258, 284] on input "Do nothing" at bounding box center [258, 284] width 0 height 0
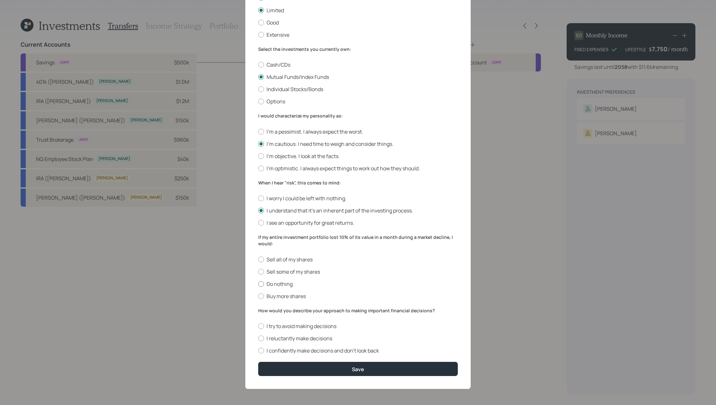
radio input "true"
click at [289, 338] on label "I reluctantly make decisions" at bounding box center [358, 338] width 200 height 7
click at [258, 338] on input "I reluctantly make decisions" at bounding box center [258, 338] width 0 height 0
radio input "true"
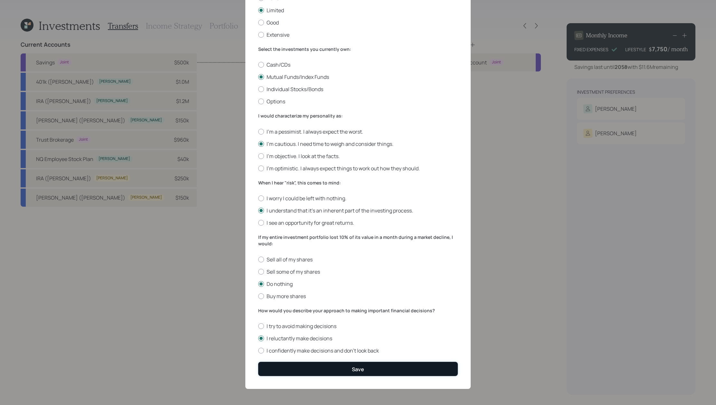
click at [312, 365] on button "Save" at bounding box center [358, 369] width 200 height 14
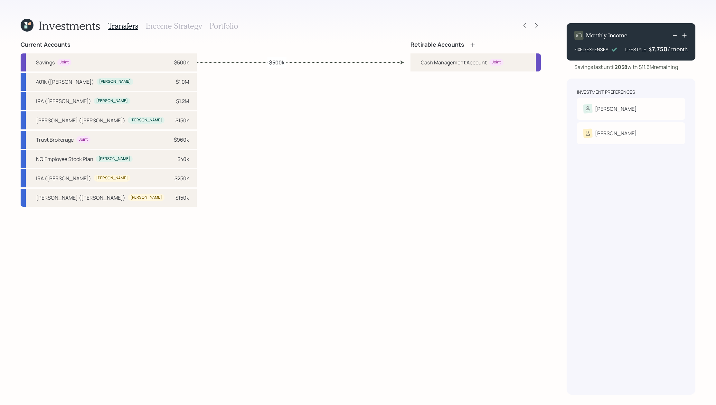
click at [474, 46] on icon at bounding box center [472, 45] width 6 height 6
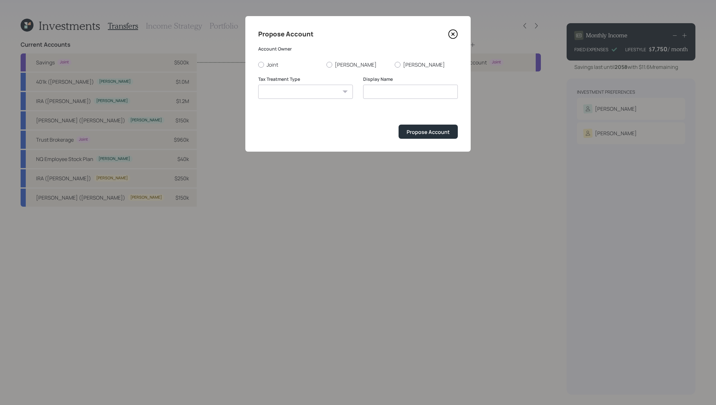
click at [316, 96] on select "Roth Taxable Traditional" at bounding box center [305, 92] width 95 height 14
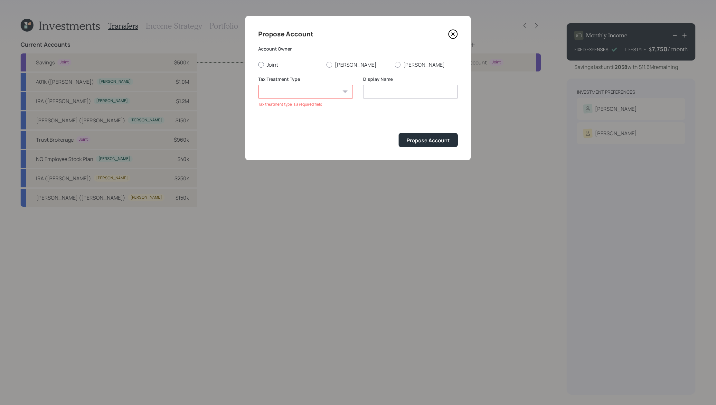
click at [261, 66] on div at bounding box center [261, 65] width 6 height 6
click at [258, 65] on input "Joint" at bounding box center [258, 64] width 0 height 0
radio input "true"
click at [310, 95] on select "Roth Taxable Traditional" at bounding box center [305, 92] width 95 height 14
select select "taxable"
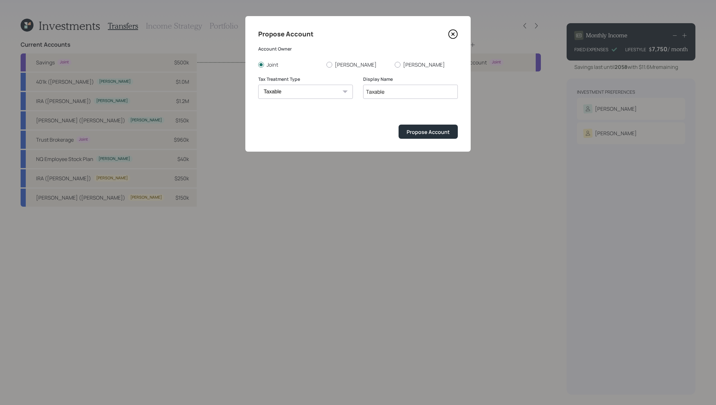
click at [407, 90] on input "Taxable" at bounding box center [410, 92] width 95 height 14
click at [358, 92] on div "Tax Treatment Type Roth Taxable Traditional Display Name Taxable" at bounding box center [358, 91] width 200 height 31
click at [384, 92] on input "Taxable" at bounding box center [410, 92] width 95 height 14
type input "Trust"
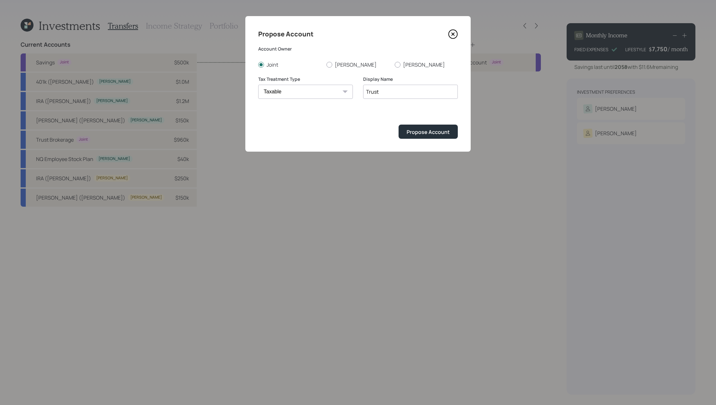
click at [399, 125] on button "Propose Account" at bounding box center [428, 132] width 59 height 14
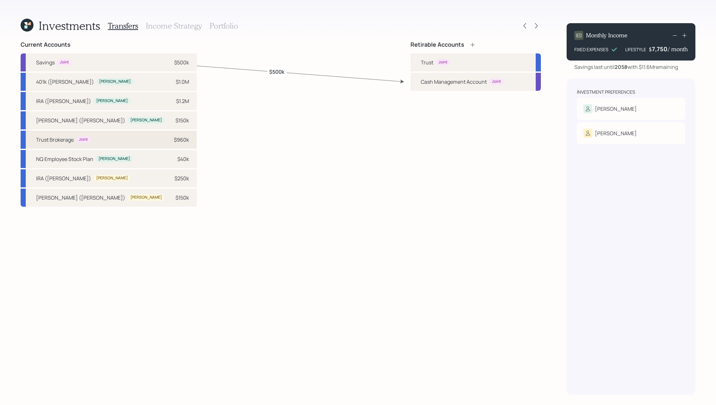
click at [103, 141] on div "Trust Brokerage Joint $960k" at bounding box center [109, 140] width 176 height 18
click at [472, 65] on div "Trust Joint" at bounding box center [476, 62] width 130 height 18
select select "76866a08-d440-4bd9-bb6f-74f43359f931"
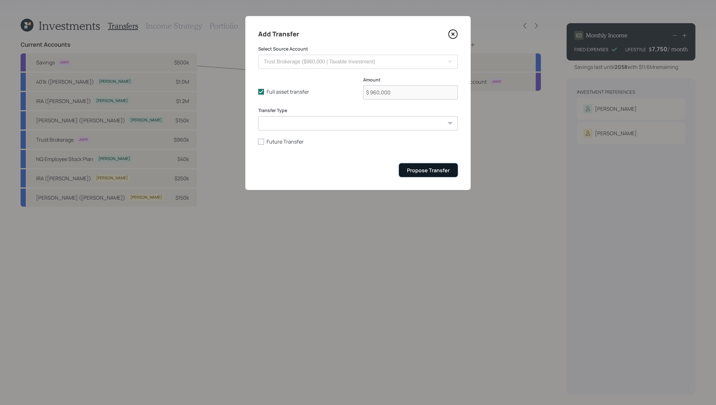
click at [417, 170] on div "Propose Transfer" at bounding box center [428, 170] width 43 height 7
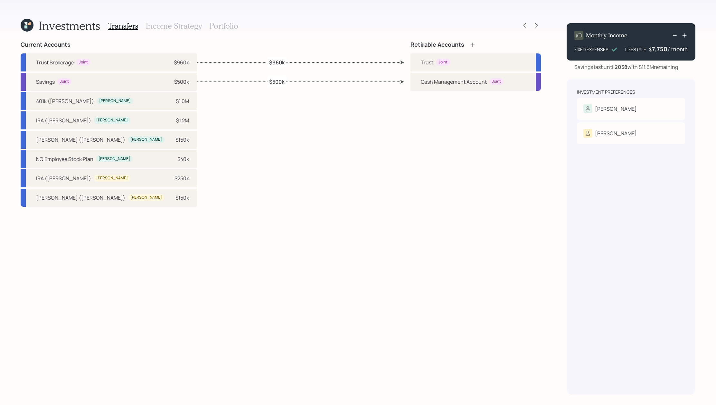
click at [473, 44] on icon at bounding box center [472, 45] width 6 height 6
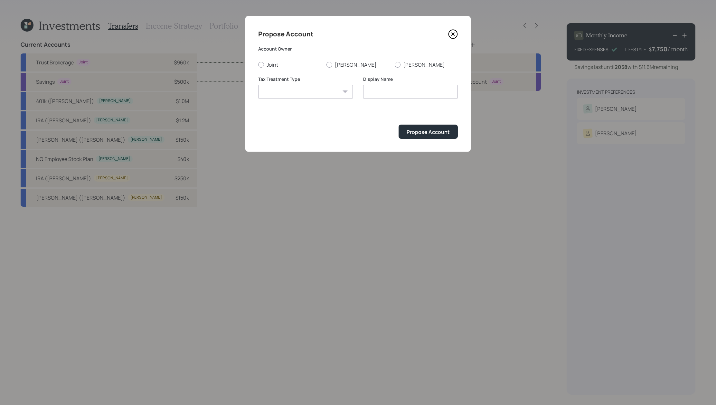
click at [335, 92] on select "Roth Taxable Traditional" at bounding box center [305, 92] width 95 height 14
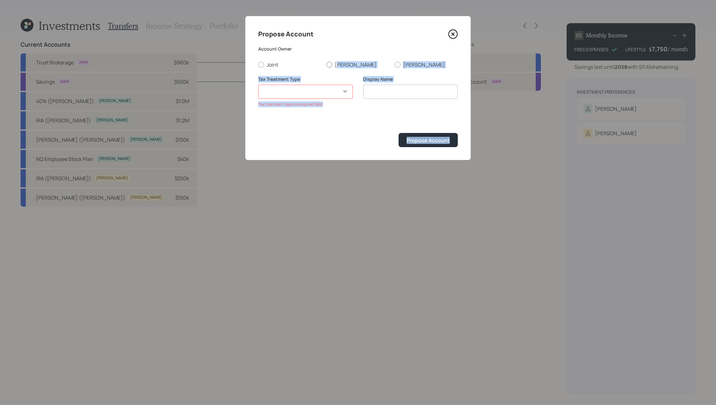
click at [338, 64] on label "[PERSON_NAME]" at bounding box center [358, 64] width 63 height 7
click at [327, 64] on input "[PERSON_NAME]" at bounding box center [326, 64] width 0 height 0
radio input "true"
click at [337, 97] on select "Roth Taxable Traditional" at bounding box center [305, 92] width 95 height 14
select select "traditional"
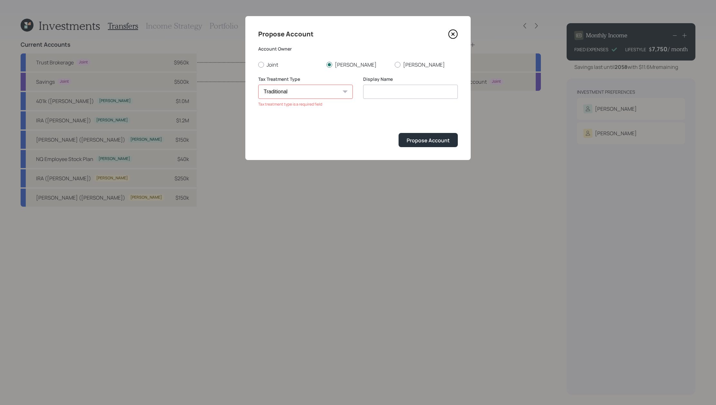
type input "Traditional"
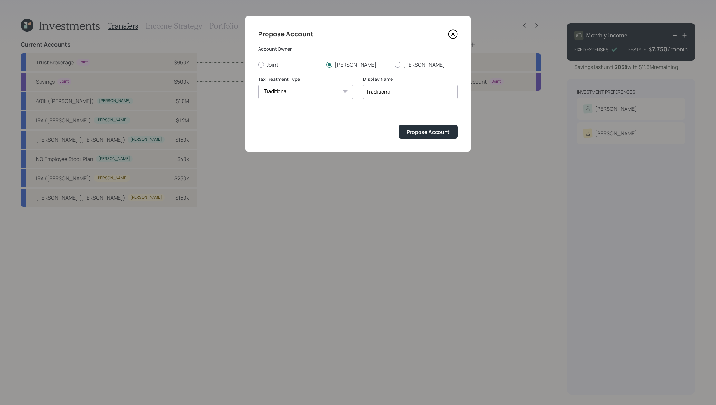
click at [449, 141] on div "Propose Account Account Owner Joint Dennis Patricia Tax Treatment Type Roth Tax…" at bounding box center [357, 84] width 225 height 136
click at [446, 131] on div "Propose Account" at bounding box center [428, 131] width 43 height 7
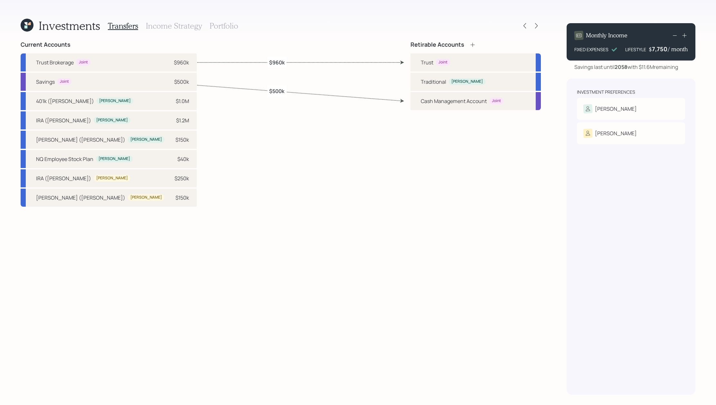
click at [89, 123] on div "IRA (Dennis) Dennis $1.2M" at bounding box center [109, 120] width 176 height 18
click at [456, 81] on div "[PERSON_NAME]" at bounding box center [467, 81] width 32 height 5
select select "c84096ff-3007-49f4-ab4f-2b3b75073f5b"
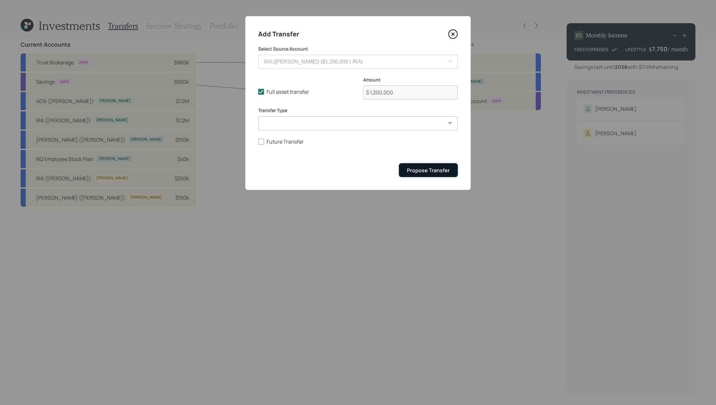
click at [406, 169] on button "Propose Transfer" at bounding box center [428, 170] width 59 height 14
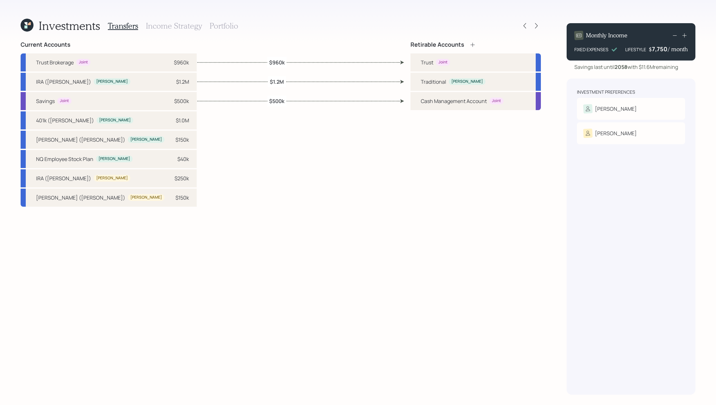
click at [473, 44] on icon at bounding box center [472, 45] width 6 height 6
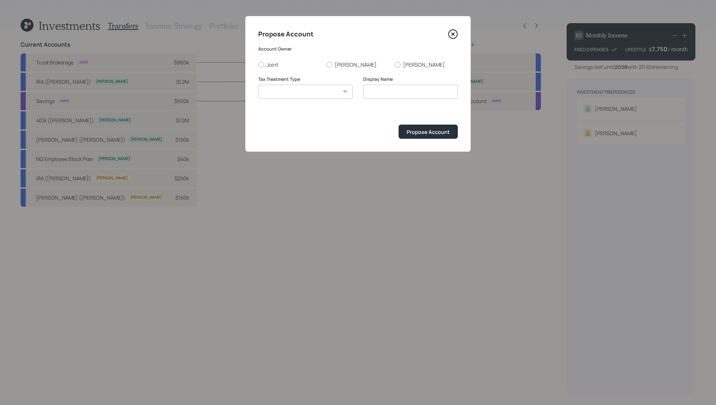
click at [343, 68] on form "Account Owner Joint Dennis Patricia Tax Treatment Type Roth Taxable Traditional…" at bounding box center [358, 92] width 200 height 93
click at [343, 67] on label "[PERSON_NAME]" at bounding box center [358, 64] width 63 height 7
click at [327, 65] on input "[PERSON_NAME]" at bounding box center [326, 64] width 0 height 0
radio input "true"
click at [339, 83] on div "Tax Treatment Type Roth Taxable Traditional" at bounding box center [305, 87] width 95 height 23
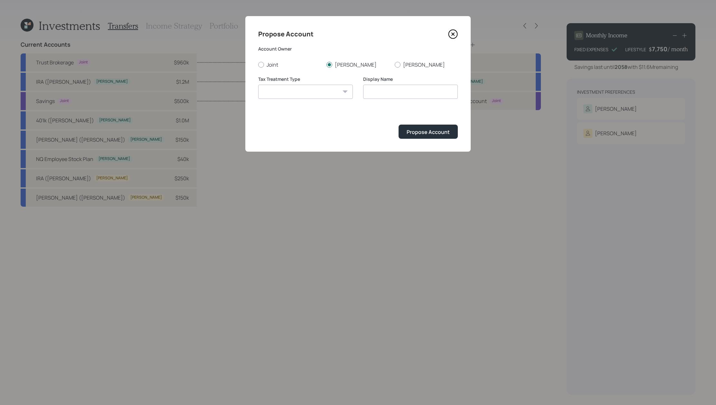
click at [338, 96] on select "Roth Taxable Traditional" at bounding box center [305, 92] width 95 height 14
select select "roth"
type input "[PERSON_NAME]"
click at [417, 131] on div "Propose Account" at bounding box center [428, 131] width 43 height 7
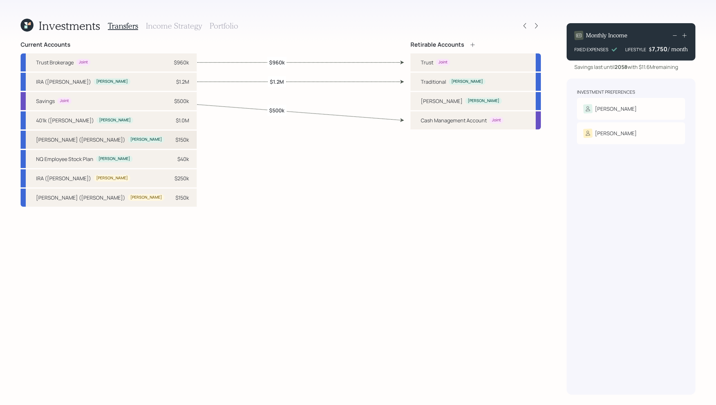
click at [130, 138] on div "[PERSON_NAME]" at bounding box center [146, 139] width 32 height 5
click at [464, 103] on div "Roth Dennis" at bounding box center [476, 101] width 130 height 18
select select "c543f7a8-41da-46b1-9125-4c1d5fe024f1"
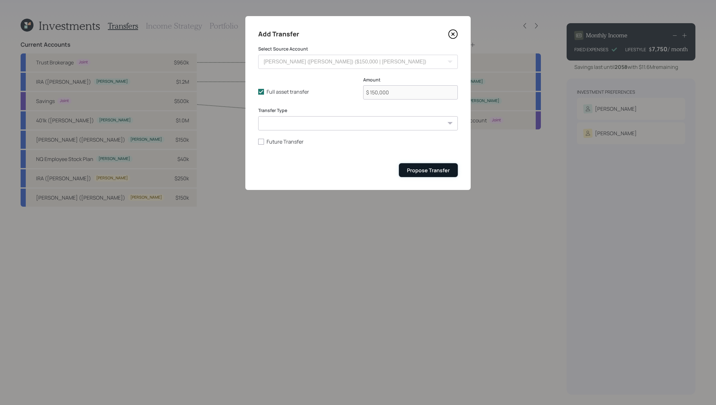
click at [412, 171] on div "Propose Transfer" at bounding box center [428, 170] width 43 height 7
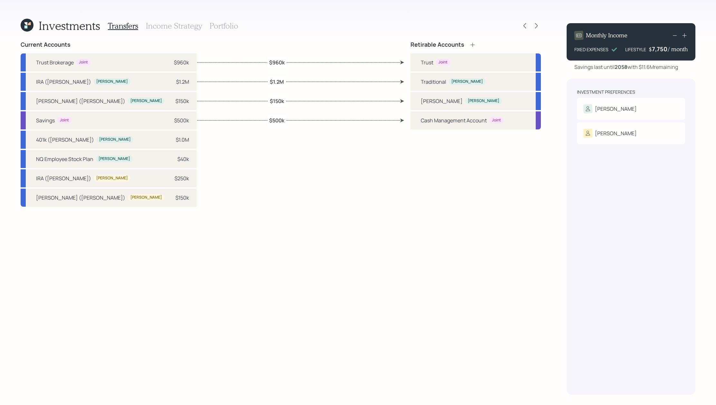
click at [475, 46] on icon at bounding box center [472, 45] width 6 height 6
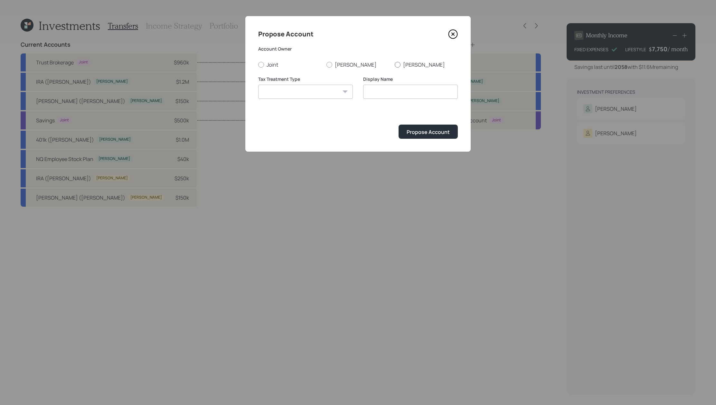
click at [412, 65] on label "[PERSON_NAME]" at bounding box center [426, 64] width 63 height 7
click at [395, 65] on input "[PERSON_NAME]" at bounding box center [394, 64] width 0 height 0
radio input "true"
click at [323, 97] on select "Roth Taxable Traditional" at bounding box center [305, 92] width 95 height 14
select select "traditional"
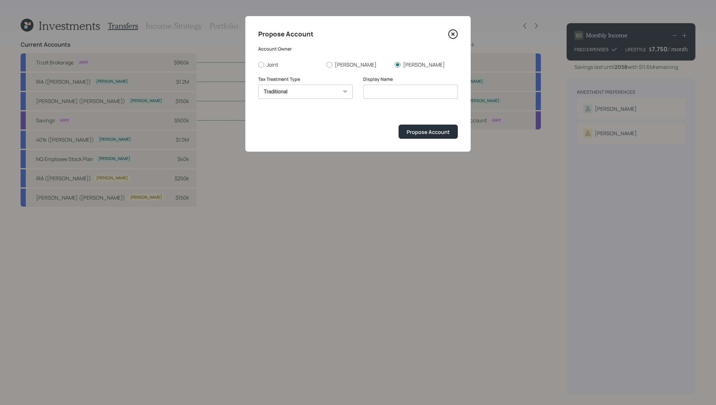
type input "Traditional"
drag, startPoint x: 426, startPoint y: 131, endPoint x: 450, endPoint y: 118, distance: 27.0
click at [426, 131] on div "Propose Account" at bounding box center [428, 131] width 43 height 7
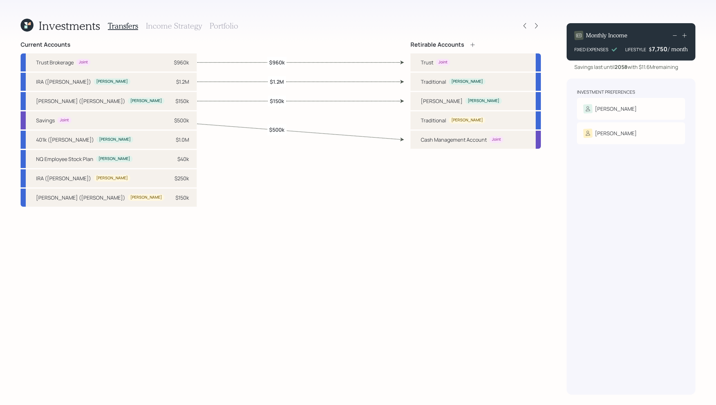
click at [99, 180] on div "IRA (Patricia) Patricia $250k" at bounding box center [109, 178] width 176 height 18
click at [437, 119] on div "Traditional" at bounding box center [433, 121] width 25 height 8
select select "de4cc2aa-a6a4-4763-9400-1489d5293f60"
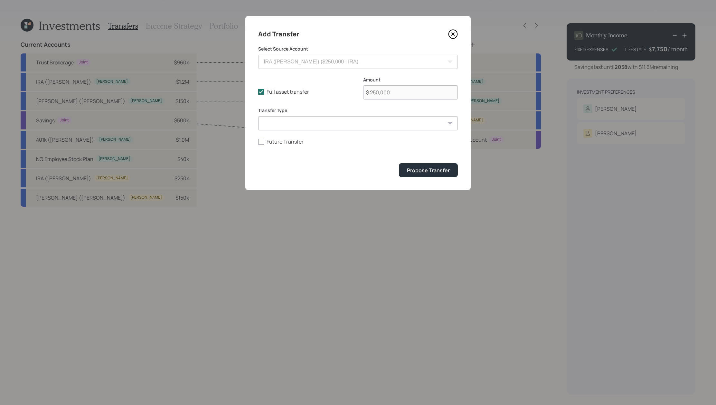
click at [409, 161] on form "Select Source Account Savings ($500,000 | Emergency Fund) 401k (Dennis) ($1,000…" at bounding box center [358, 111] width 200 height 131
click at [412, 168] on div "Propose Transfer" at bounding box center [428, 170] width 43 height 7
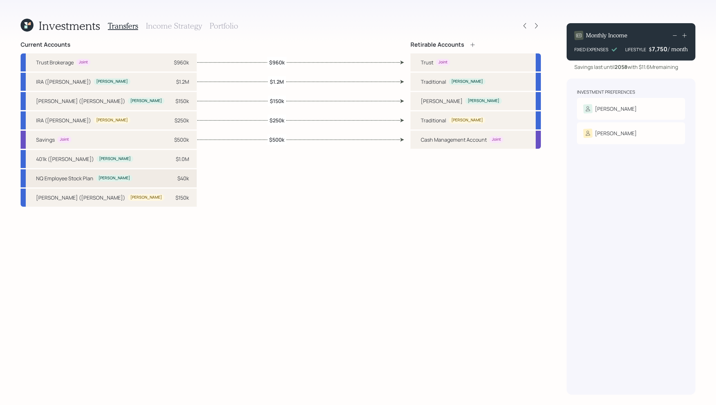
click at [103, 182] on div "NQ Employee Stock Plan Dennis" at bounding box center [84, 179] width 97 height 8
click at [458, 68] on div "Trust Joint" at bounding box center [476, 62] width 130 height 18
select select "24ac3432-8dc5-4a51-8b13-b374ab86b8dc"
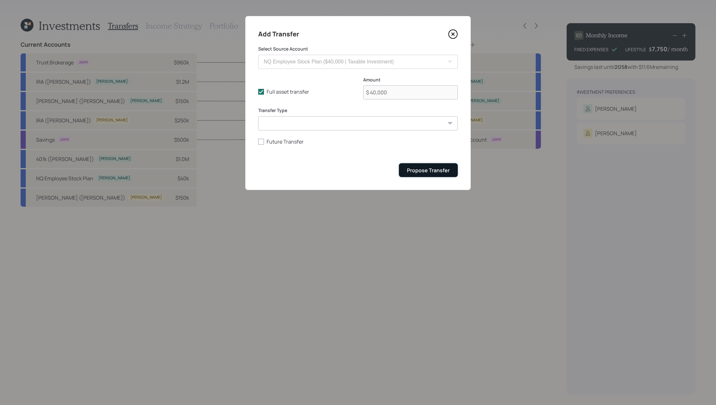
click at [430, 176] on button "Propose Transfer" at bounding box center [428, 170] width 59 height 14
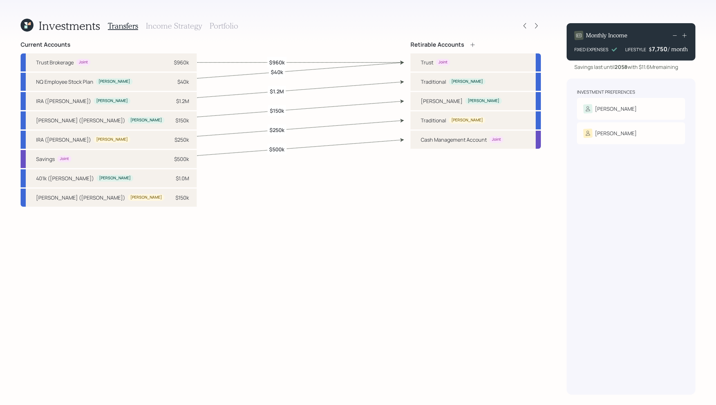
click at [109, 159] on div "Savings Joint $500k" at bounding box center [109, 159] width 176 height 18
click at [100, 167] on div "Savings Joint $500k" at bounding box center [109, 159] width 176 height 18
click at [107, 185] on div "401k (Dennis) Dennis $1.0M" at bounding box center [109, 178] width 176 height 18
click at [439, 83] on div "Traditional" at bounding box center [433, 82] width 25 height 8
select select "7affffe7-4f13-40aa-95a5-0ad7a0f60606"
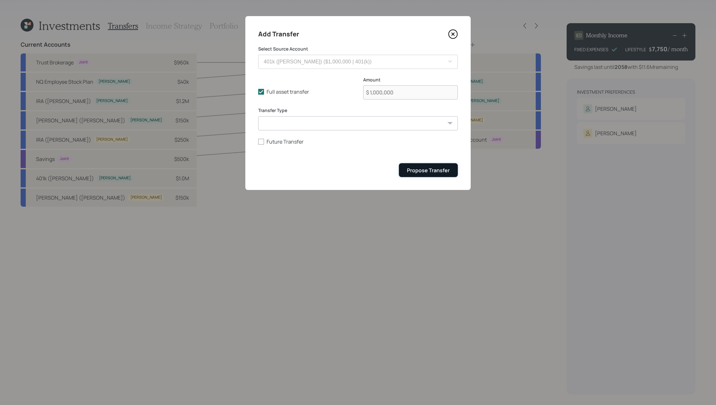
click at [417, 173] on div "Propose Transfer" at bounding box center [428, 170] width 43 height 7
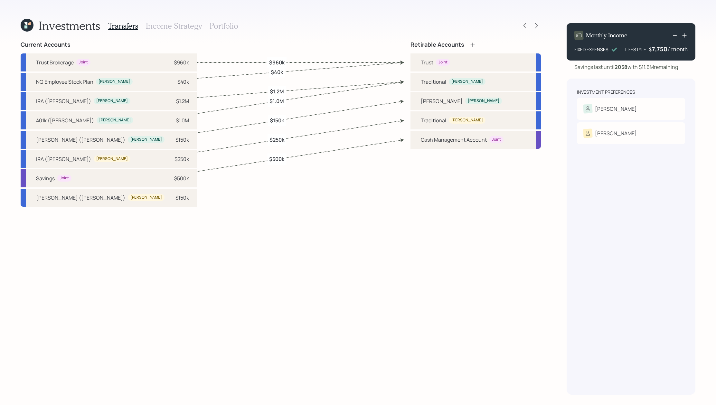
click at [473, 46] on icon at bounding box center [472, 45] width 6 height 6
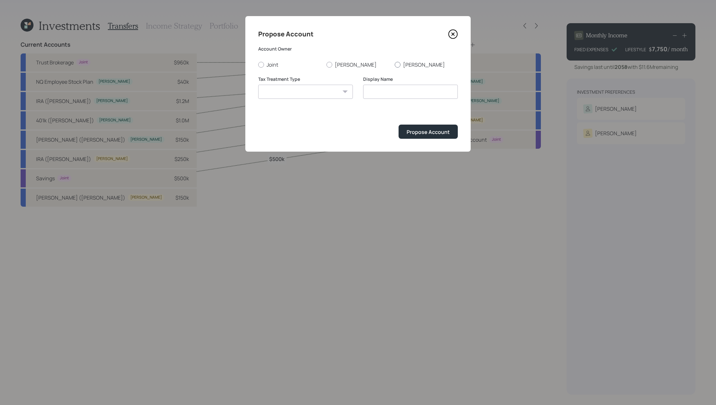
click at [413, 64] on label "[PERSON_NAME]" at bounding box center [426, 64] width 63 height 7
click at [395, 64] on input "[PERSON_NAME]" at bounding box center [394, 64] width 0 height 0
radio input "true"
click at [316, 91] on select "Roth Taxable Traditional" at bounding box center [305, 92] width 95 height 14
select select "roth"
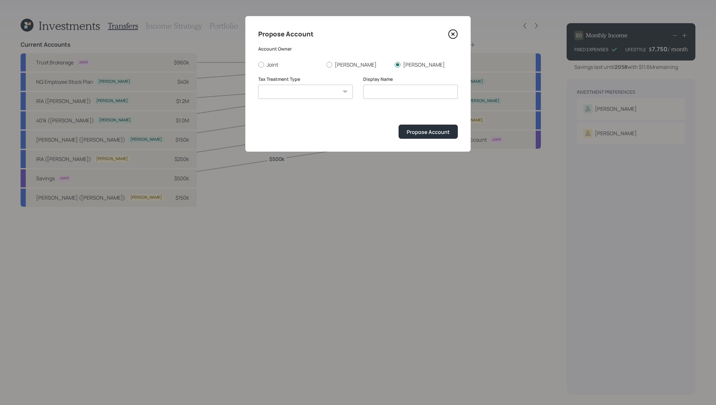
type input "[PERSON_NAME]"
click at [437, 136] on button "Propose Account" at bounding box center [428, 132] width 59 height 14
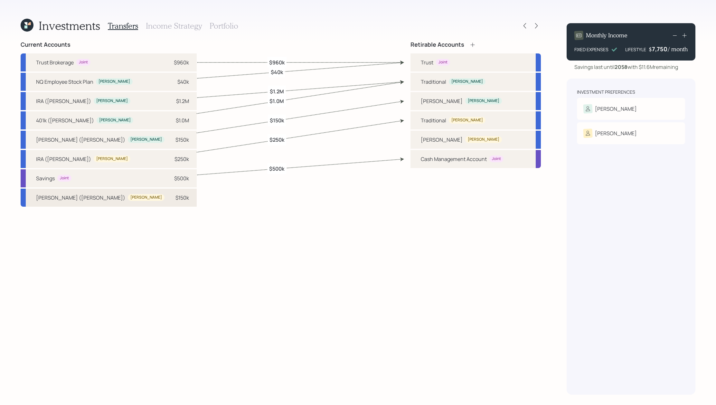
click at [107, 204] on div "Roth IRA (Patricia) Patricia $150k" at bounding box center [109, 198] width 176 height 18
click at [477, 144] on div "Roth Patricia" at bounding box center [476, 140] width 130 height 18
select select "64300a9e-2e2c-470e-9bd6-9f4e2eac95a9"
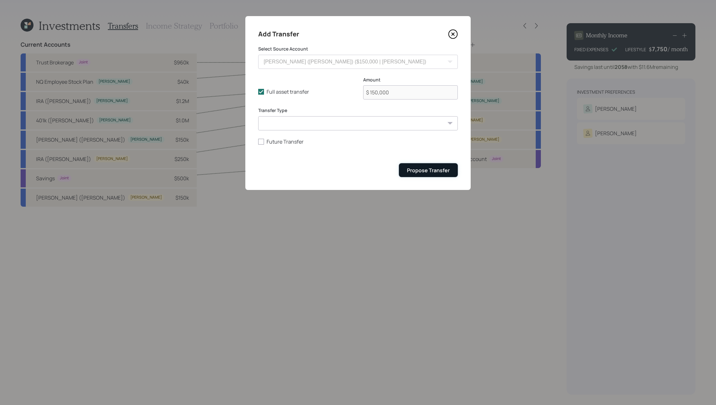
click at [437, 170] on div "Propose Transfer" at bounding box center [428, 170] width 43 height 7
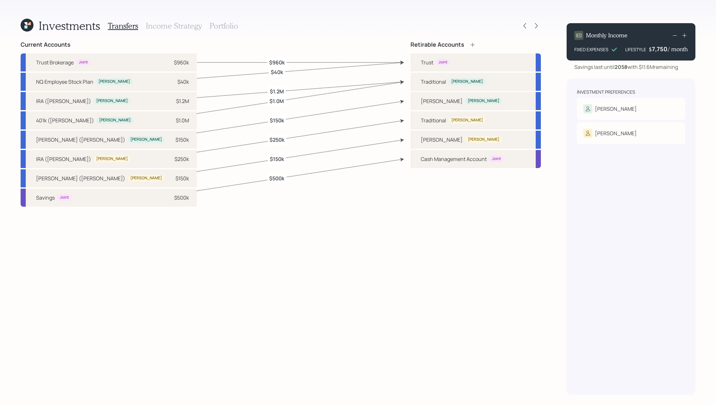
click at [161, 22] on h3 "Income Strategy" at bounding box center [174, 25] width 56 height 9
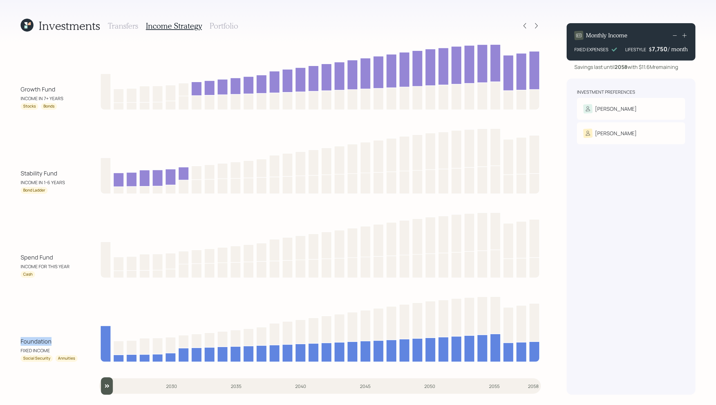
drag, startPoint x: 56, startPoint y: 342, endPoint x: 14, endPoint y: 342, distance: 42.5
click at [14, 342] on div "Investments Transfers Income Strategy Portfolio Growth Fund INCOME IN 7+ YEARS …" at bounding box center [358, 202] width 716 height 405
click at [60, 347] on div "FIXED INCOME" at bounding box center [50, 350] width 58 height 7
drag, startPoint x: 65, startPoint y: 171, endPoint x: 7, endPoint y: 172, distance: 57.6
click at [7, 172] on div "Investments Transfers Income Strategy Portfolio Growth Fund INCOME IN 7+ YEARS …" at bounding box center [358, 202] width 716 height 405
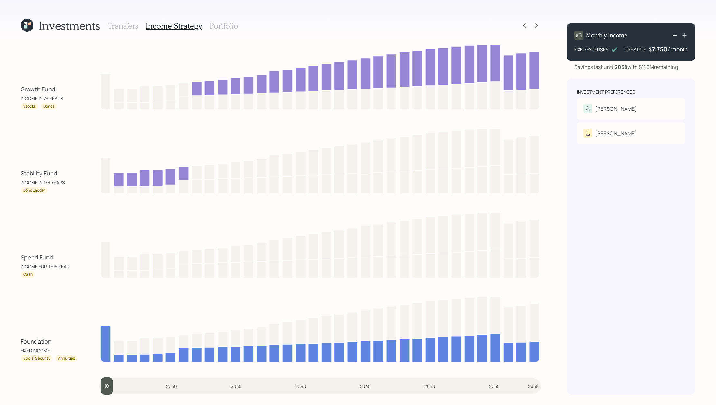
click at [68, 276] on div "Cash" at bounding box center [50, 274] width 58 height 7
drag, startPoint x: 68, startPoint y: 262, endPoint x: 7, endPoint y: 261, distance: 61.5
click at [7, 261] on div "Investments Transfers Income Strategy Portfolio Growth Fund INCOME IN 7+ YEARS …" at bounding box center [358, 202] width 716 height 405
click at [64, 197] on div "Growth Fund INCOME IN 7+ YEARS Stocks Bonds Stability Fund INCOME IN 1-6 YEARS …" at bounding box center [281, 218] width 520 height 354
drag, startPoint x: 71, startPoint y: 89, endPoint x: 21, endPoint y: 89, distance: 50.2
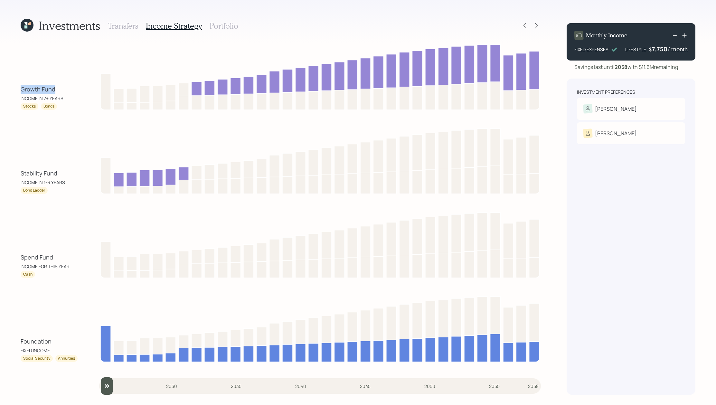
click at [21, 89] on div "Growth Fund" at bounding box center [50, 89] width 58 height 9
drag, startPoint x: 110, startPoint y: 385, endPoint x: 116, endPoint y: 385, distance: 5.2
click at [116, 385] on input "slider" at bounding box center [320, 385] width 442 height 17
drag, startPoint x: 53, startPoint y: 258, endPoint x: 17, endPoint y: 259, distance: 36.1
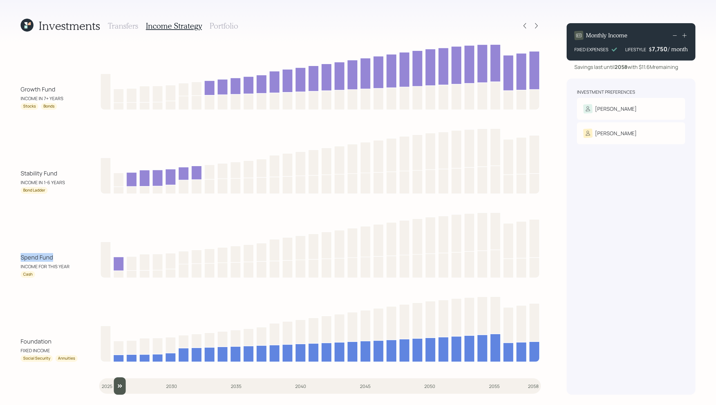
click at [17, 259] on div "Investments Transfers Income Strategy Portfolio Growth Fund INCOME IN 7+ YEARS …" at bounding box center [358, 202] width 716 height 405
click at [67, 259] on div "Spend Fund" at bounding box center [50, 257] width 58 height 9
drag, startPoint x: 61, startPoint y: 259, endPoint x: 4, endPoint y: 257, distance: 57.0
click at [4, 257] on div "Investments Transfers Income Strategy Portfolio Growth Fund INCOME IN 7+ YEARS …" at bounding box center [358, 202] width 716 height 405
click at [52, 275] on div "Cash" at bounding box center [50, 274] width 58 height 7
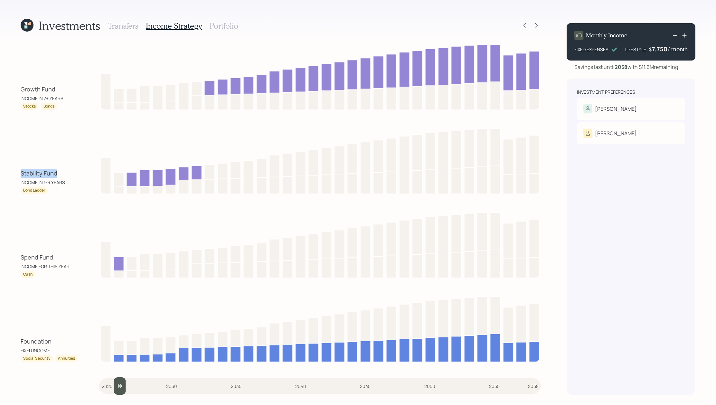
drag, startPoint x: 63, startPoint y: 171, endPoint x: 8, endPoint y: 172, distance: 55.1
click at [8, 172] on div "Investments Transfers Income Strategy Portfolio Growth Fund INCOME IN 7+ YEARS …" at bounding box center [358, 202] width 716 height 405
drag, startPoint x: 121, startPoint y: 389, endPoint x: 125, endPoint y: 389, distance: 3.2
type input "2027"
click at [125, 389] on input "slider" at bounding box center [320, 385] width 442 height 17
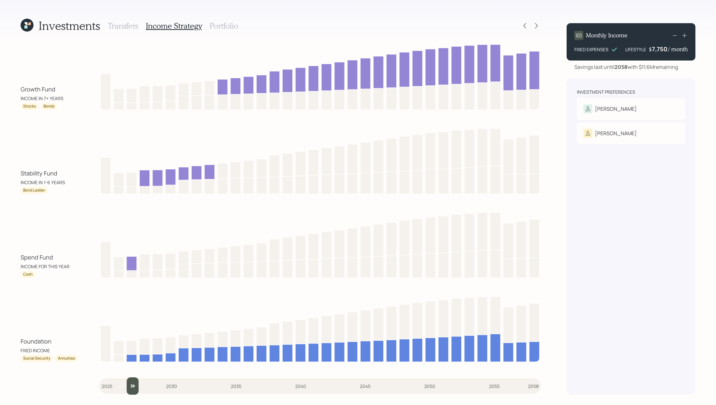
click at [232, 27] on h3 "Portfolio" at bounding box center [224, 25] width 29 height 9
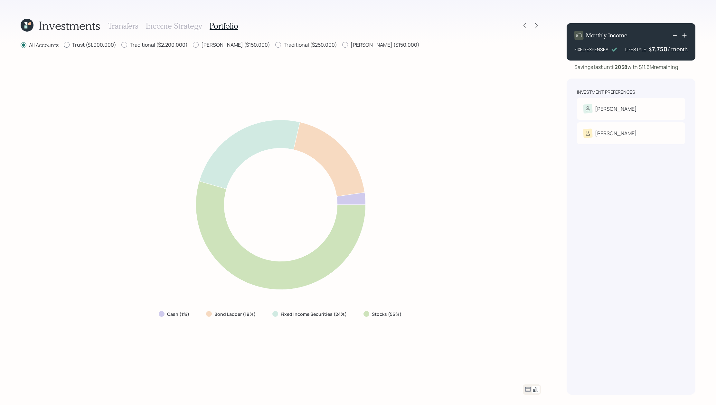
click at [66, 45] on div at bounding box center [67, 45] width 6 height 6
click at [64, 45] on input "Trust ($1,000,000)" at bounding box center [63, 45] width 0 height 0
radio input "true"
radio input "false"
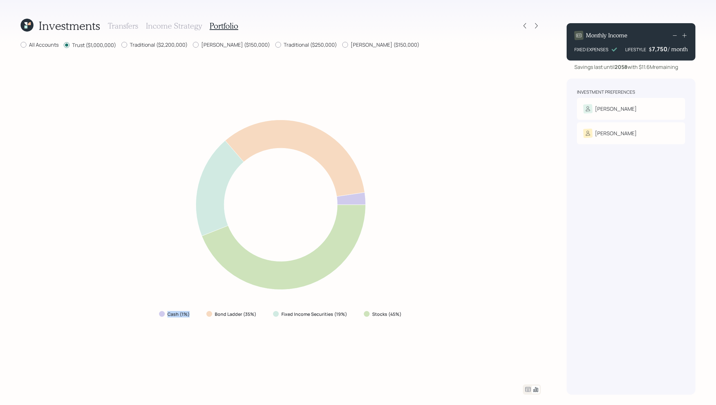
drag, startPoint x: 190, startPoint y: 314, endPoint x: 149, endPoint y: 314, distance: 40.3
click at [149, 314] on div "Cash (1%) Bond Ladder (35%) Fixed Income Securities (19%) Stocks (45%)" at bounding box center [281, 217] width 520 height 320
drag, startPoint x: 258, startPoint y: 314, endPoint x: 204, endPoint y: 308, distance: 54.1
click at [204, 308] on div "Cash (1%) Bond Ladder (35%) Fixed Income Securities (19%) Stocks (45%)" at bounding box center [281, 314] width 254 height 12
drag, startPoint x: 415, startPoint y: 312, endPoint x: 359, endPoint y: 312, distance: 55.7
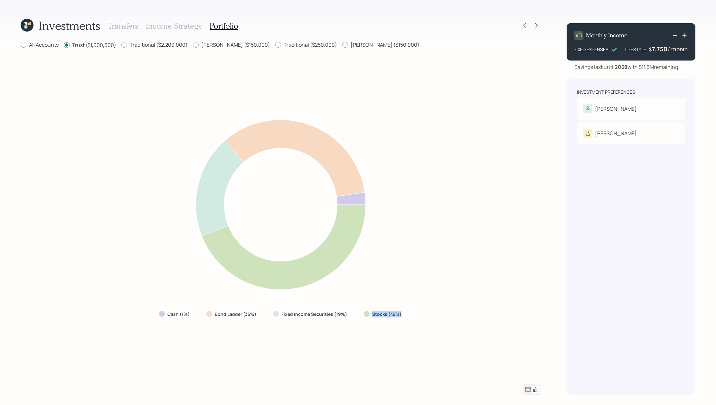
click at [359, 312] on div "Cash (1%) Bond Ladder (35%) Fixed Income Securities (19%) Stocks (45%)" at bounding box center [281, 217] width 520 height 320
drag, startPoint x: 352, startPoint y: 315, endPoint x: 272, endPoint y: 318, distance: 79.9
click at [272, 318] on div "Fixed Income Securities (19%)" at bounding box center [311, 314] width 86 height 12
click at [328, 324] on div "Cash (1%) Bond Ladder (35%) Fixed Income Securities (19%) Stocks (45%)" at bounding box center [281, 217] width 520 height 320
drag, startPoint x: 258, startPoint y: 318, endPoint x: 206, endPoint y: 310, distance: 53.1
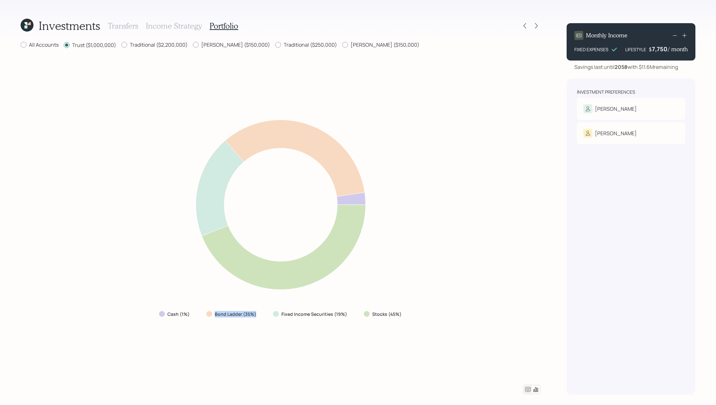
click at [206, 310] on div "Bond Ladder (35%)" at bounding box center [232, 314] width 62 height 12
click at [526, 390] on icon at bounding box center [528, 389] width 5 height 5
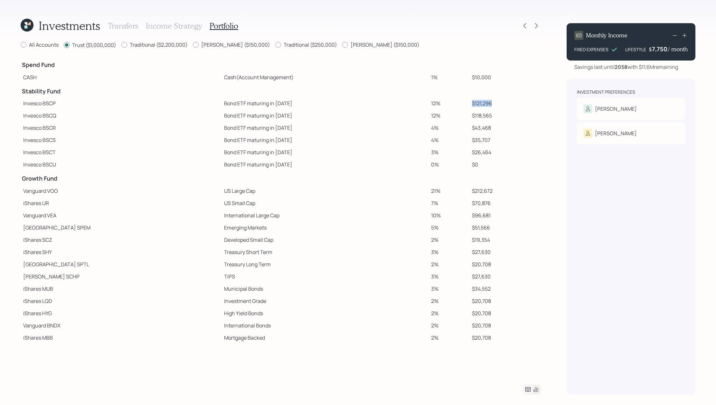
drag, startPoint x: 486, startPoint y: 103, endPoint x: 448, endPoint y: 103, distance: 37.7
click at [448, 103] on tr "Invesco BSCP Bond ETF maturing in 2025 12% $121,296" at bounding box center [281, 103] width 520 height 12
drag, startPoint x: 242, startPoint y: 104, endPoint x: 174, endPoint y: 104, distance: 68.9
click at [174, 104] on tr "Invesco BSCP Bond ETF maturing in 2025 12% $121,296" at bounding box center [281, 103] width 520 height 12
drag, startPoint x: 485, startPoint y: 104, endPoint x: 421, endPoint y: 106, distance: 64.4
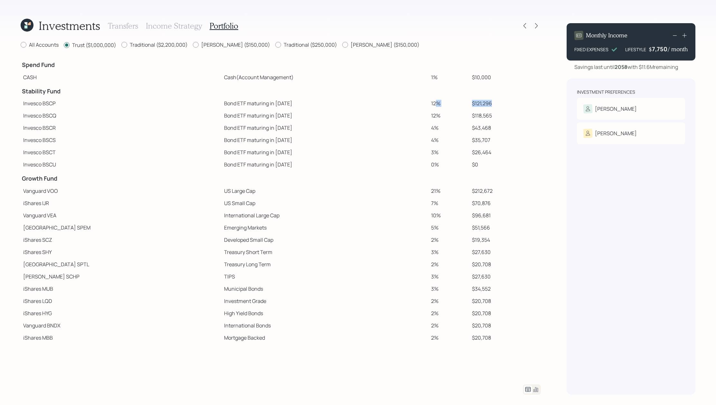
click at [421, 106] on tr "Invesco BSCP Bond ETF maturing in 2025 12% $121,296" at bounding box center [281, 103] width 520 height 12
click at [469, 111] on td "$118,565" at bounding box center [504, 115] width 71 height 12
drag, startPoint x: 471, startPoint y: 165, endPoint x: 377, endPoint y: 165, distance: 93.7
click at [377, 165] on tr "Invesco BSCU Bond ETF maturing in 2030 0% $0" at bounding box center [281, 164] width 520 height 12
click at [250, 166] on td "Bond ETF maturing in [DATE]" at bounding box center [325, 164] width 207 height 12
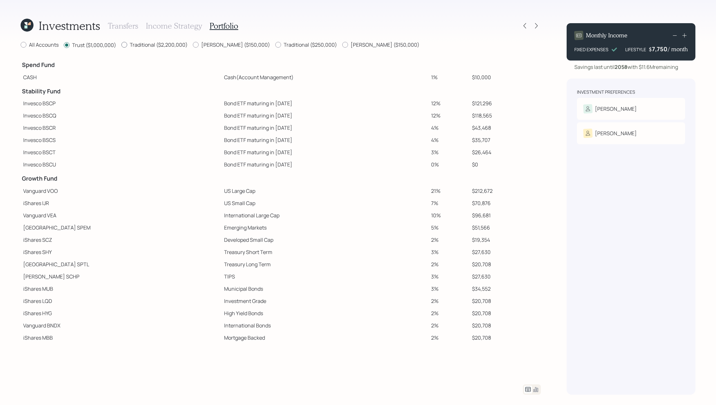
click at [150, 45] on label "Traditional ($2,200,000)" at bounding box center [154, 44] width 66 height 7
click at [121, 45] on input "Traditional ($2,200,000)" at bounding box center [121, 45] width 0 height 0
radio input "true"
radio input "false"
click at [275, 44] on label "Traditional ($250,000)" at bounding box center [306, 44] width 62 height 7
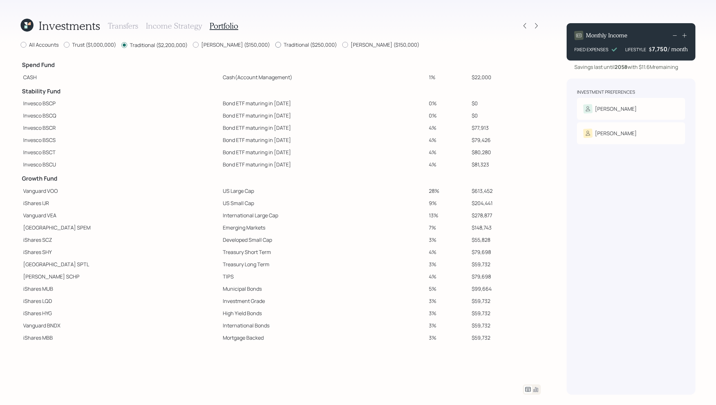
click at [275, 45] on input "Traditional ($250,000)" at bounding box center [275, 45] width 0 height 0
radio input "true"
radio input "false"
click at [539, 390] on icon at bounding box center [536, 390] width 8 height 8
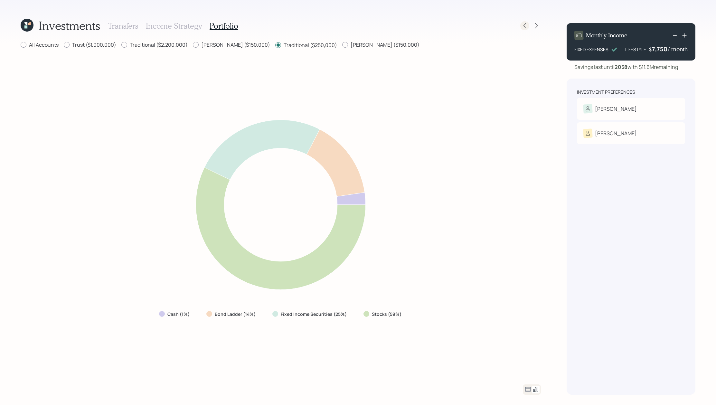
click at [523, 26] on icon at bounding box center [525, 26] width 6 height 6
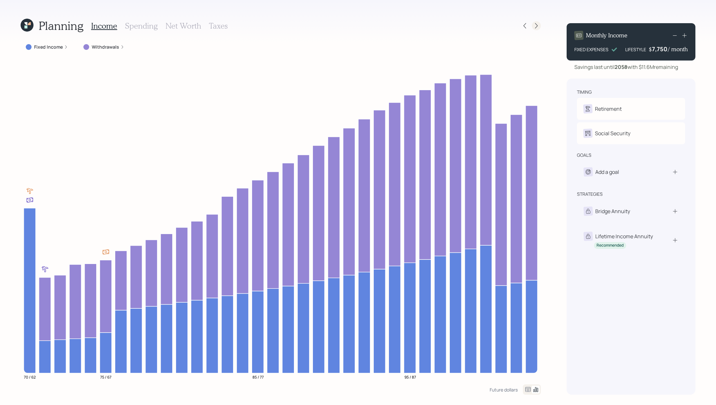
click at [538, 25] on icon at bounding box center [536, 26] width 6 height 6
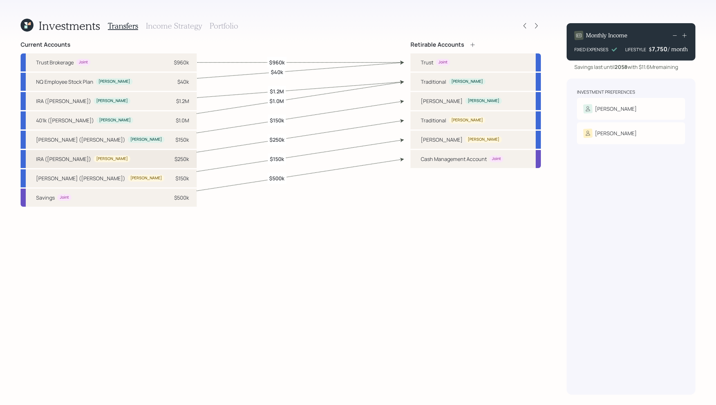
click at [100, 157] on div "IRA (Patricia) Patricia $250k" at bounding box center [109, 159] width 176 height 18
click at [452, 22] on div "Investments Transfers Income Strategy Portfolio" at bounding box center [281, 25] width 520 height 15
click at [533, 23] on icon at bounding box center [536, 26] width 6 height 6
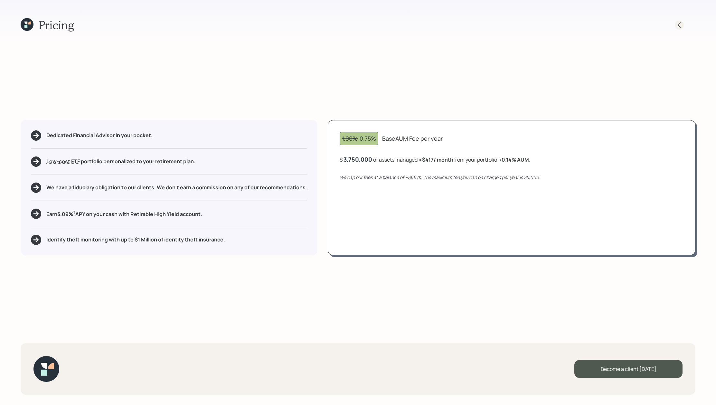
click at [679, 24] on icon at bounding box center [679, 24] width 3 height 5
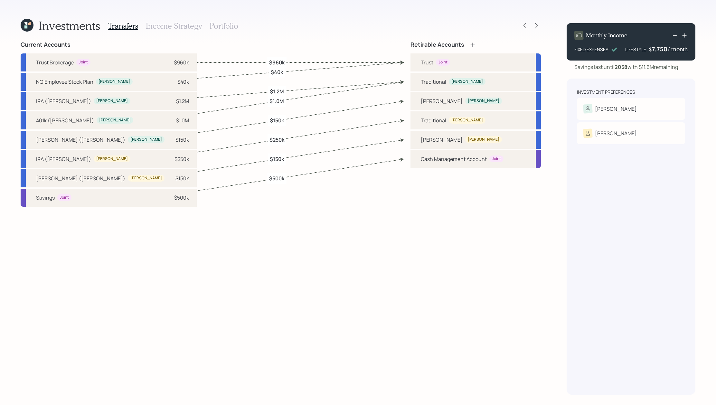
click at [227, 30] on h3 "Portfolio" at bounding box center [224, 25] width 29 height 9
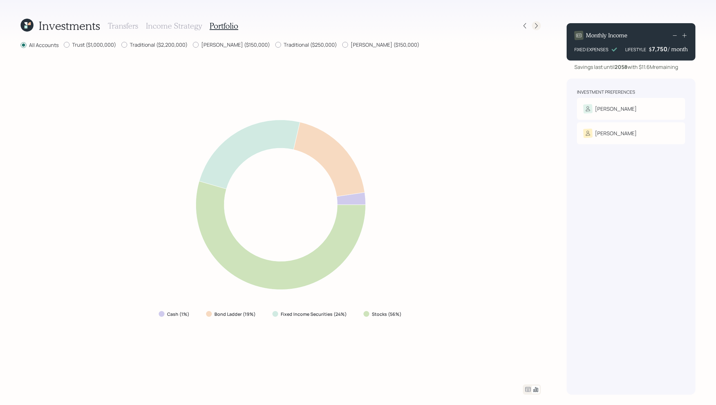
click at [535, 25] on icon at bounding box center [536, 26] width 6 height 6
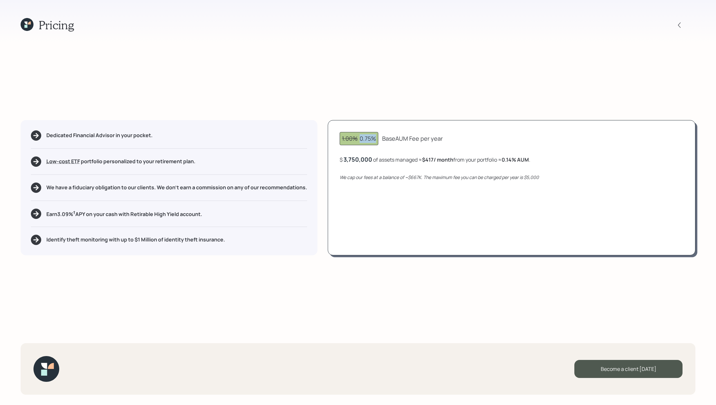
drag, startPoint x: 377, startPoint y: 136, endPoint x: 361, endPoint y: 135, distance: 16.1
click at [361, 135] on div "1.00% 0.75%" at bounding box center [359, 138] width 39 height 13
click at [430, 195] on div "1.00% 0.75% Base AUM Fee per year $ 3,750,000 of assets managed ≈ $417 / month …" at bounding box center [512, 187] width 368 height 135
drag, startPoint x: 409, startPoint y: 175, endPoint x: 423, endPoint y: 175, distance: 14.2
click at [423, 175] on icon "We cap our fees at a balance of ~$667K. The maximum fee you can be charged per …" at bounding box center [439, 177] width 199 height 6
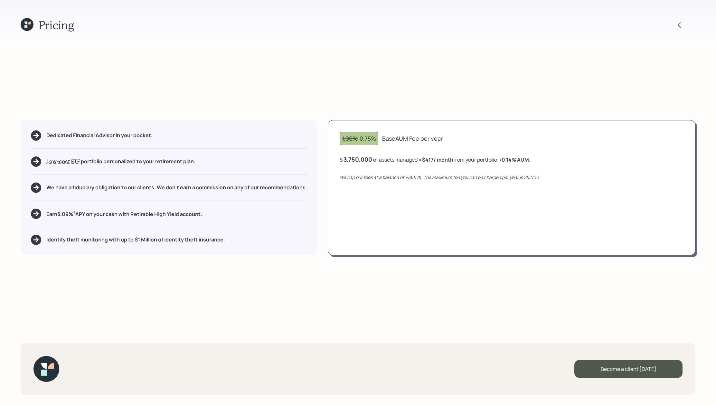
click at [27, 28] on icon at bounding box center [27, 24] width 13 height 13
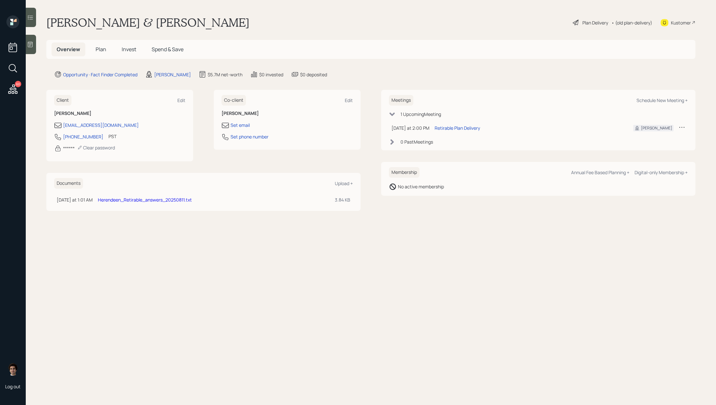
drag, startPoint x: 104, startPoint y: 50, endPoint x: 109, endPoint y: 48, distance: 5.7
click at [104, 50] on span "Plan" at bounding box center [101, 49] width 11 height 7
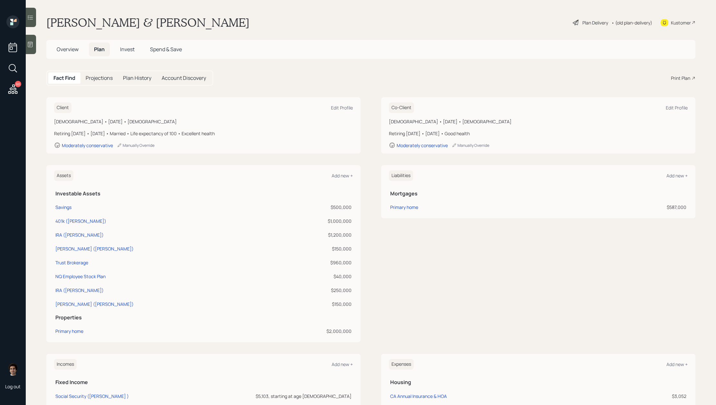
click at [688, 76] on div "Print Plan" at bounding box center [680, 78] width 19 height 7
click at [672, 26] on div "Kustomer" at bounding box center [678, 22] width 35 height 14
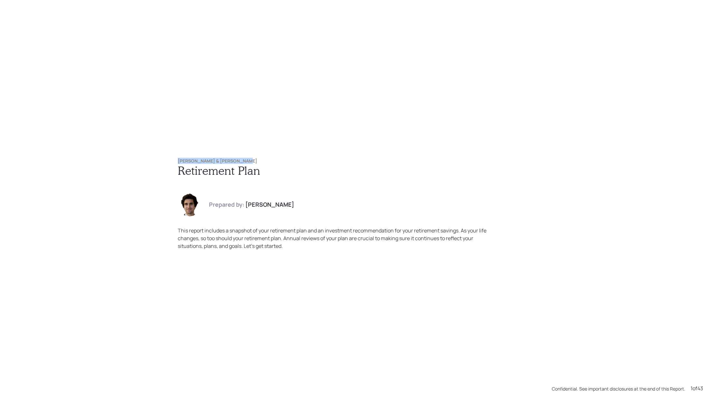
drag, startPoint x: 241, startPoint y: 160, endPoint x: 99, endPoint y: 156, distance: 142.4
click at [99, 156] on div "[PERSON_NAME] & [PERSON_NAME] Retirement Plan Prepared by: [PERSON_NAME] This r…" at bounding box center [358, 202] width 716 height 405
copy h6 "[PERSON_NAME] & [PERSON_NAME]"
click at [324, 134] on div "[PERSON_NAME] & [PERSON_NAME] Retirement Plan Prepared by: [PERSON_NAME] This r…" at bounding box center [358, 202] width 716 height 405
